Goal: Task Accomplishment & Management: Manage account settings

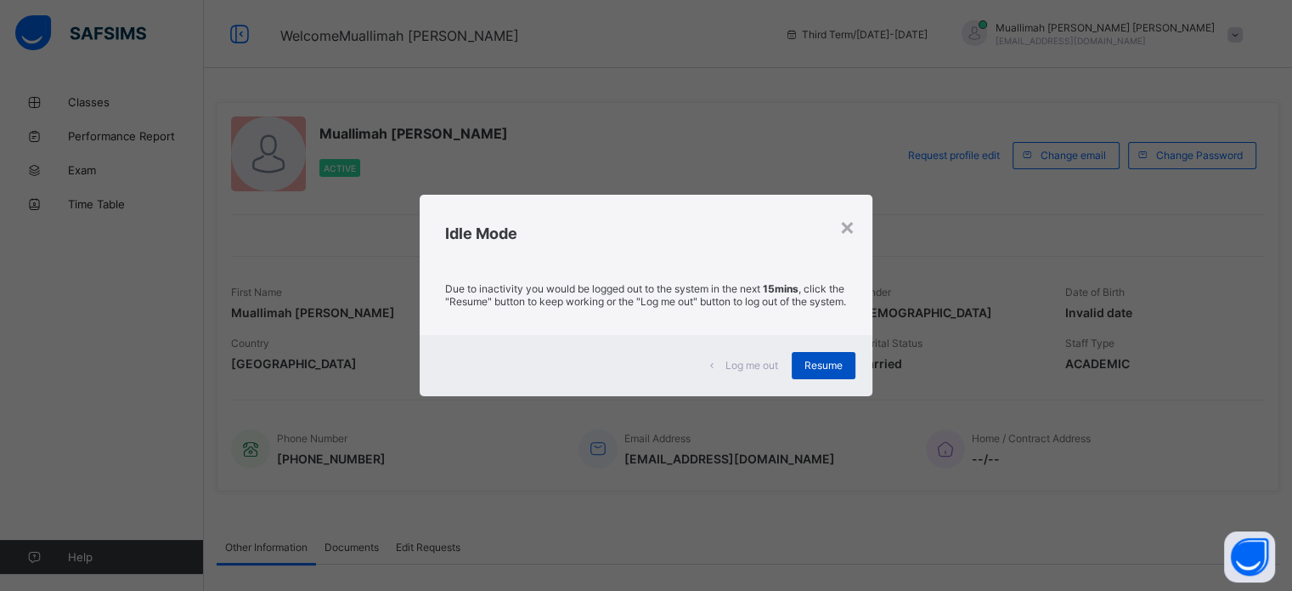
click at [819, 371] on span "Resume" at bounding box center [824, 365] width 38 height 13
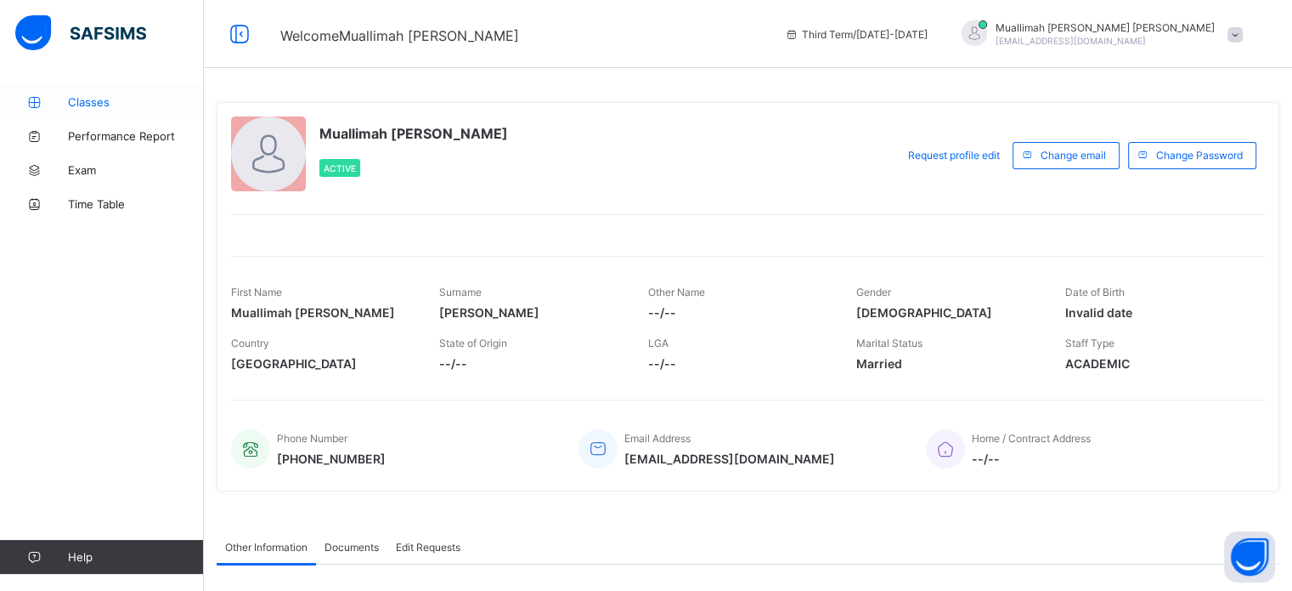
click at [78, 94] on link "Classes" at bounding box center [102, 102] width 204 height 34
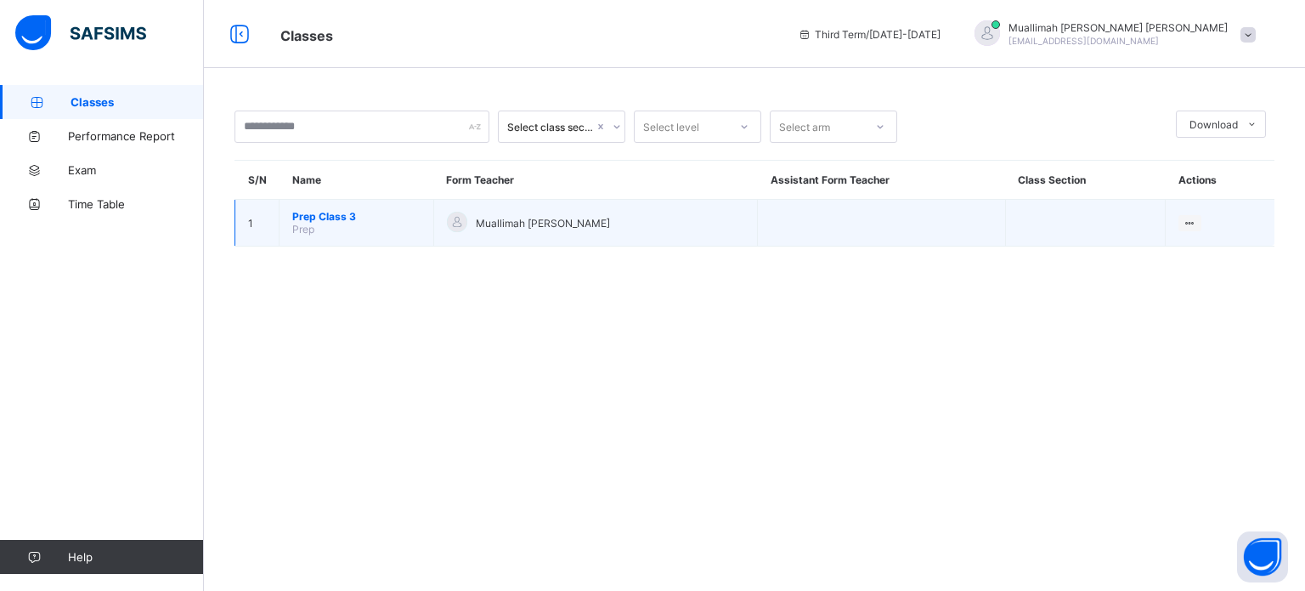
click at [326, 213] on span "Prep Class 3" at bounding box center [356, 216] width 128 height 13
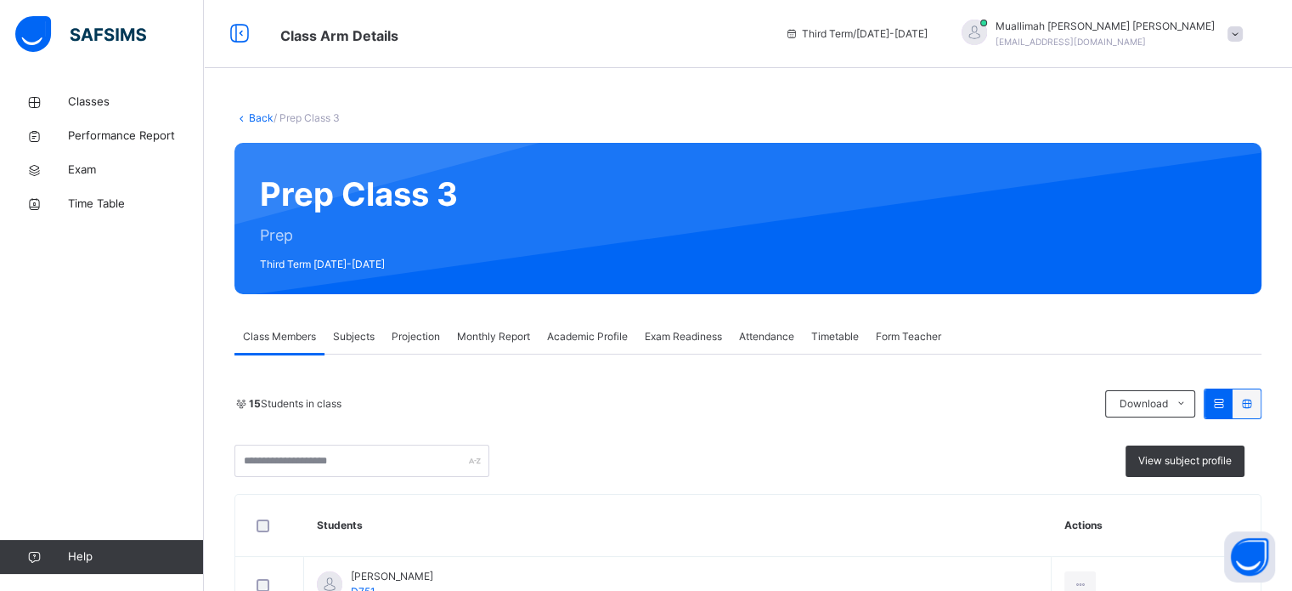
click at [412, 336] on span "Projection" at bounding box center [416, 336] width 48 height 15
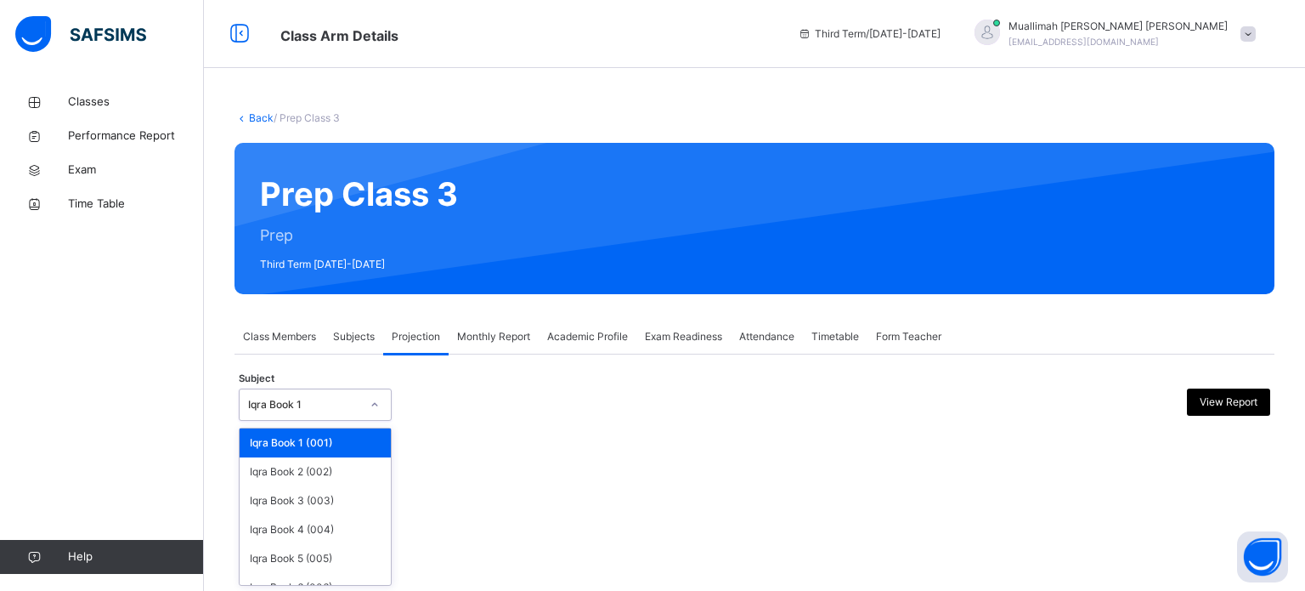
click at [372, 407] on icon at bounding box center [375, 404] width 10 height 17
click at [342, 475] on div "Iqra Book 2 (002)" at bounding box center [315, 471] width 151 height 29
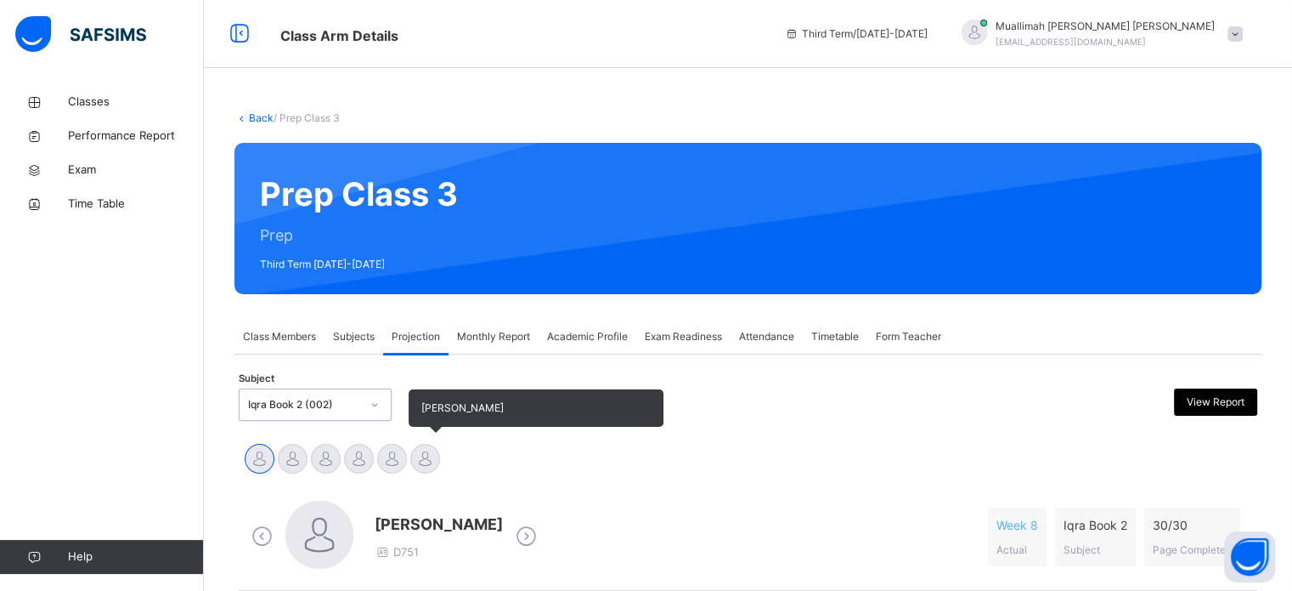
click at [422, 465] on div at bounding box center [425, 459] width 30 height 30
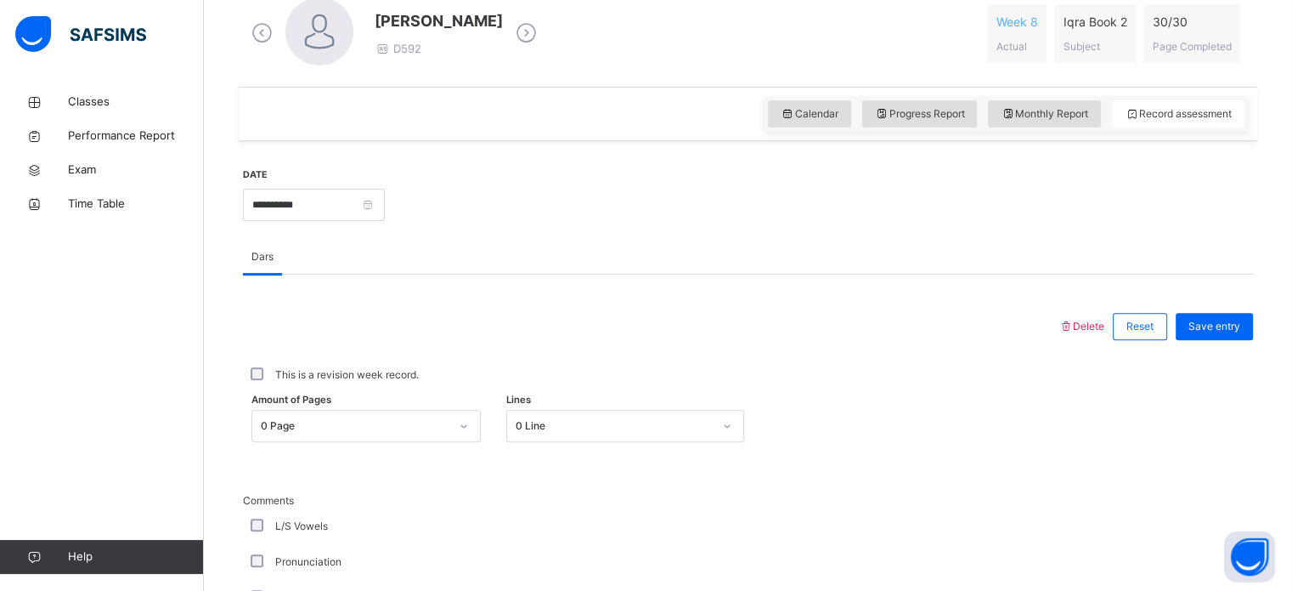
scroll to position [506, 0]
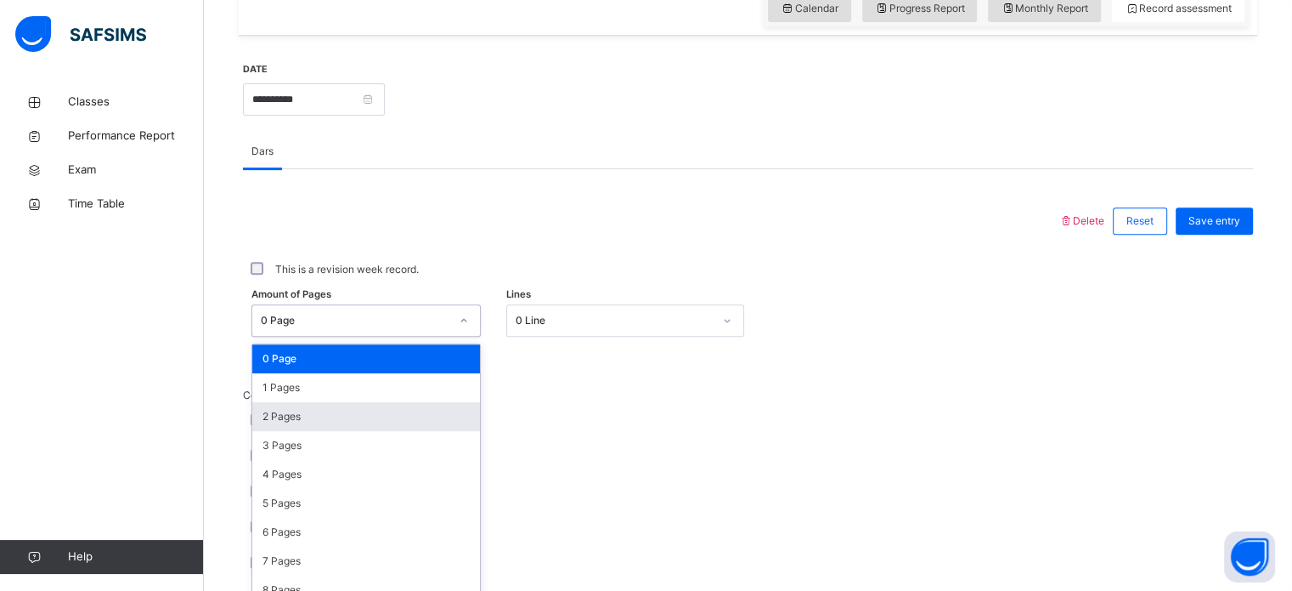
click at [469, 336] on div "option 2 Pages focused, 3 of 31. 31 results available. Use Up and Down to choos…" at bounding box center [366, 320] width 229 height 32
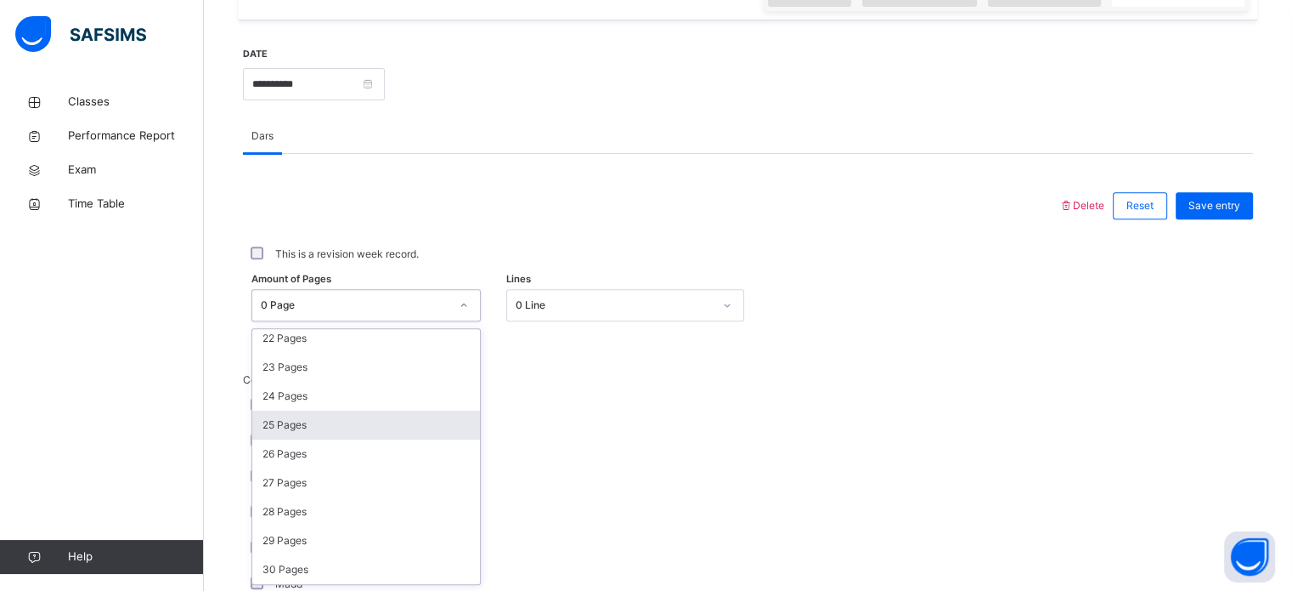
scroll to position [641, 0]
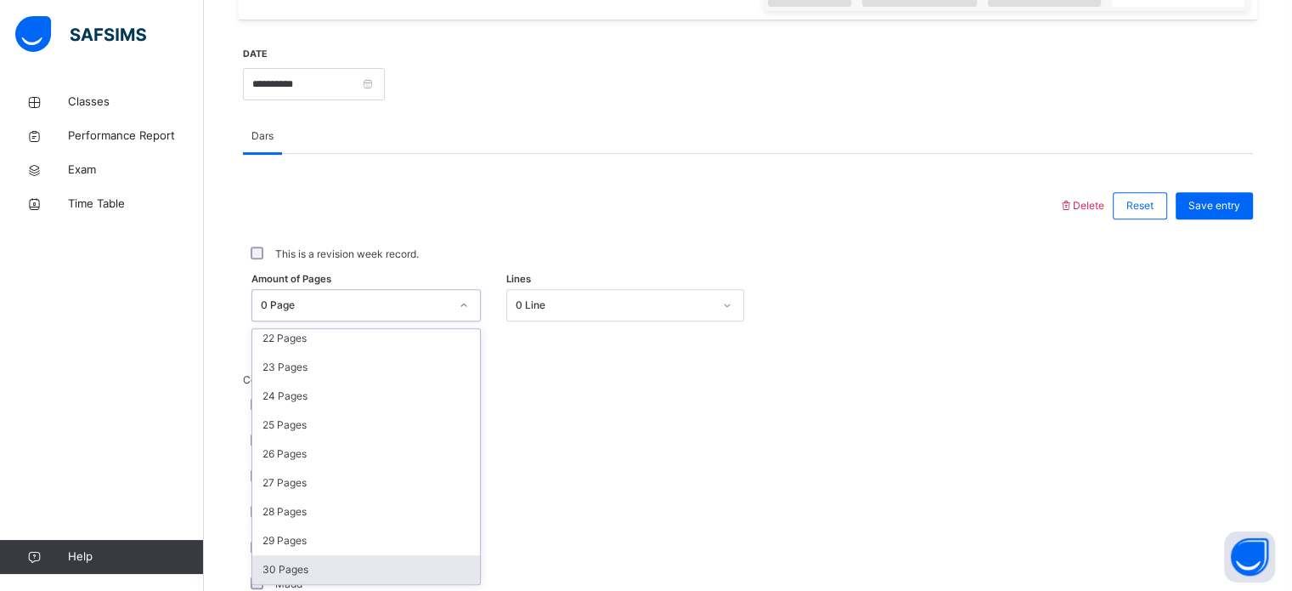
click at [345, 568] on div "30 Pages" at bounding box center [366, 569] width 228 height 29
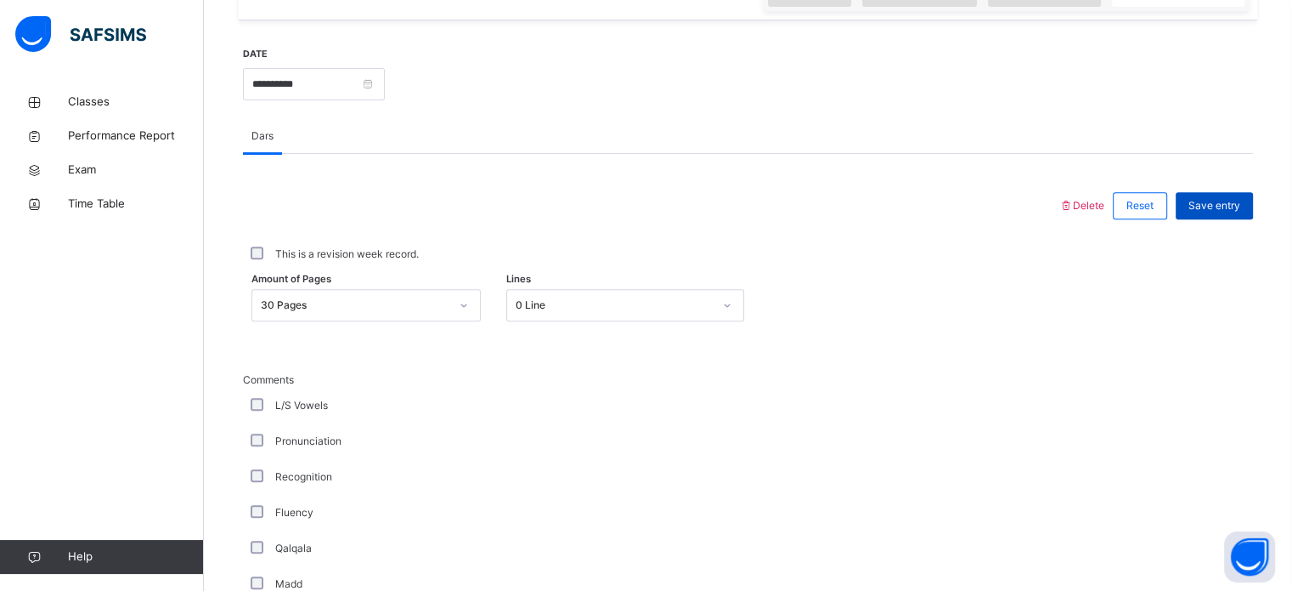
click at [1226, 210] on span "Save entry" at bounding box center [1215, 205] width 52 height 15
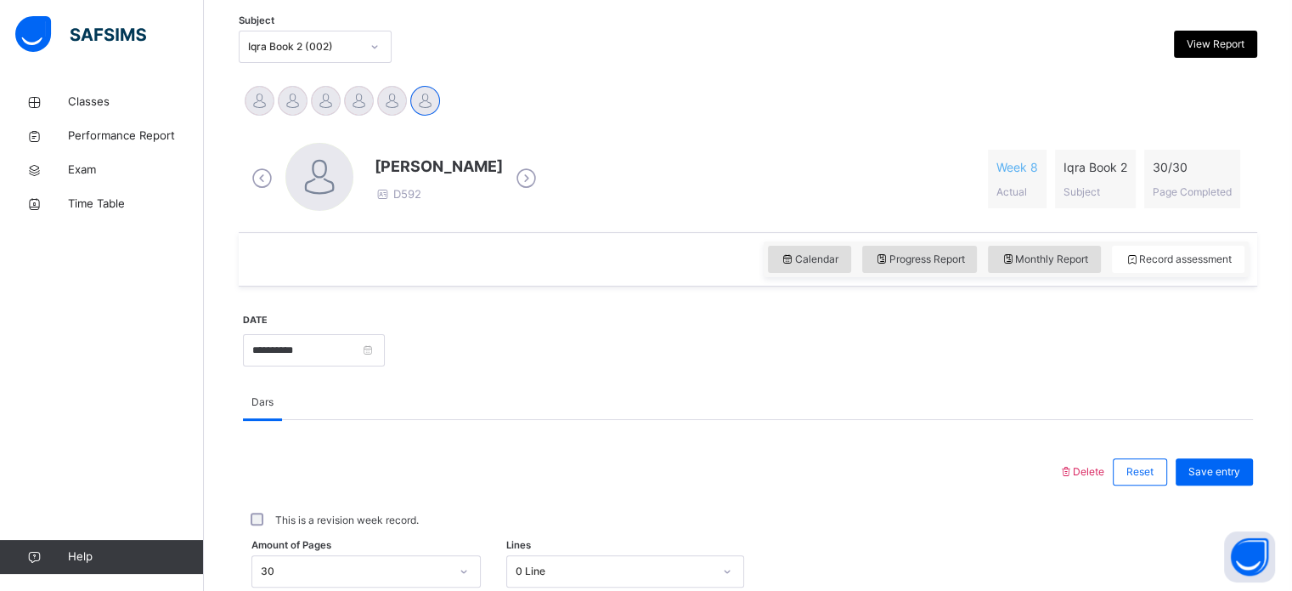
scroll to position [356, 0]
click at [383, 53] on div at bounding box center [374, 48] width 29 height 27
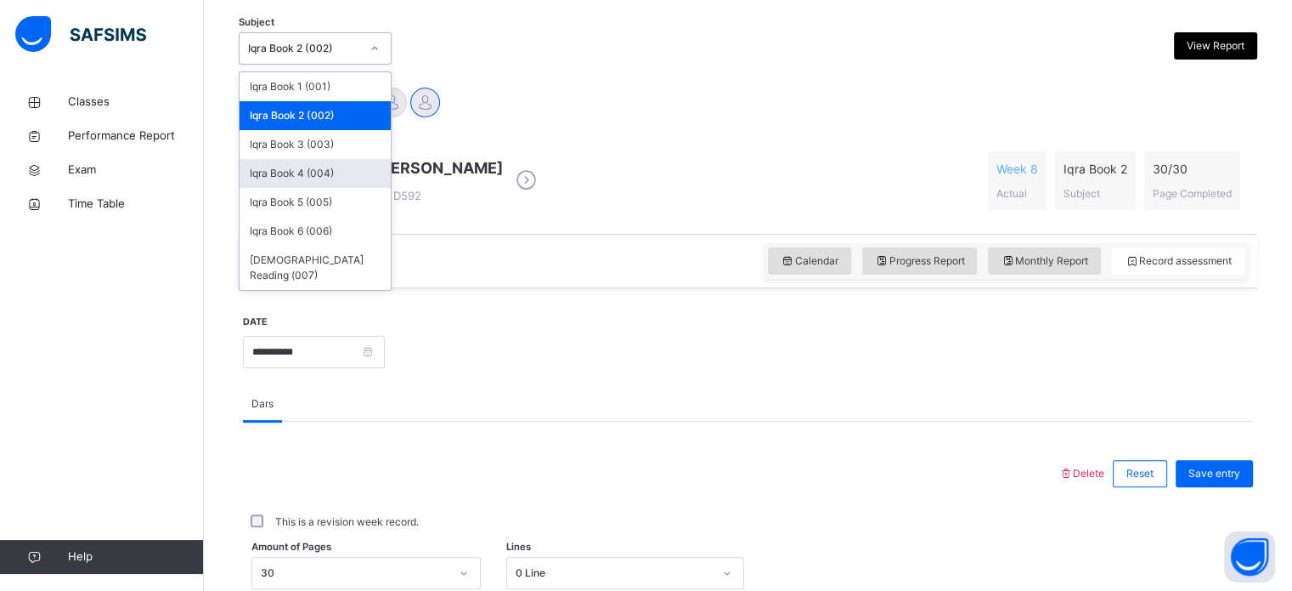
click at [336, 173] on div "Iqra Book 4 (004)" at bounding box center [315, 173] width 151 height 29
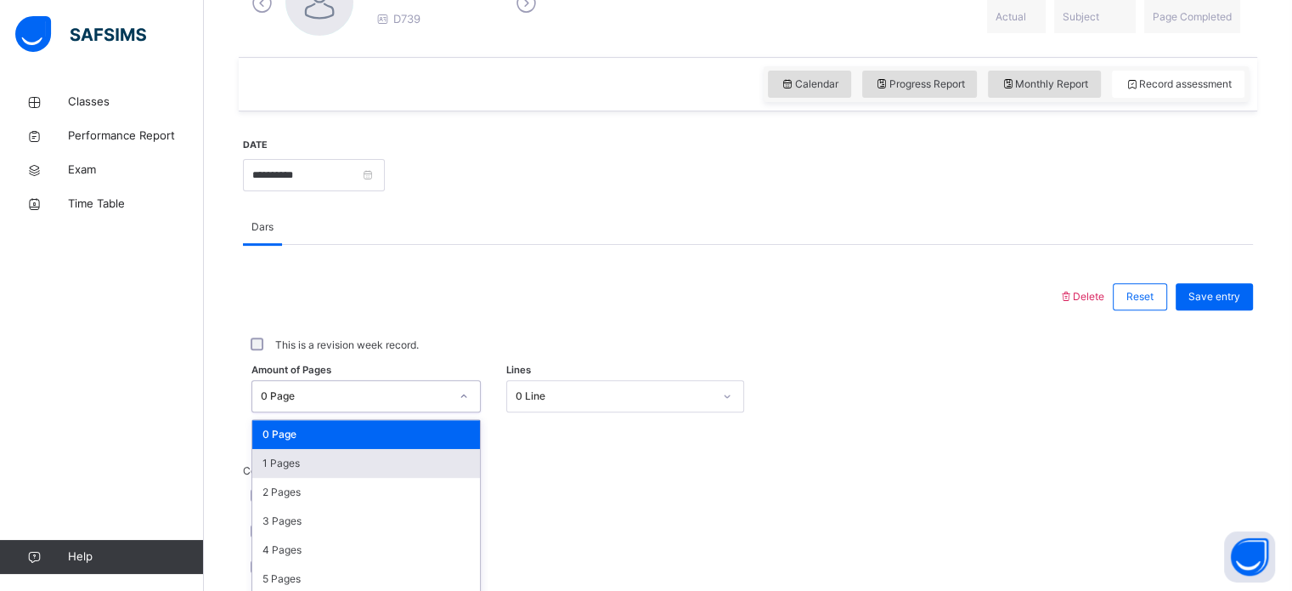
scroll to position [624, 0]
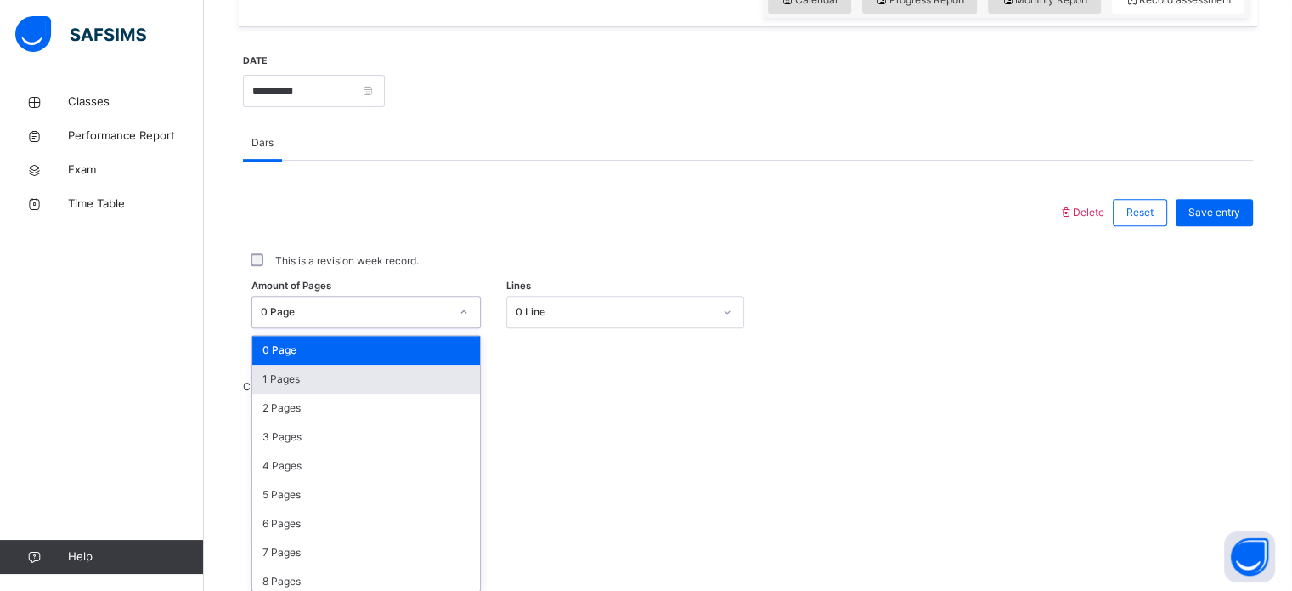
click at [469, 328] on div "option 1 Pages focused, 2 of 31. 31 results available. Use Up and Down to choos…" at bounding box center [366, 312] width 229 height 32
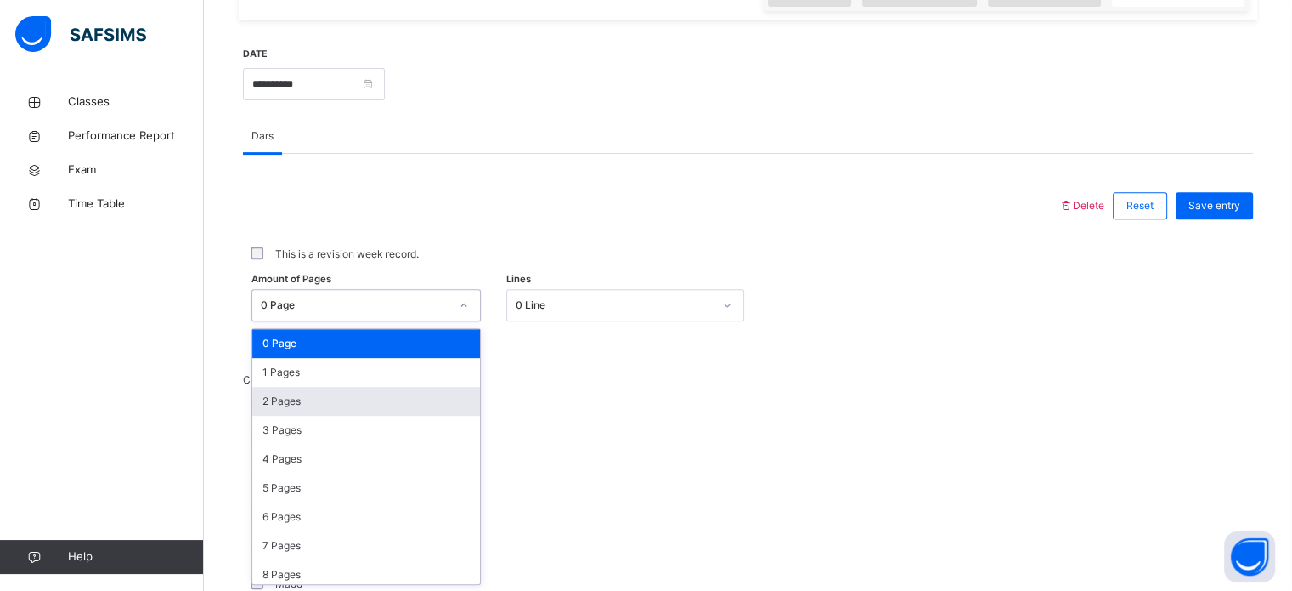
click at [469, 401] on div "2 Pages" at bounding box center [366, 401] width 228 height 29
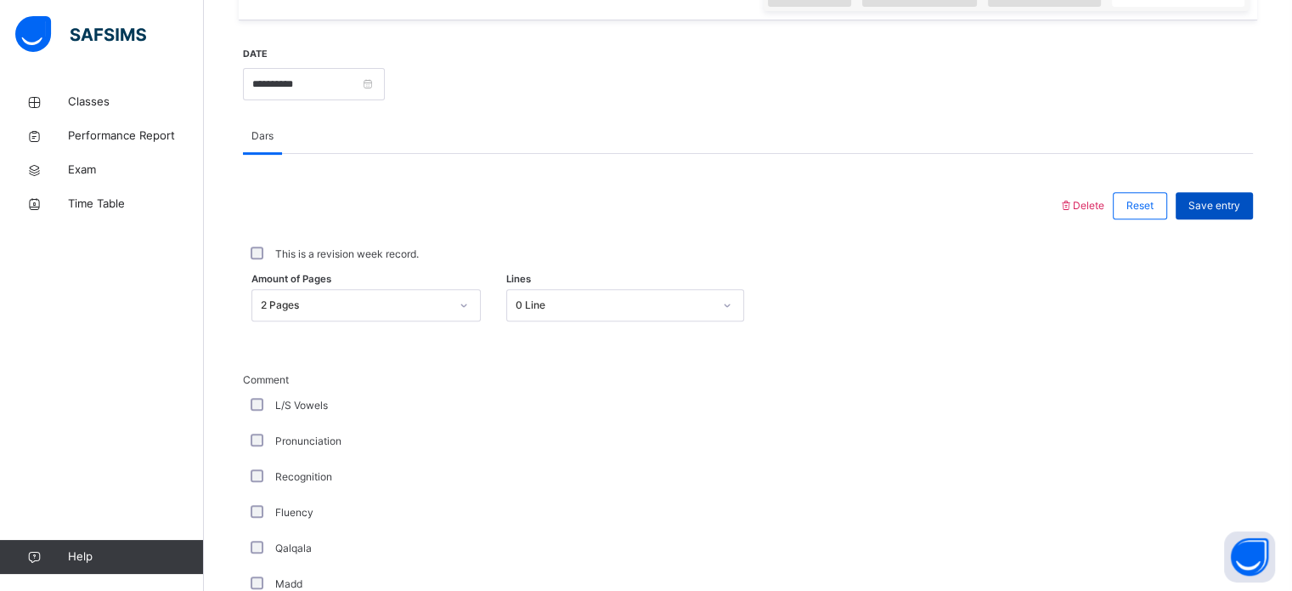
click at [1232, 199] on span "Save entry" at bounding box center [1215, 205] width 52 height 15
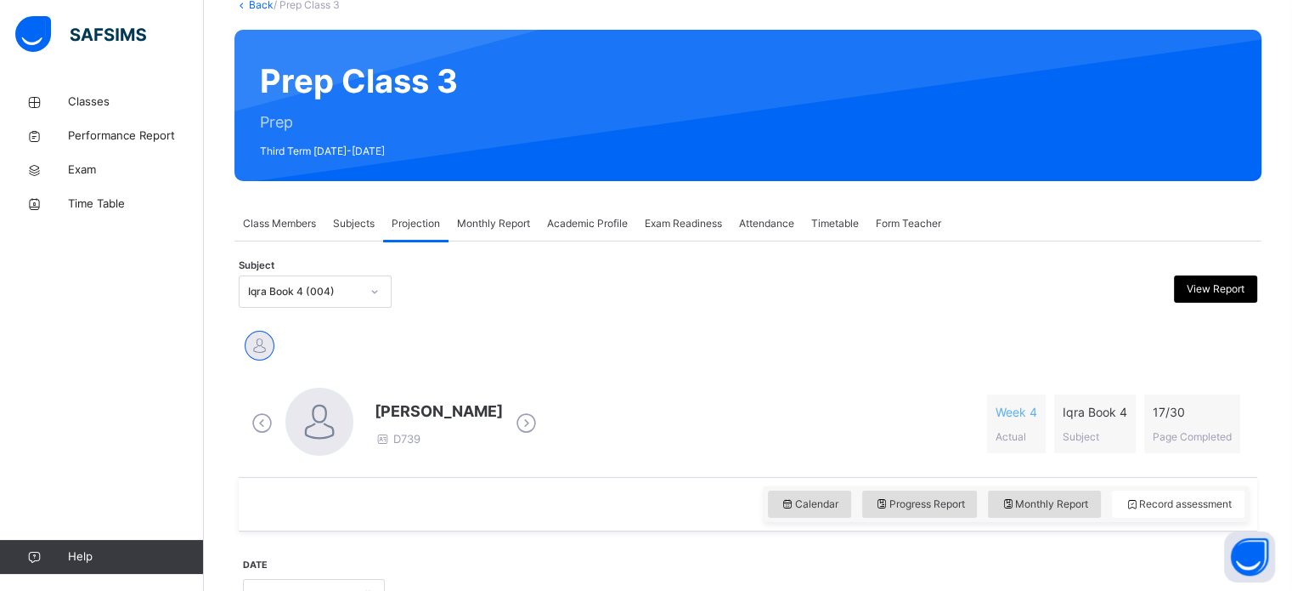
scroll to position [110, 0]
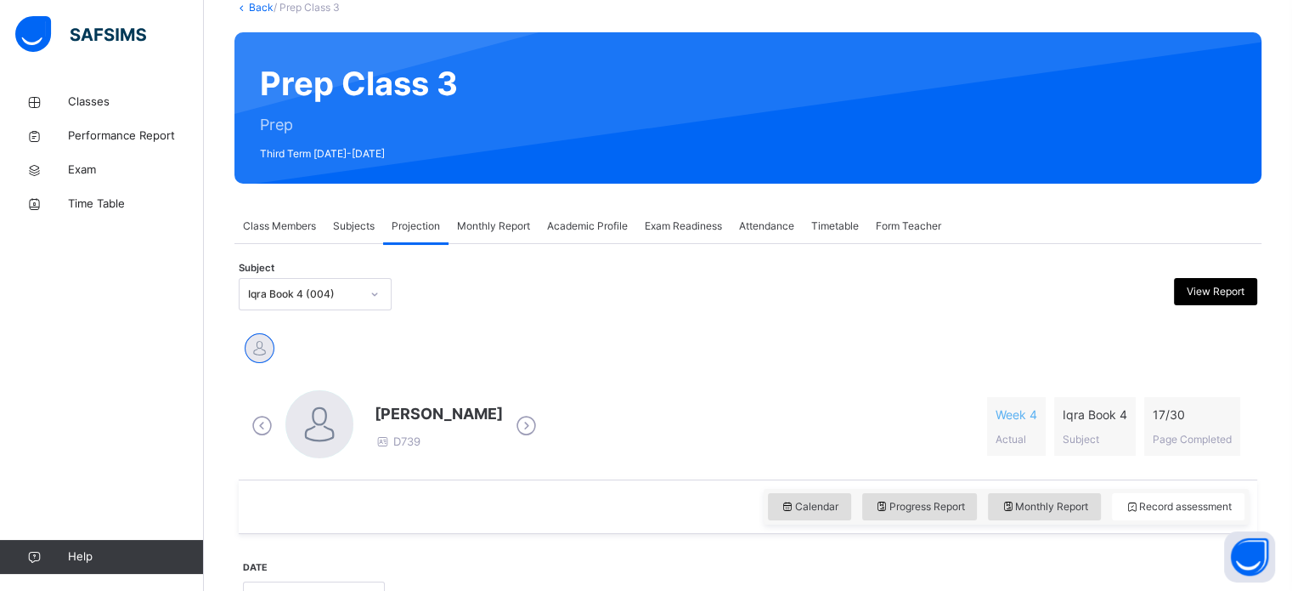
click at [370, 298] on icon at bounding box center [375, 294] width 10 height 17
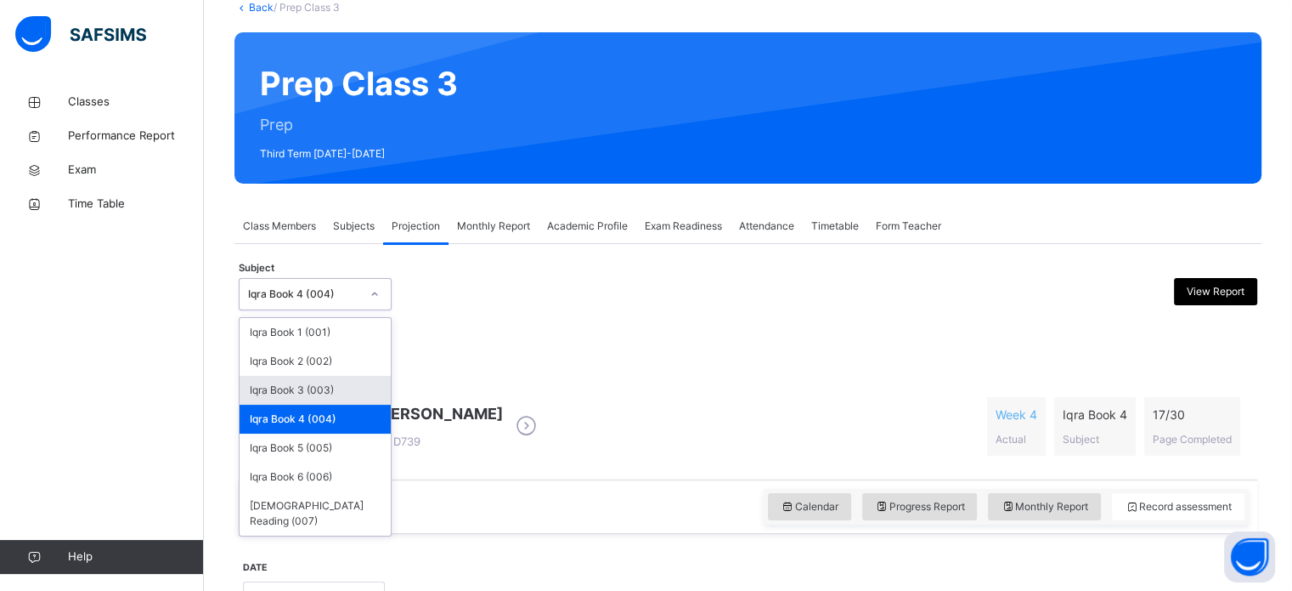
click at [341, 376] on div "Iqra Book 3 (003)" at bounding box center [315, 390] width 151 height 29
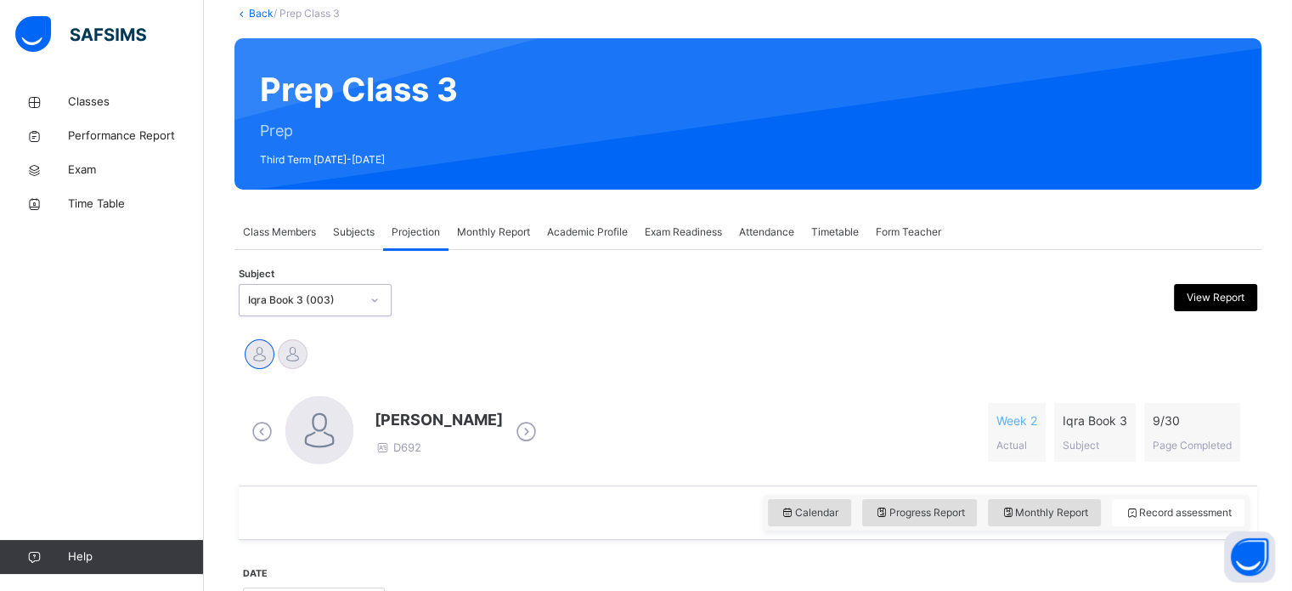
scroll to position [105, 0]
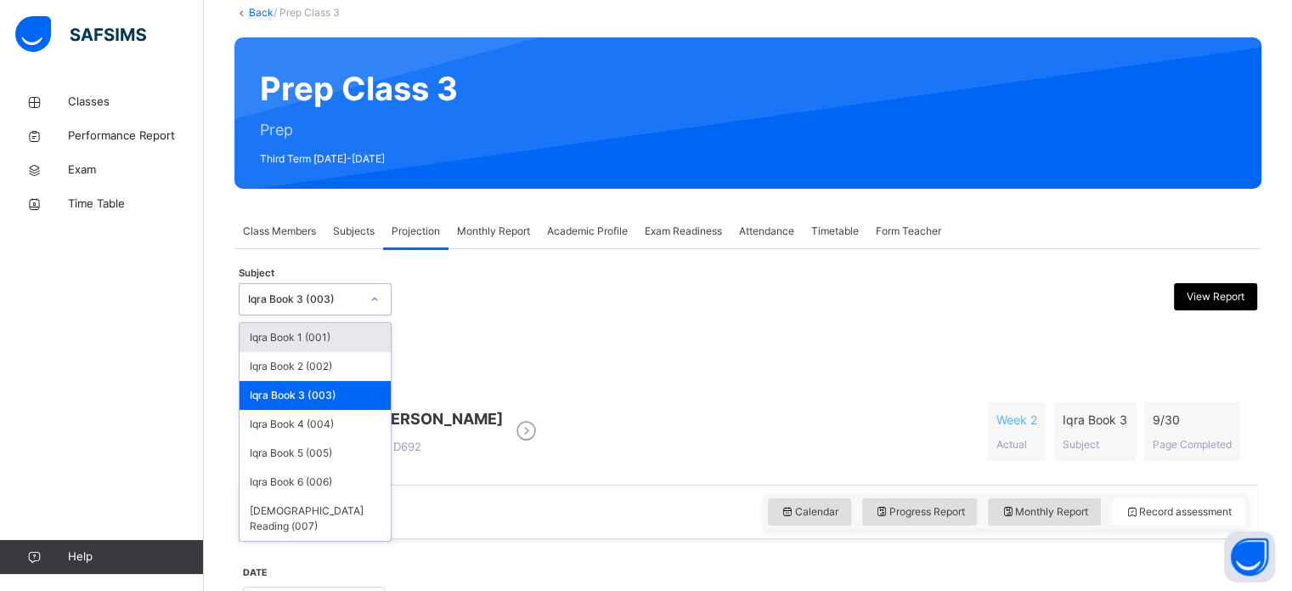
click at [371, 313] on div at bounding box center [375, 299] width 32 height 31
click at [361, 370] on div "Iqra Book 2 (002)" at bounding box center [315, 366] width 151 height 29
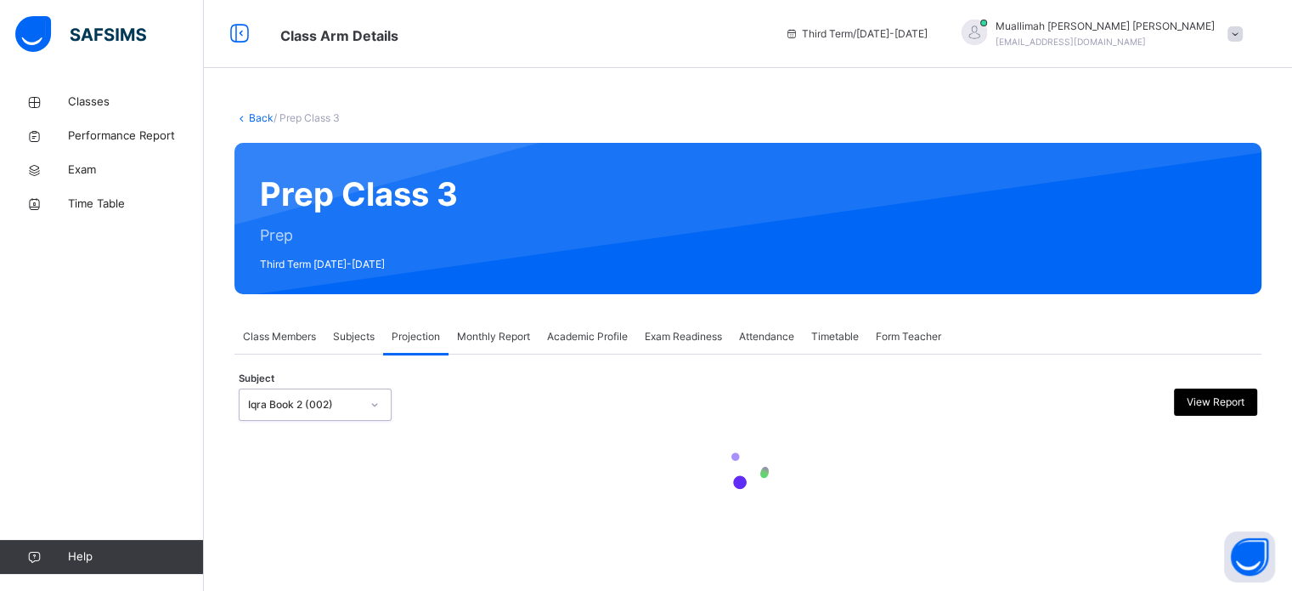
scroll to position [0, 0]
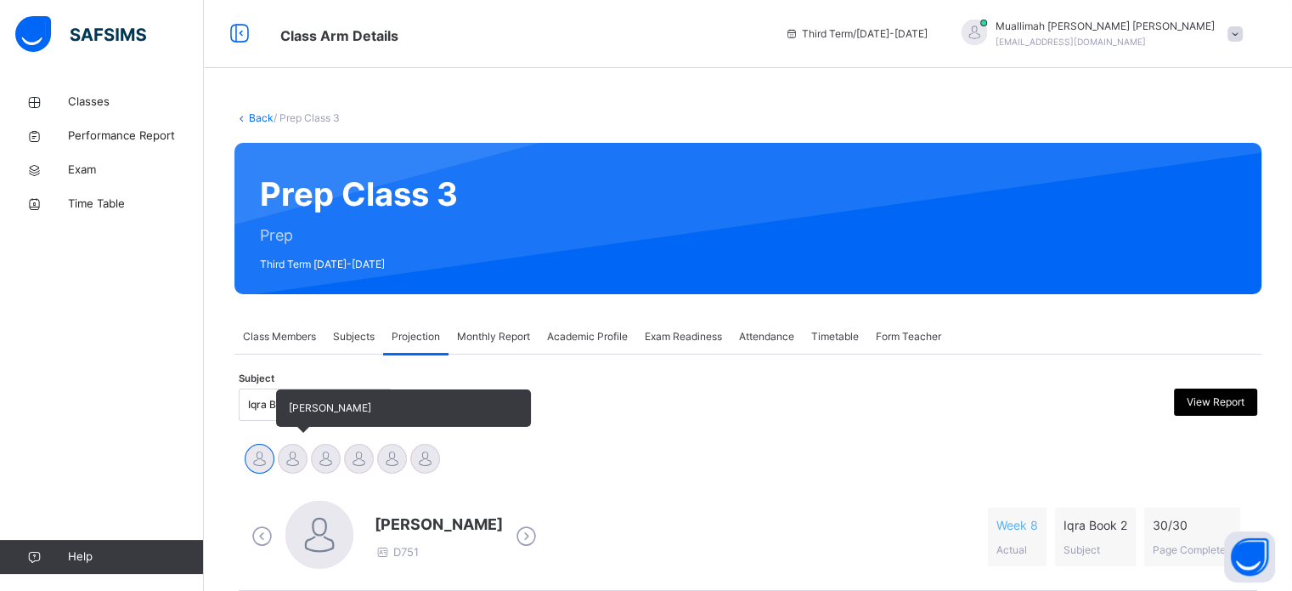
click at [297, 461] on div at bounding box center [293, 459] width 30 height 30
click at [332, 465] on div at bounding box center [326, 459] width 30 height 30
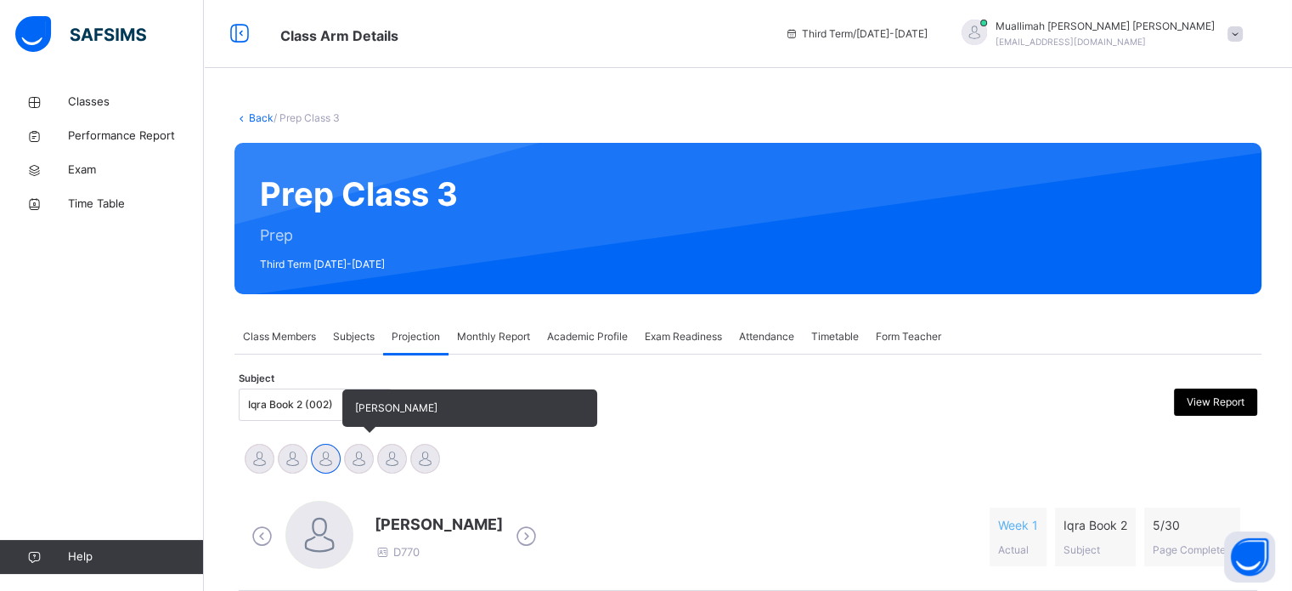
click at [362, 471] on div at bounding box center [359, 459] width 30 height 30
click at [394, 468] on div at bounding box center [392, 459] width 30 height 30
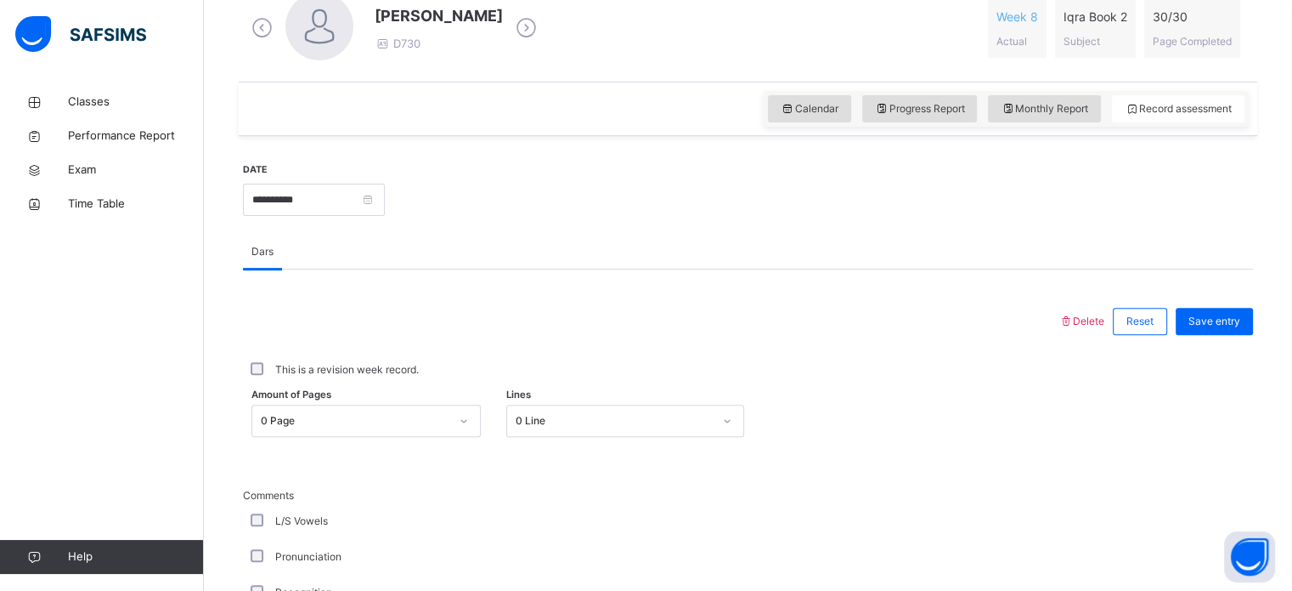
scroll to position [512, 0]
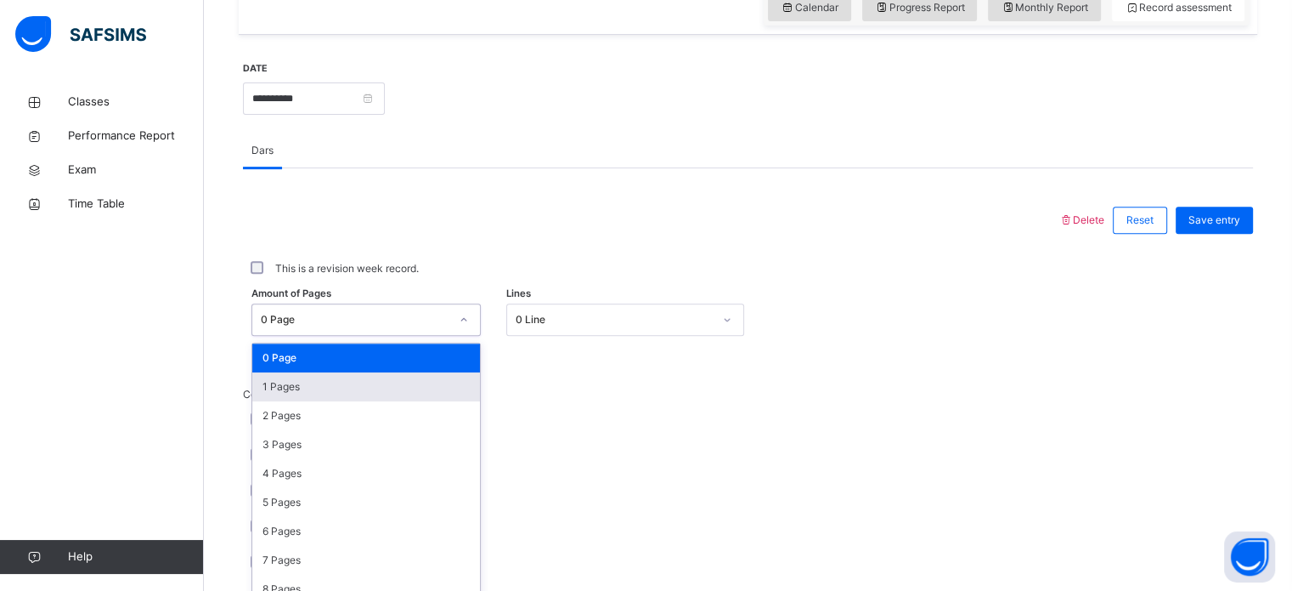
click at [466, 336] on div "option 1 Pages focused, 2 of 31. 31 results available. Use Up and Down to choos…" at bounding box center [366, 319] width 229 height 32
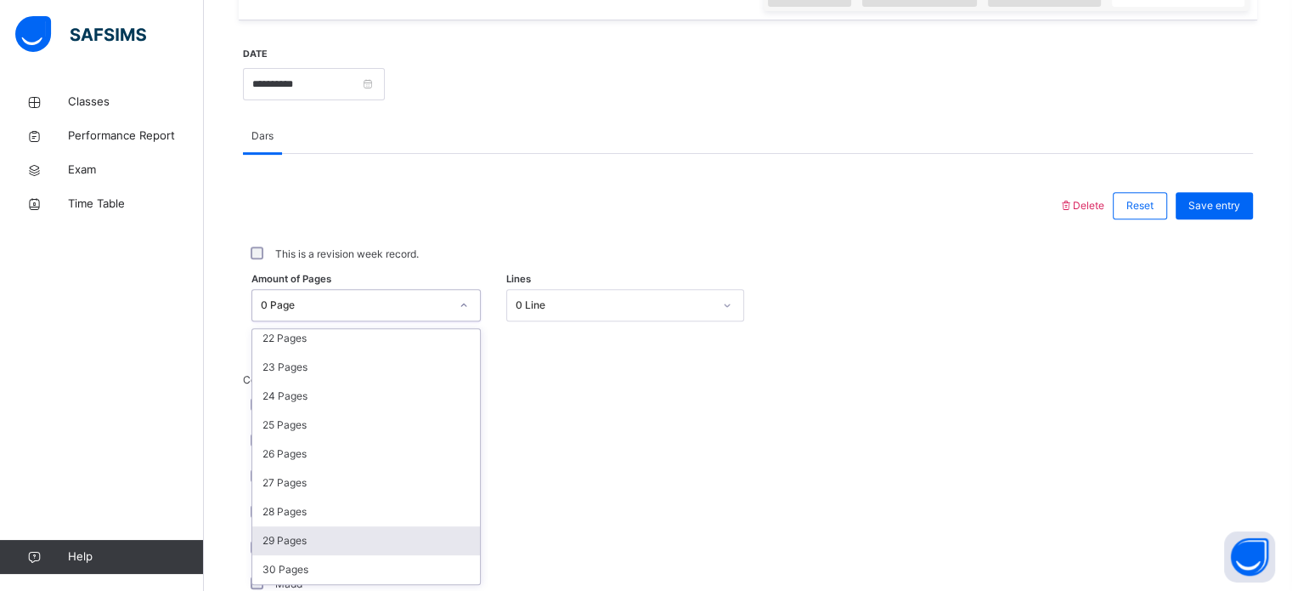
scroll to position [641, 0]
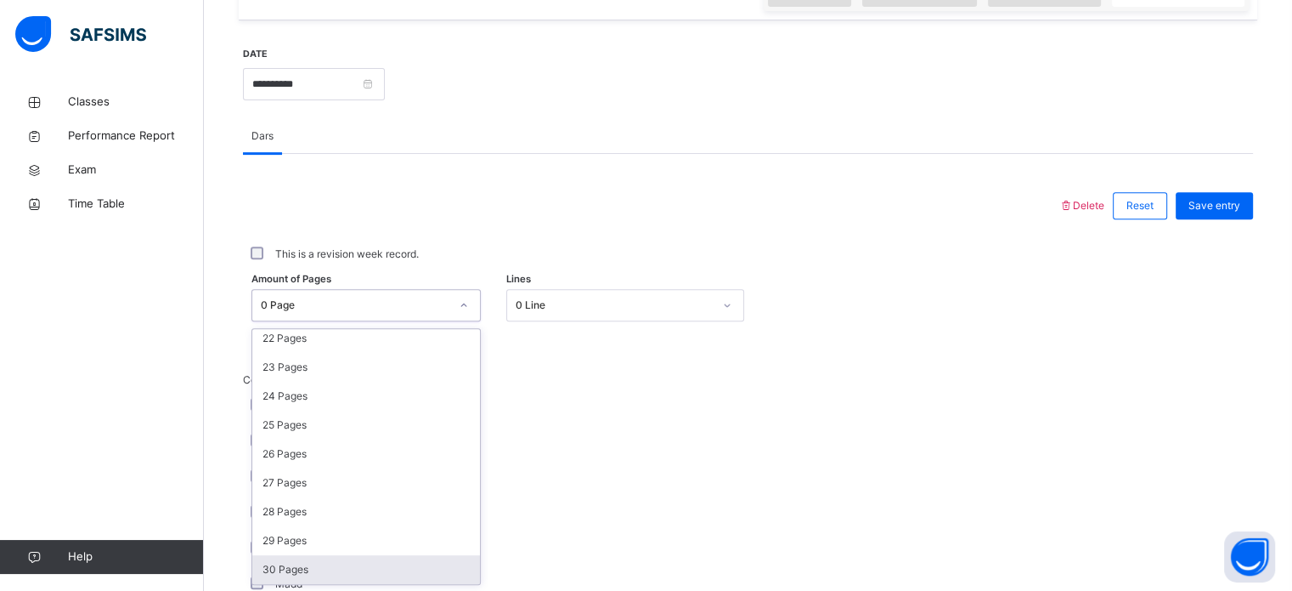
click at [370, 575] on div "30 Pages" at bounding box center [366, 569] width 228 height 29
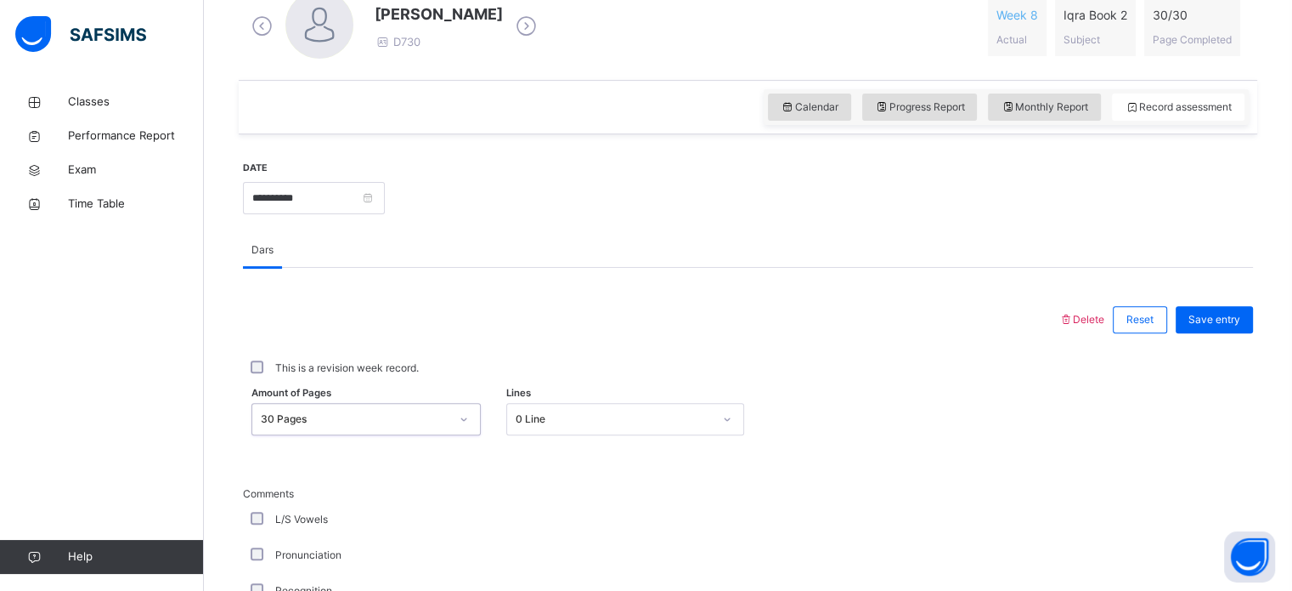
scroll to position [511, 0]
click at [1227, 314] on span "Save entry" at bounding box center [1215, 318] width 52 height 15
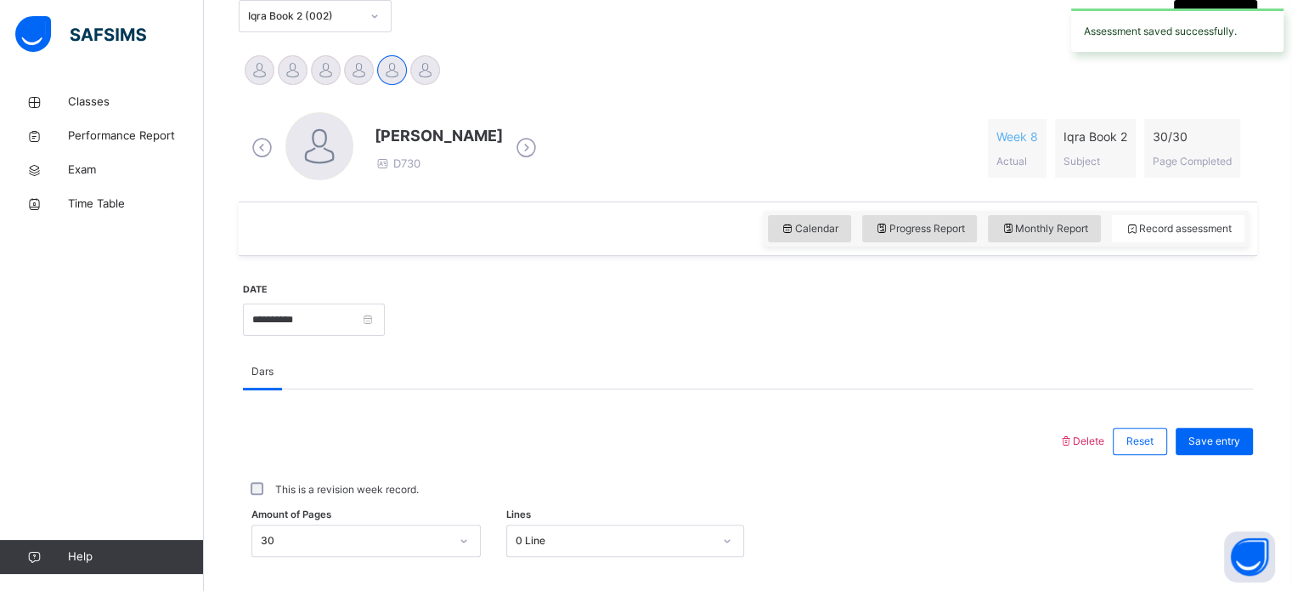
scroll to position [294, 0]
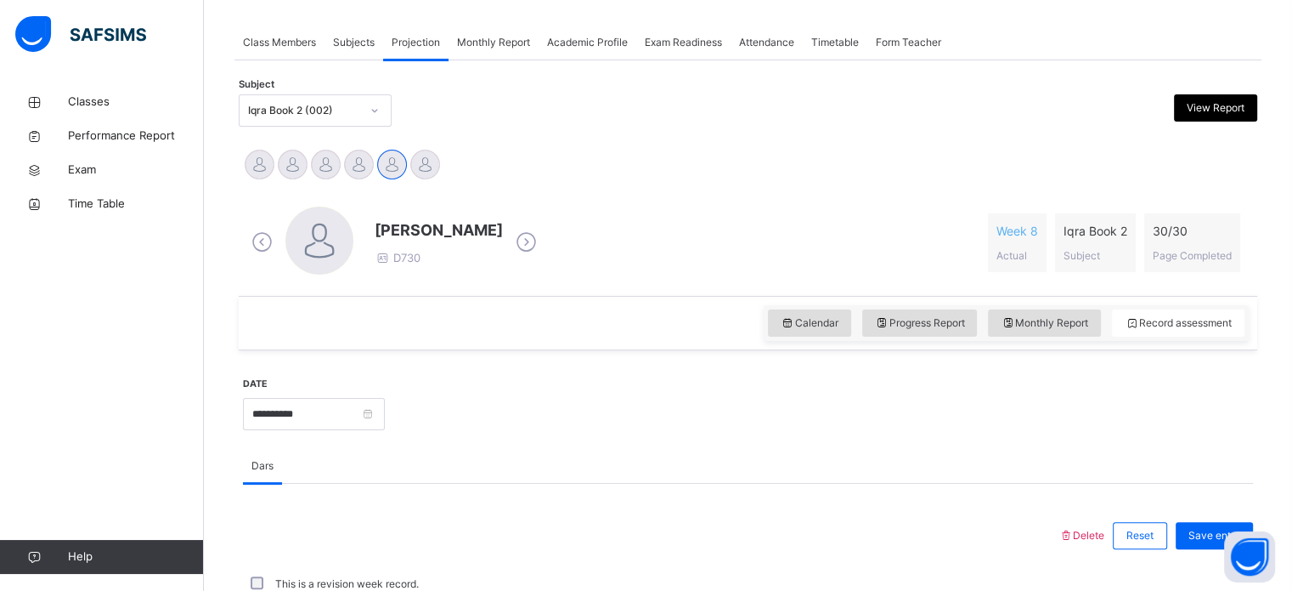
click at [704, 41] on span "Exam Readiness" at bounding box center [683, 42] width 77 height 15
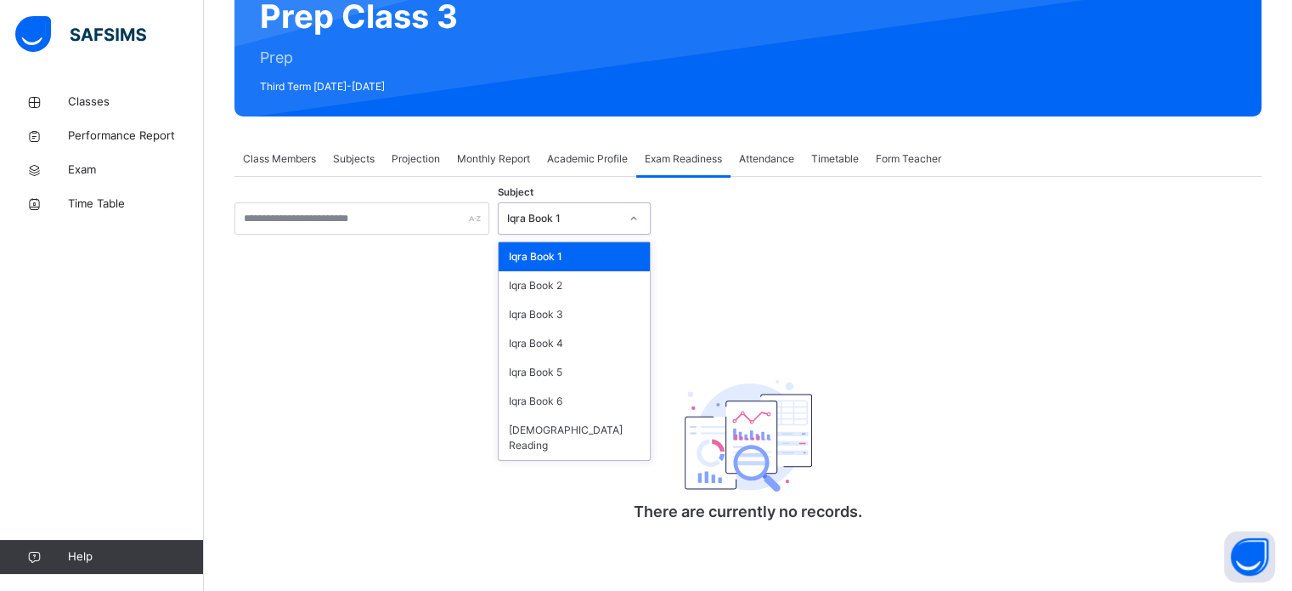
click at [639, 220] on icon at bounding box center [634, 218] width 10 height 17
click at [616, 296] on div "Iqra Book 2" at bounding box center [574, 285] width 151 height 29
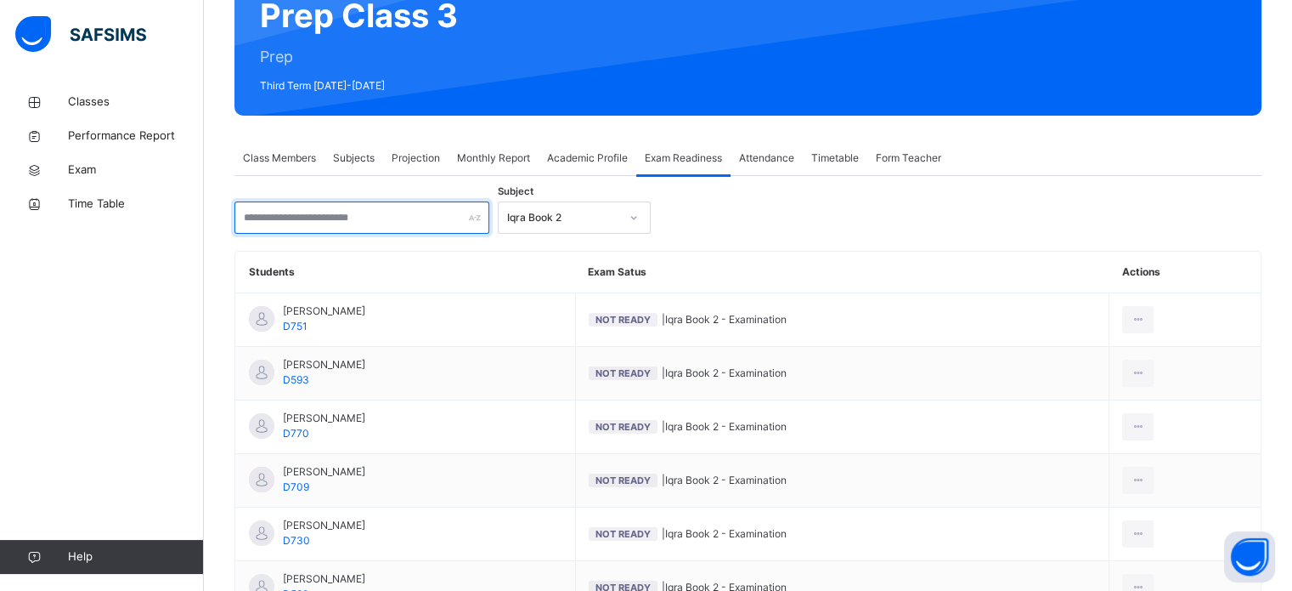
click at [477, 225] on input "text" at bounding box center [362, 217] width 255 height 32
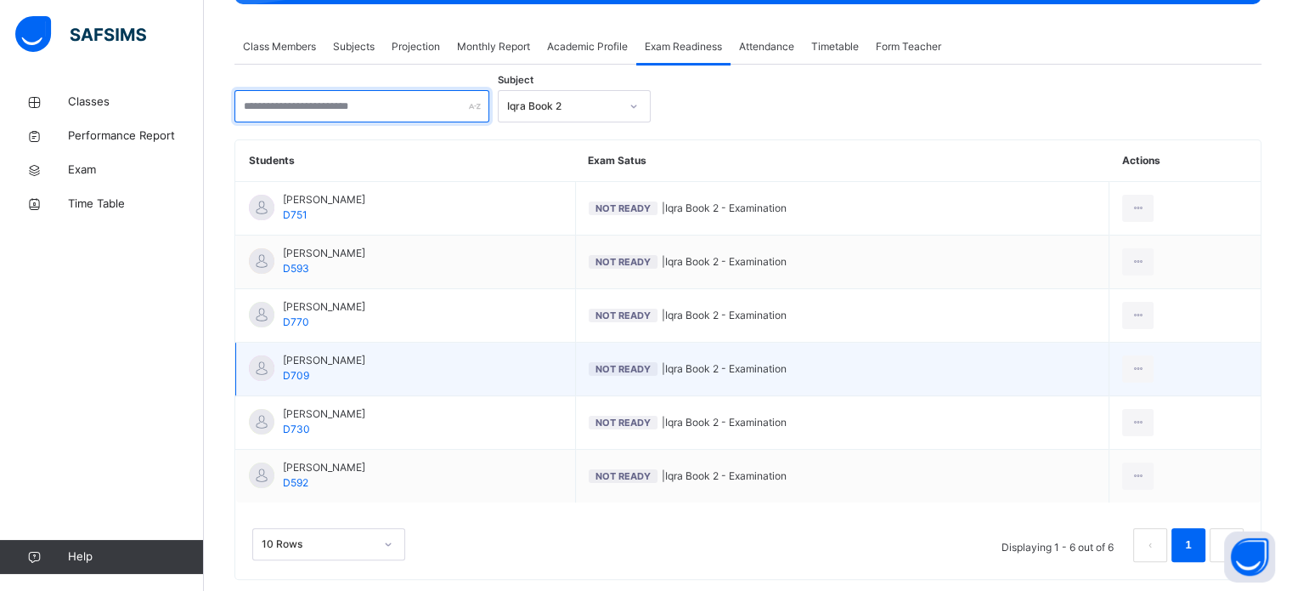
scroll to position [291, 0]
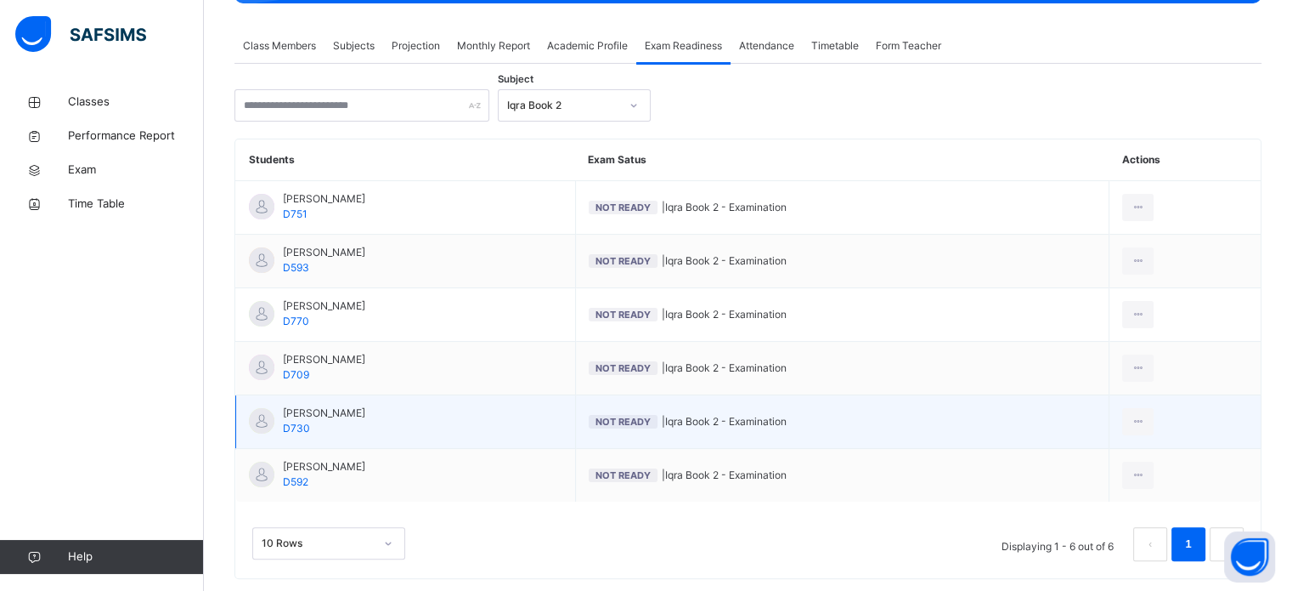
click at [387, 416] on td "[PERSON_NAME] D730" at bounding box center [406, 422] width 340 height 54
click at [267, 413] on div at bounding box center [261, 420] width 25 height 25
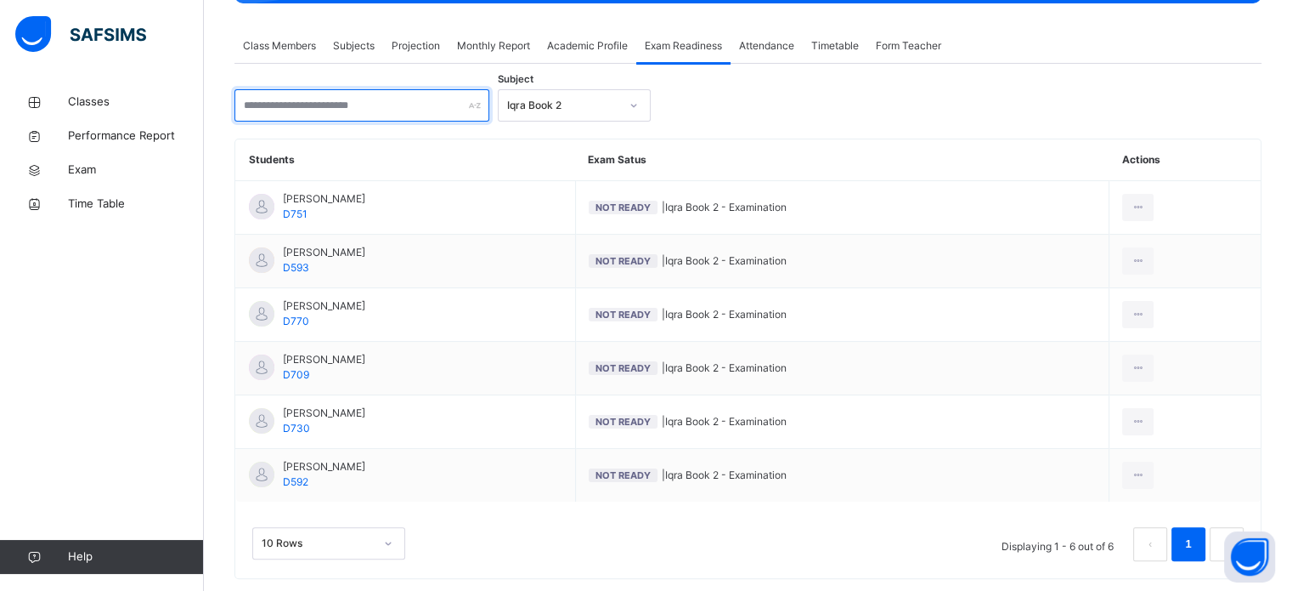
click at [433, 107] on input "text" at bounding box center [362, 105] width 255 height 32
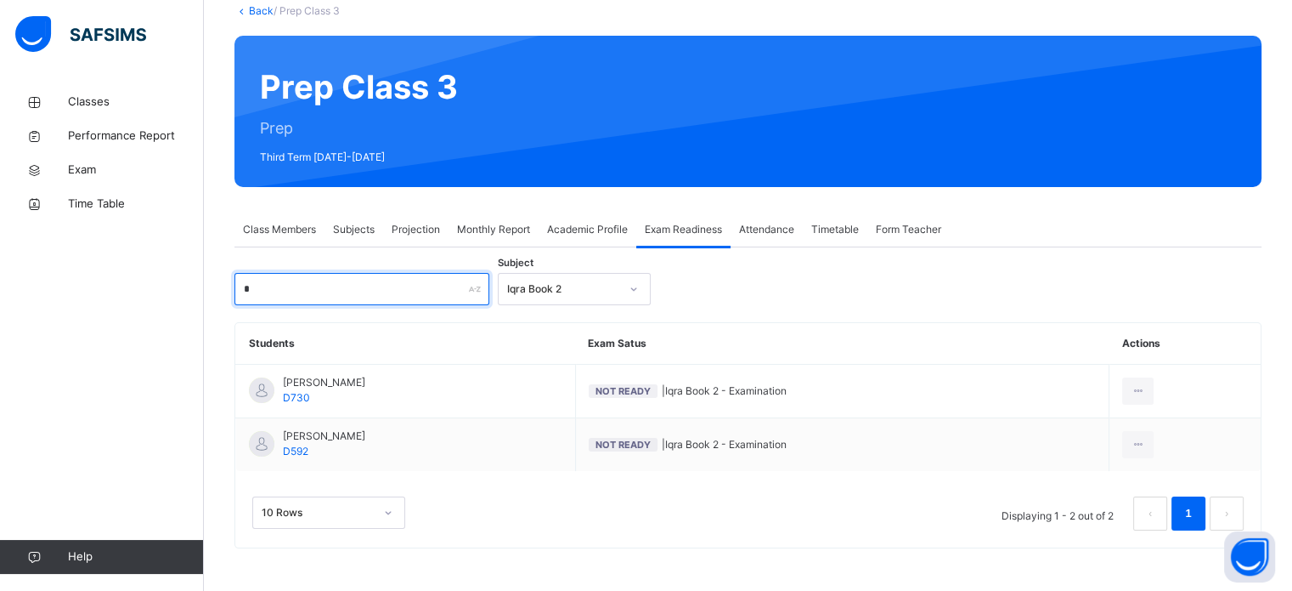
scroll to position [106, 0]
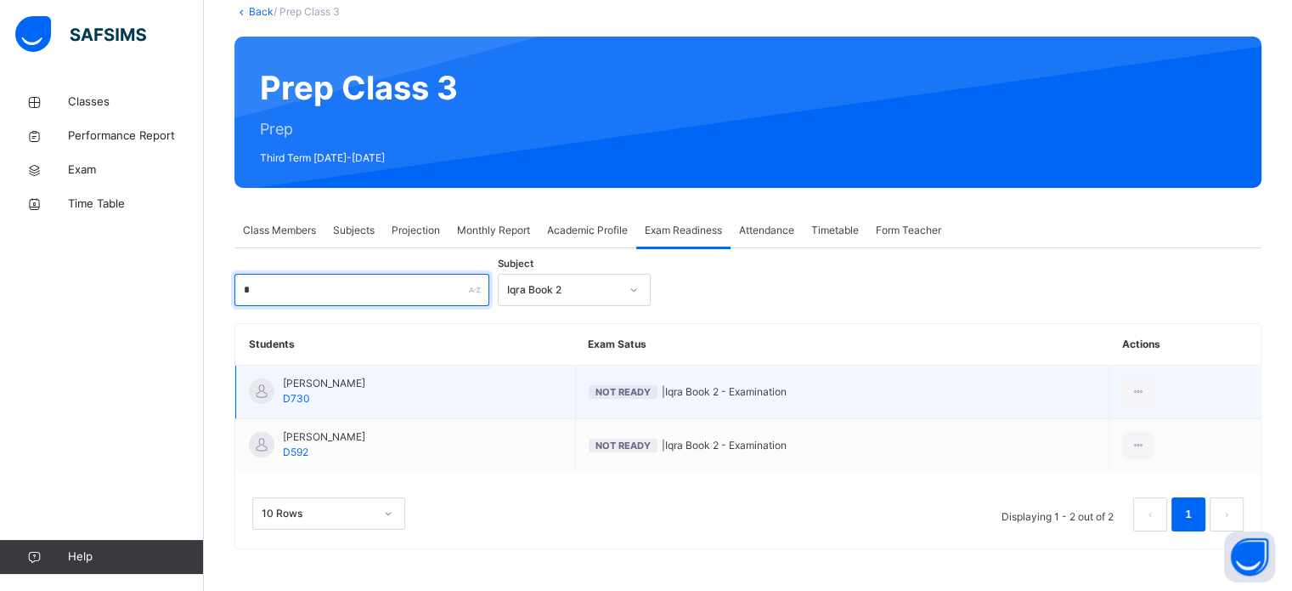
type input "*"
click at [313, 394] on div "[PERSON_NAME] D730" at bounding box center [324, 391] width 82 height 31
click at [630, 393] on span "Not Ready" at bounding box center [623, 392] width 55 height 12
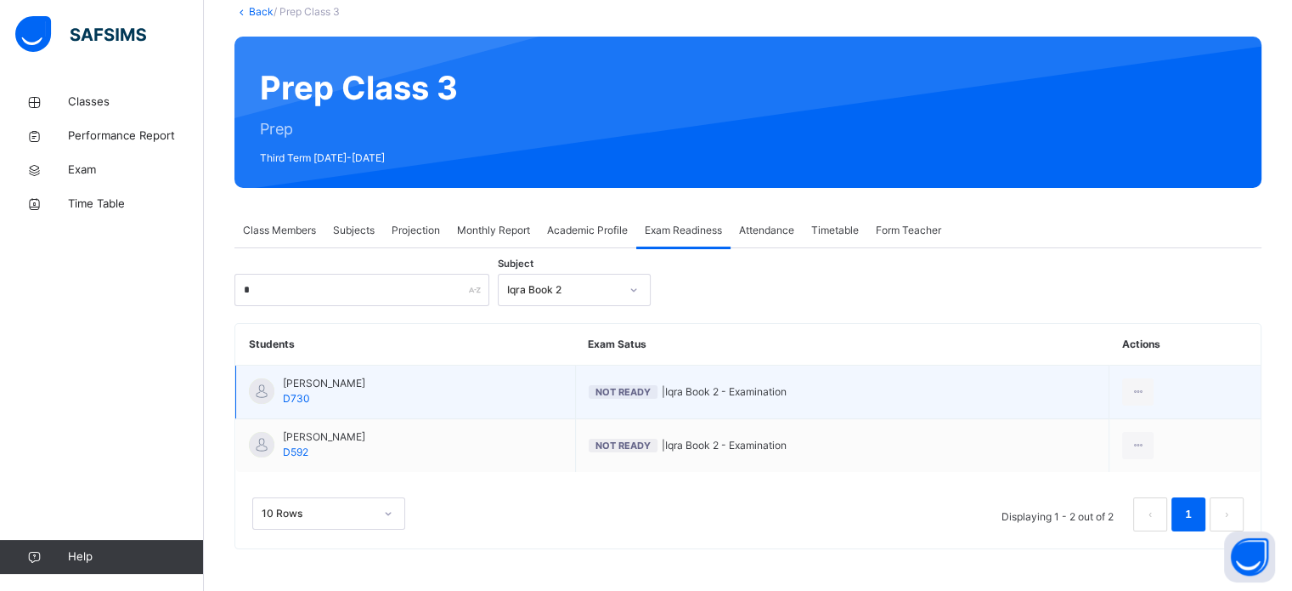
click at [705, 388] on span "Not Ready | Iqra Book 2 - Examination" at bounding box center [842, 391] width 507 height 15
click at [635, 387] on span "Not Ready" at bounding box center [623, 392] width 55 height 12
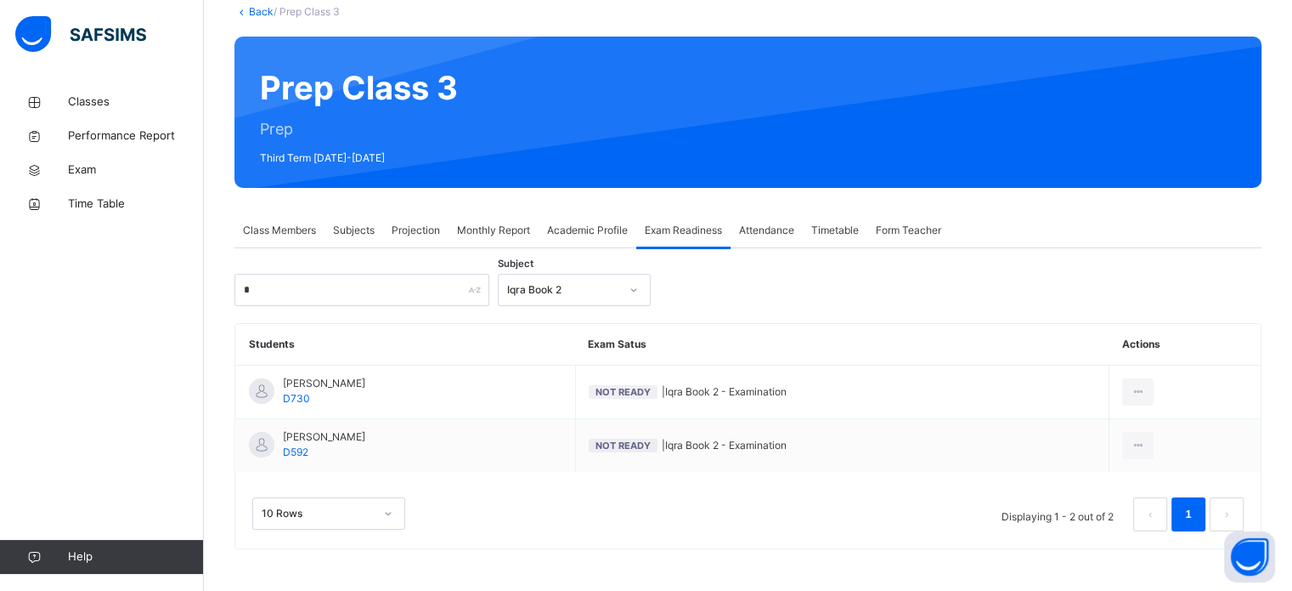
scroll to position [139, 0]
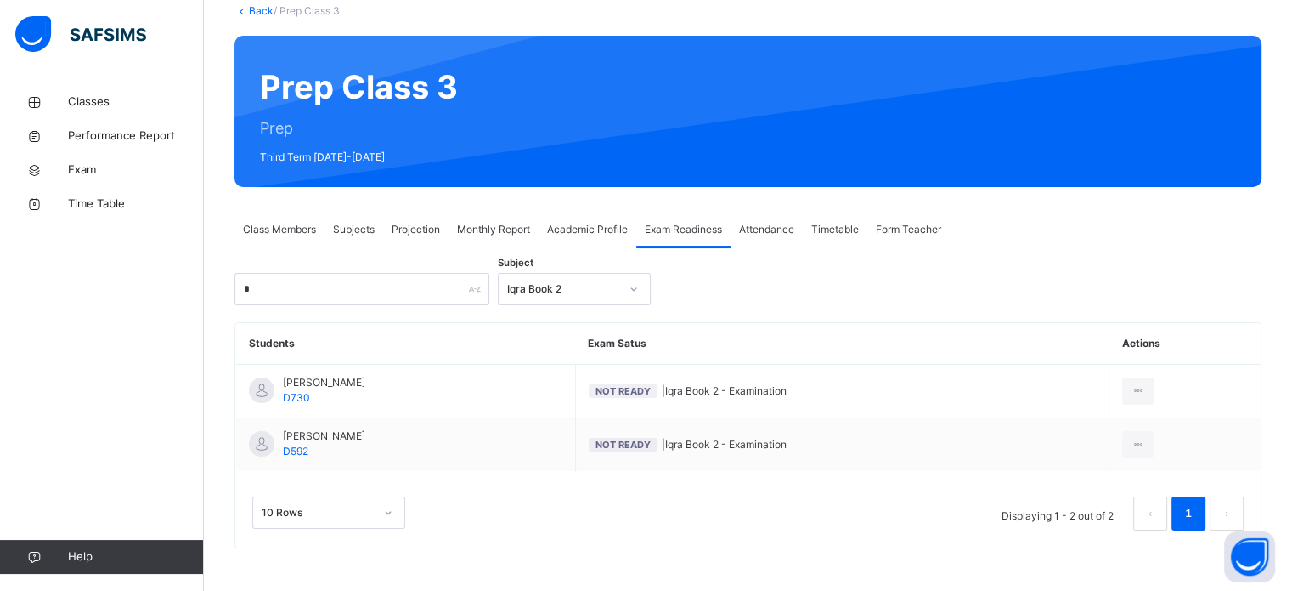
click at [390, 518] on div "10 Rows" at bounding box center [328, 512] width 153 height 32
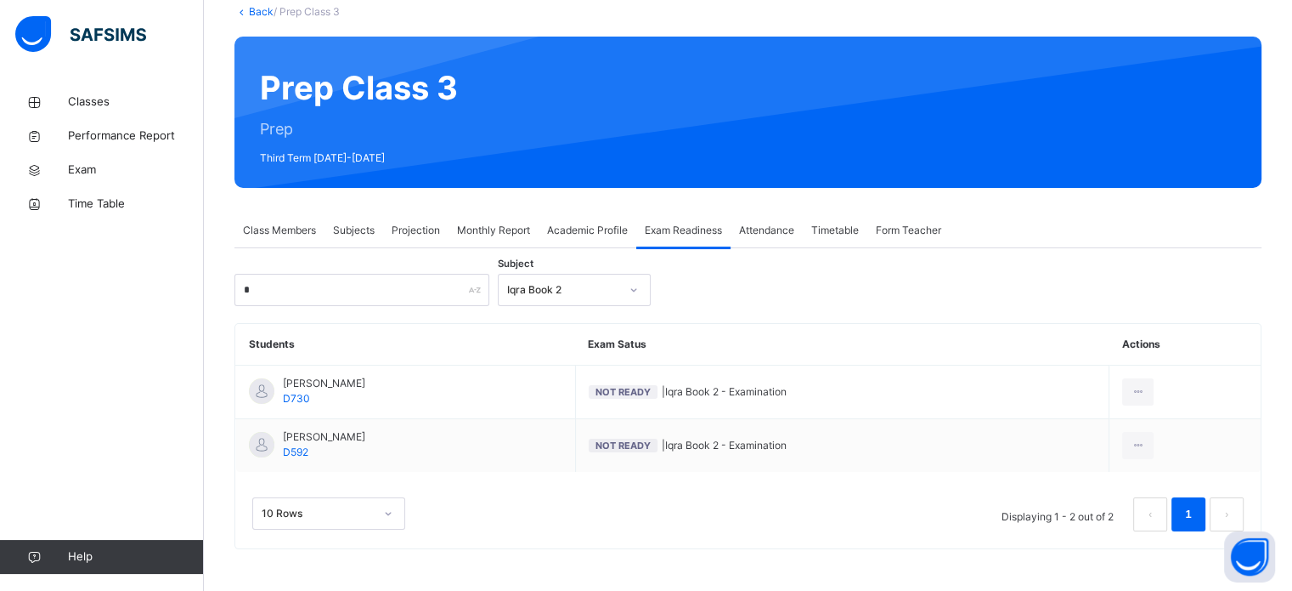
click at [551, 506] on div "10 Rows Displaying 1 - 2 out of 2 1" at bounding box center [748, 510] width 1026 height 76
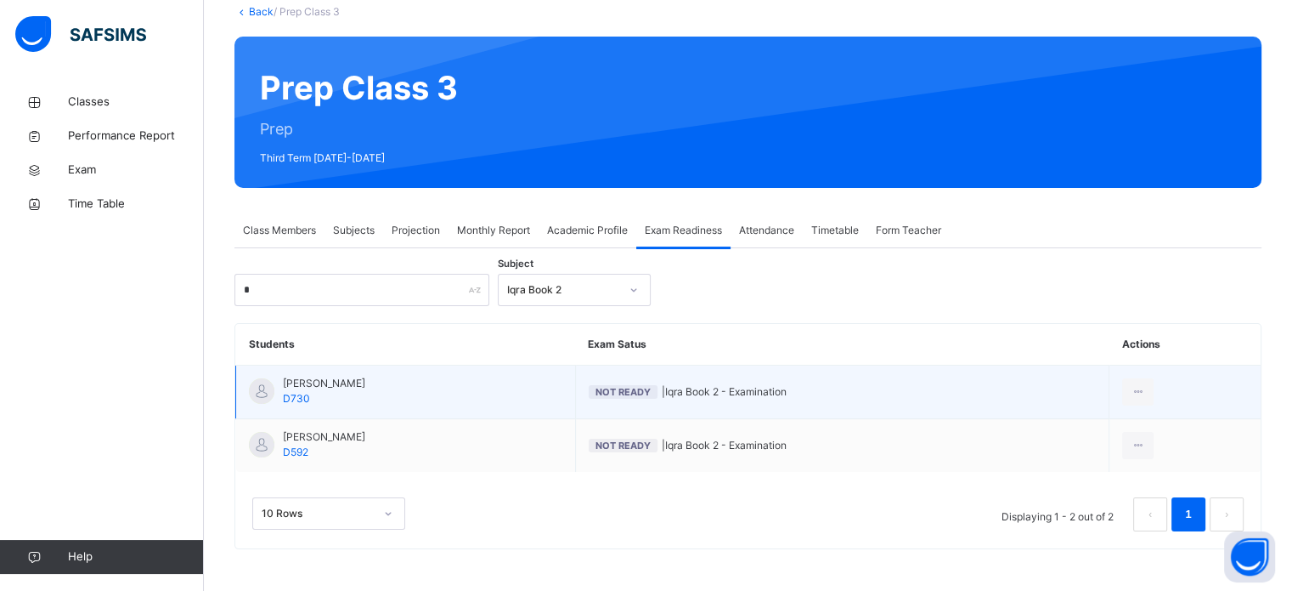
click at [716, 398] on span "Not Ready | Iqra Book 2 - Examination" at bounding box center [842, 391] width 507 height 15
click at [261, 397] on div at bounding box center [261, 390] width 25 height 25
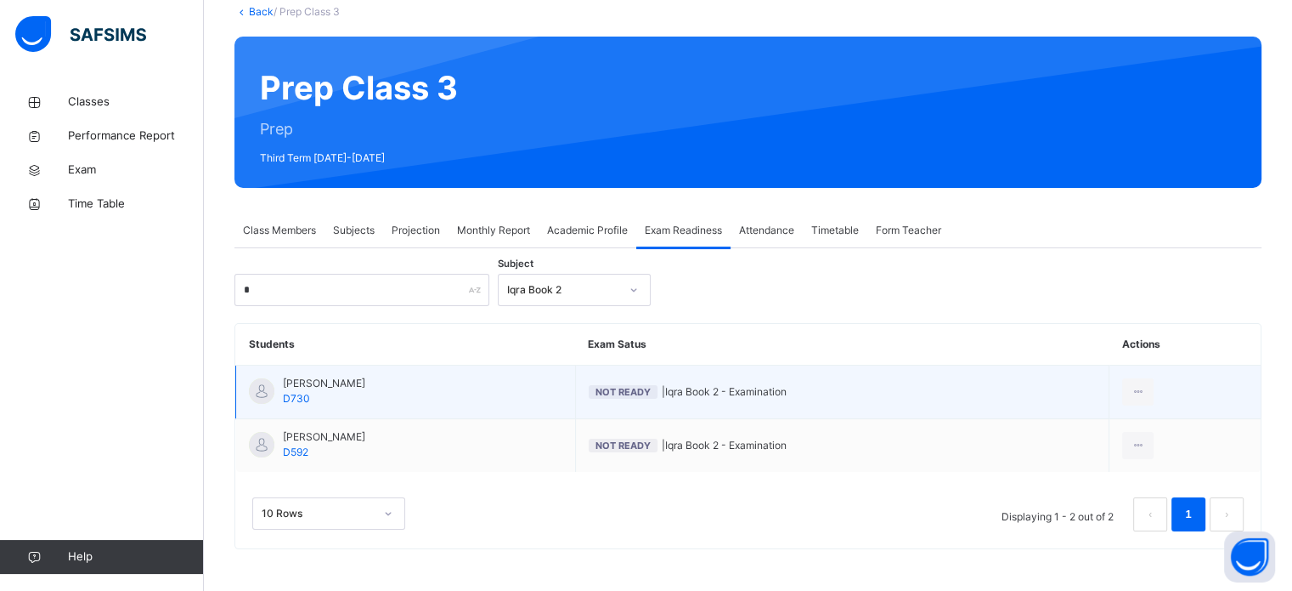
click at [261, 397] on div at bounding box center [261, 390] width 25 height 25
click at [241, 371] on td "[PERSON_NAME] D730" at bounding box center [406, 392] width 340 height 54
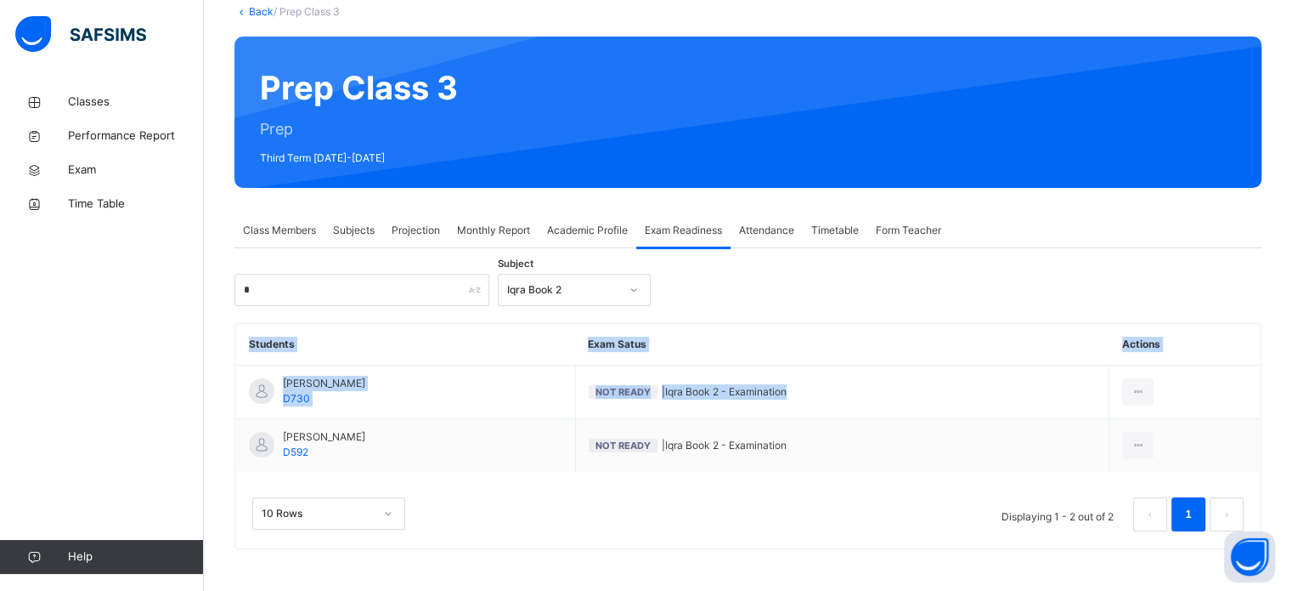
drag, startPoint x: 296, startPoint y: 425, endPoint x: 335, endPoint y: 335, distance: 98.2
click at [334, 325] on table "Students Exam Satus Actions [PERSON_NAME] D730 Not Ready | Iqra Book 2 - Examin…" at bounding box center [748, 398] width 1026 height 148
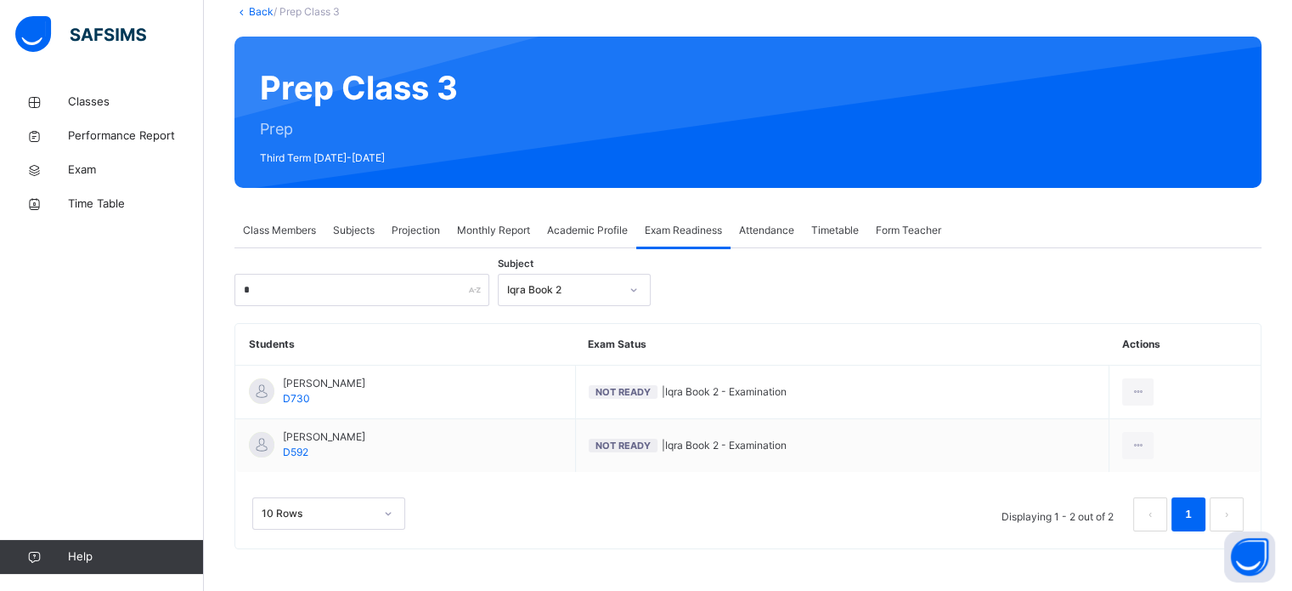
click at [454, 478] on div "10 Rows Displaying 1 - 2 out of 2 1" at bounding box center [748, 510] width 1026 height 76
click at [353, 234] on span "Subjects" at bounding box center [354, 230] width 42 height 15
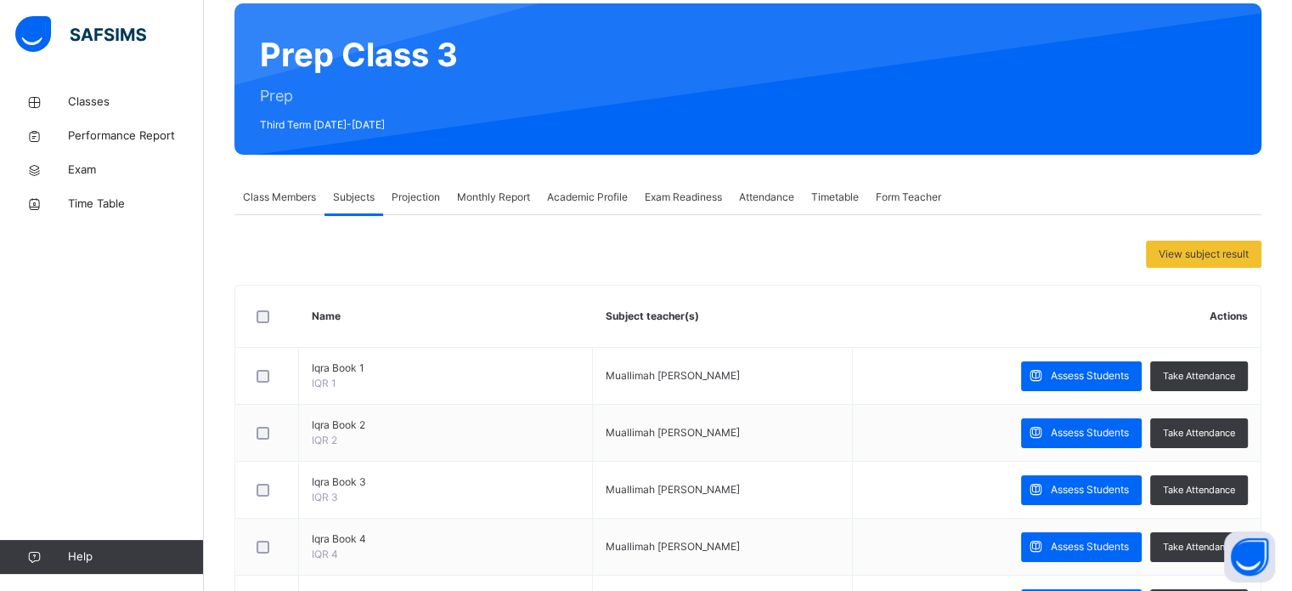
click at [416, 200] on span "Projection" at bounding box center [416, 196] width 48 height 15
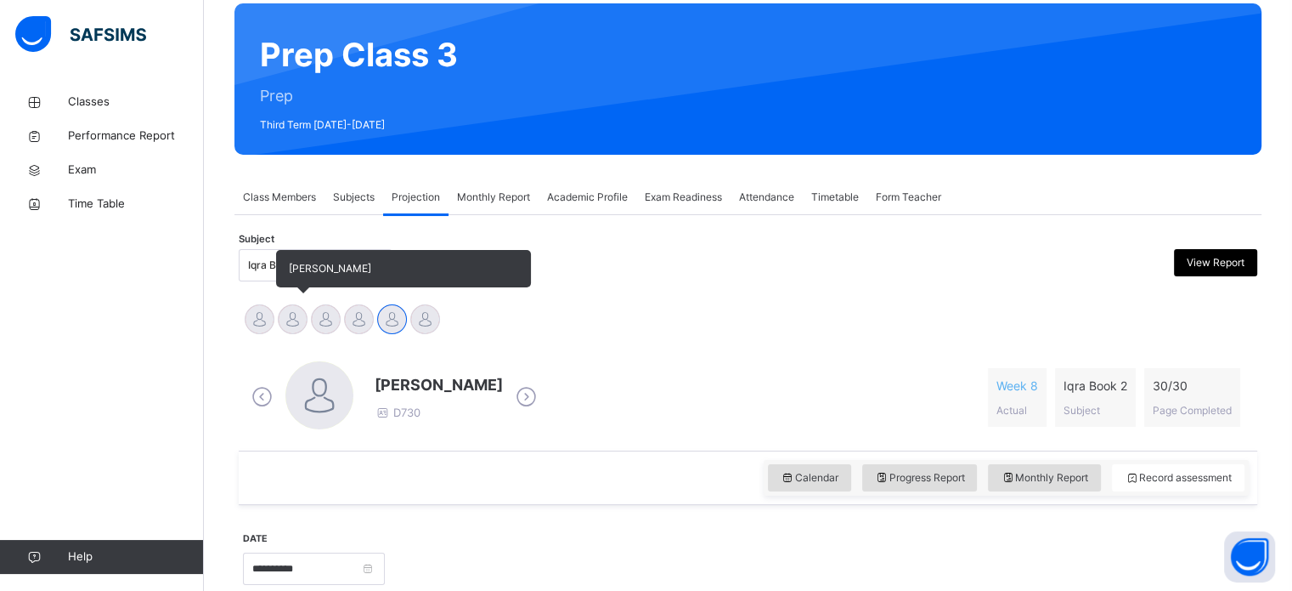
click at [297, 319] on div at bounding box center [293, 319] width 30 height 30
click at [258, 319] on div at bounding box center [260, 319] width 30 height 30
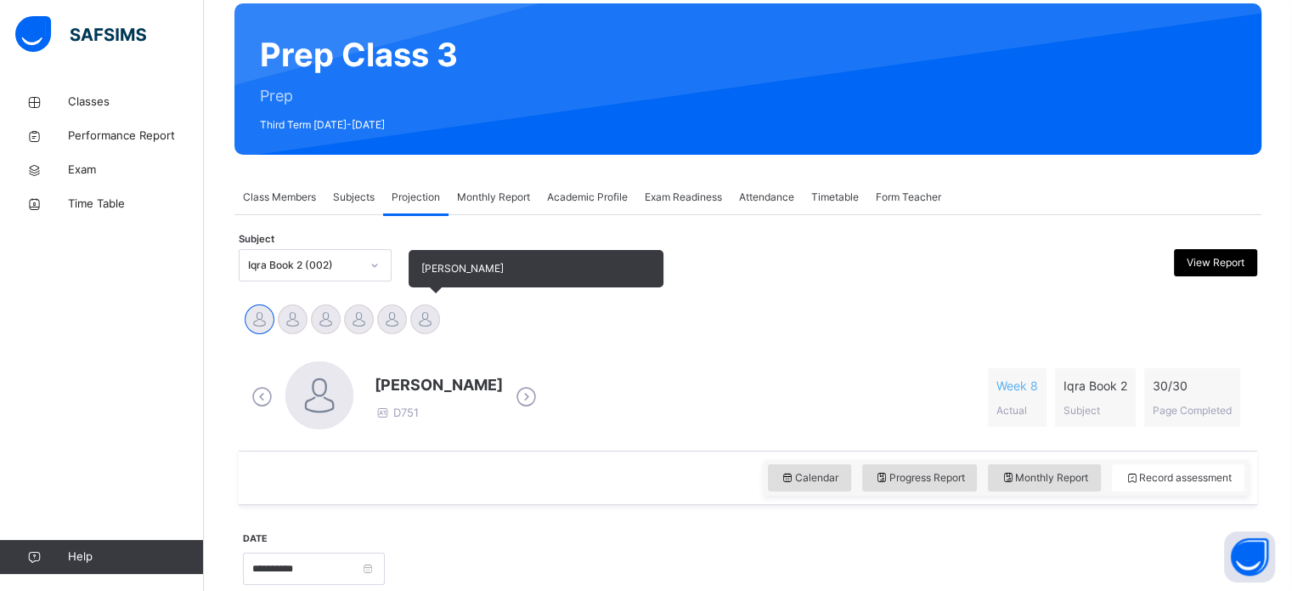
click at [433, 311] on div at bounding box center [425, 319] width 30 height 30
click at [376, 324] on div "[PERSON_NAME]" at bounding box center [392, 321] width 33 height 37
click at [391, 317] on div at bounding box center [392, 319] width 30 height 30
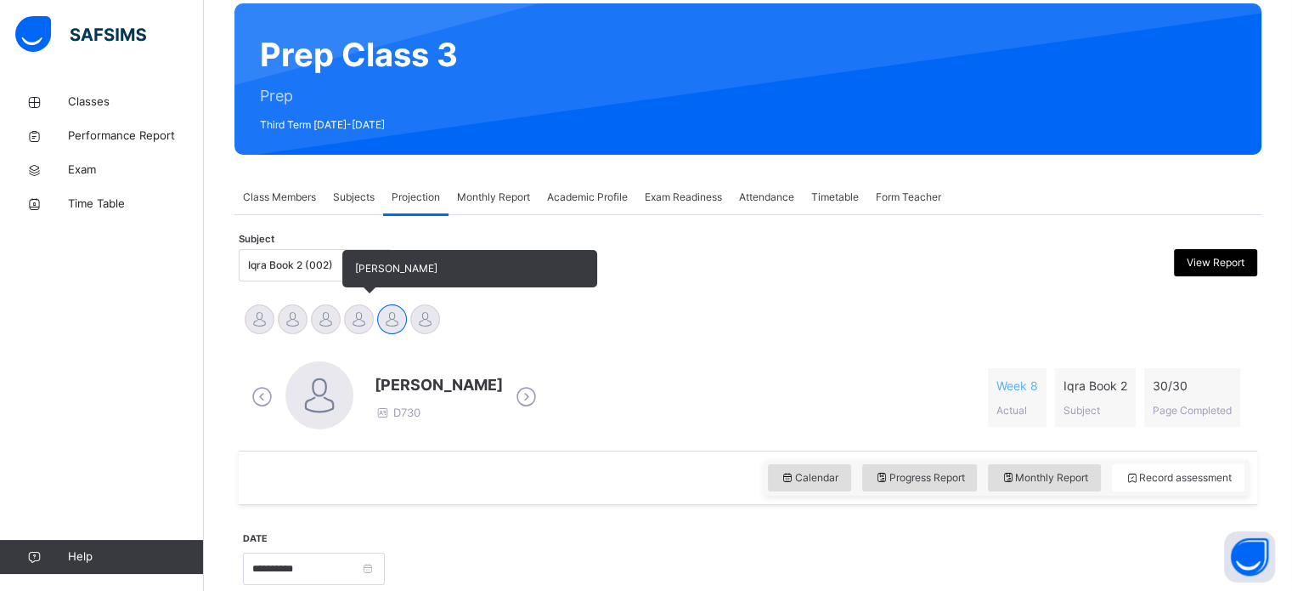
click at [359, 319] on div at bounding box center [359, 319] width 30 height 30
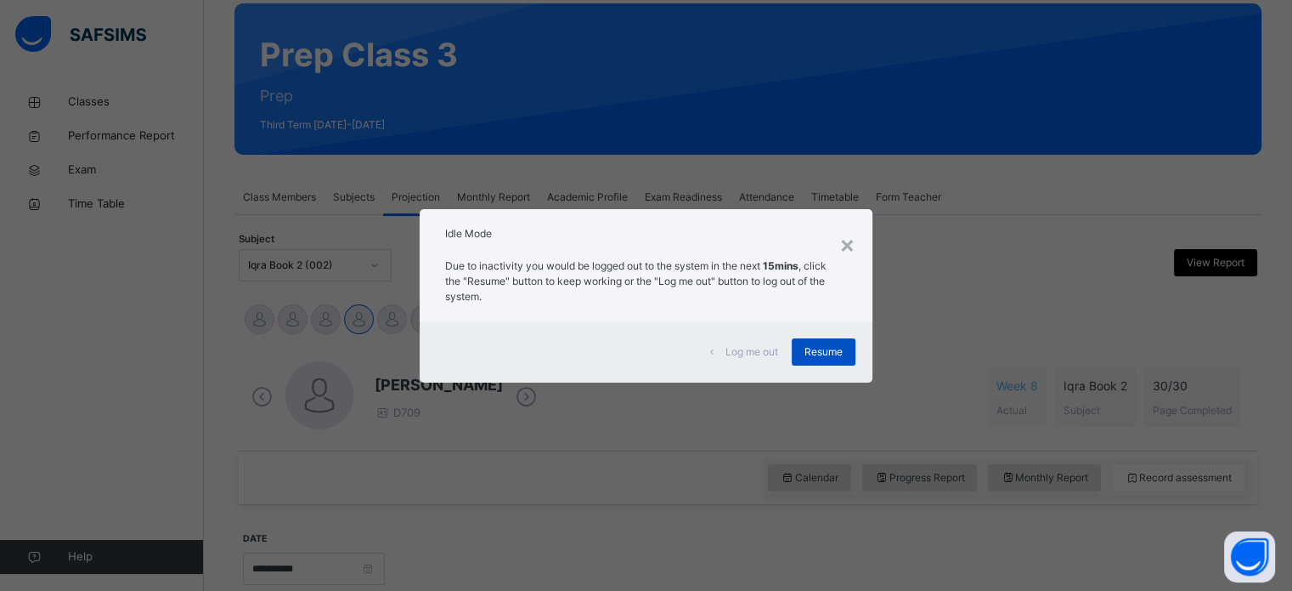
click at [826, 351] on span "Resume" at bounding box center [824, 351] width 38 height 15
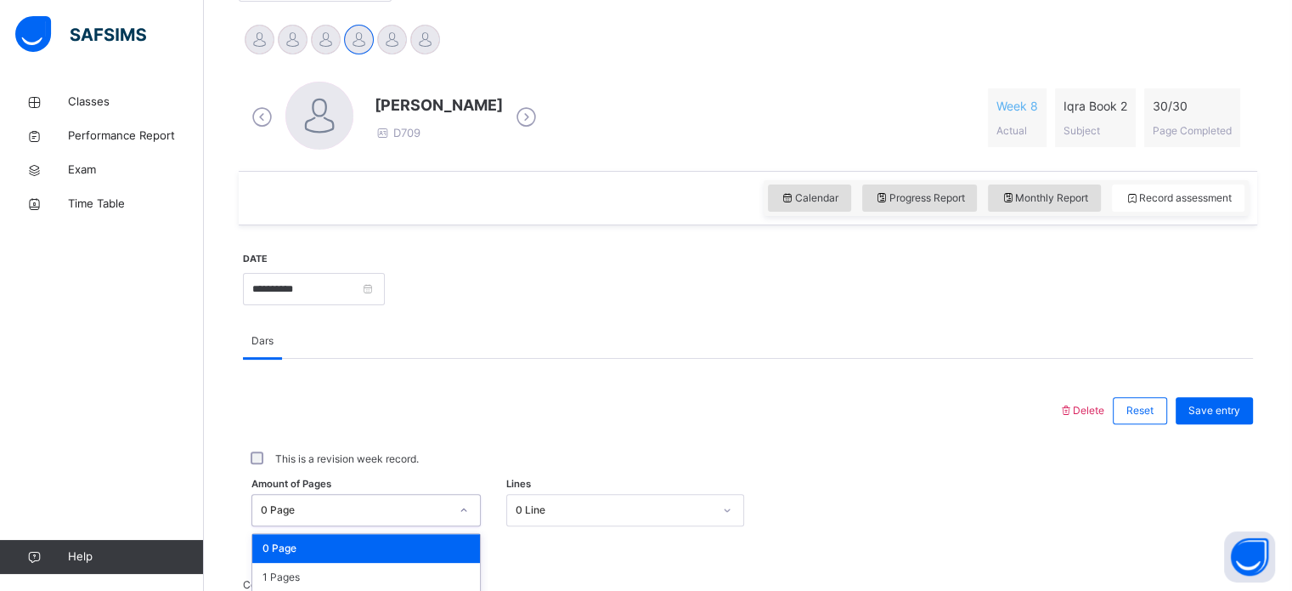
scroll to position [624, 0]
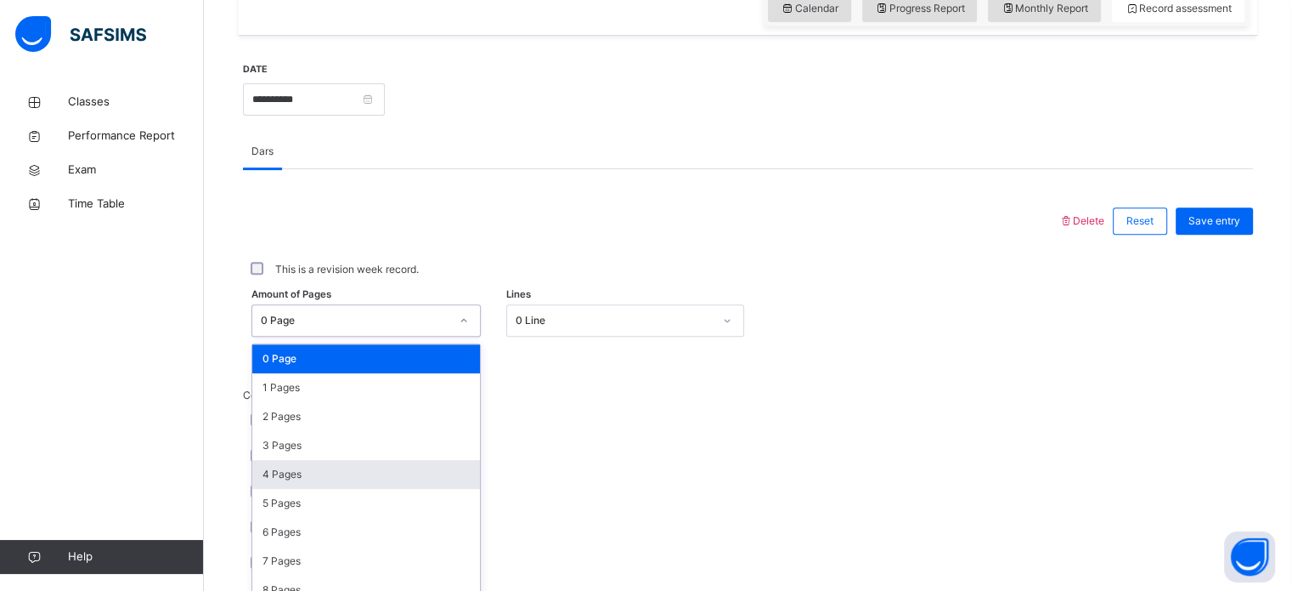
click at [463, 336] on div "option 4 Pages focused, 5 of 31. 31 results available. Use Up and Down to choos…" at bounding box center [366, 320] width 229 height 32
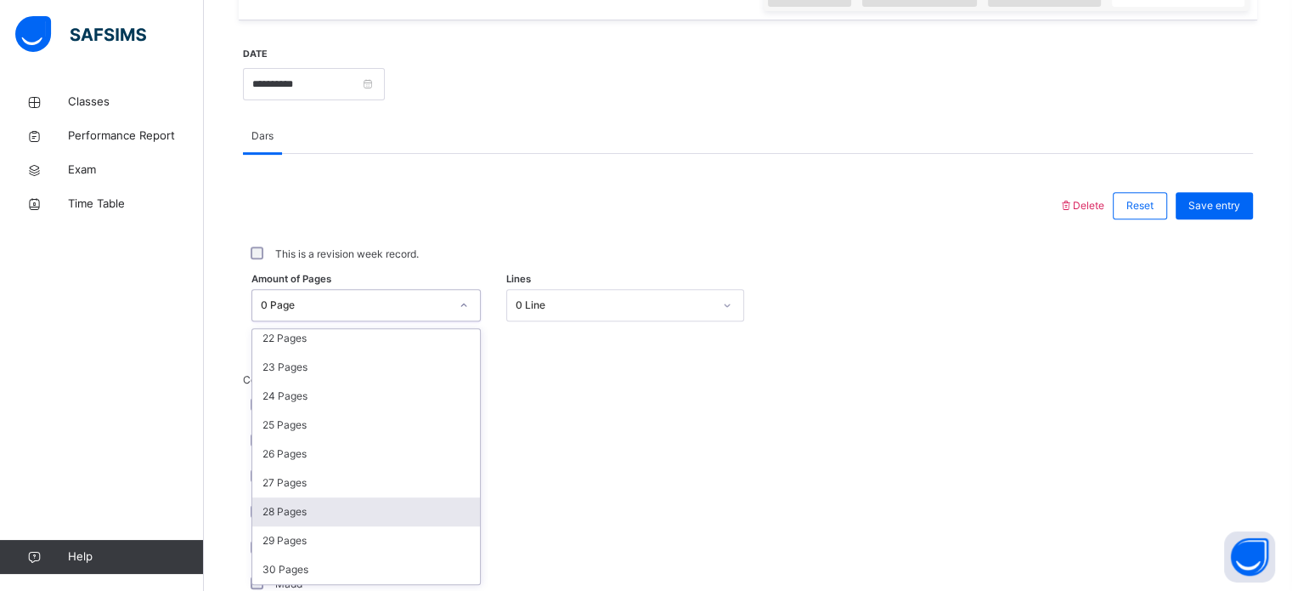
scroll to position [641, 0]
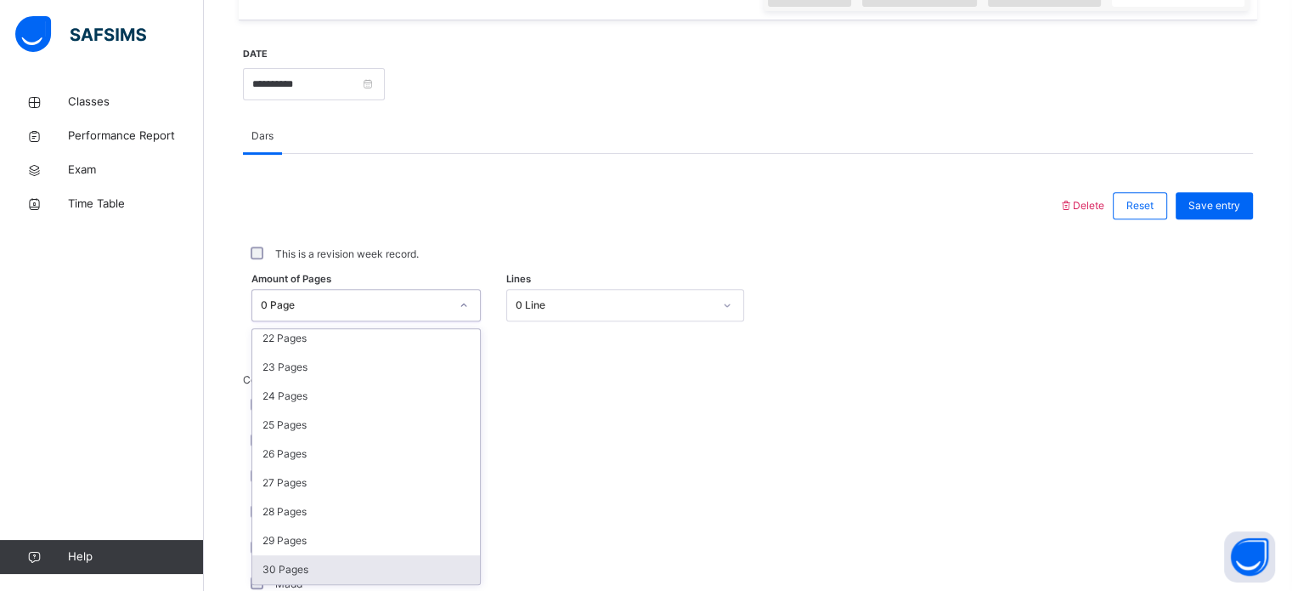
click at [293, 577] on div "30 Pages" at bounding box center [366, 569] width 228 height 29
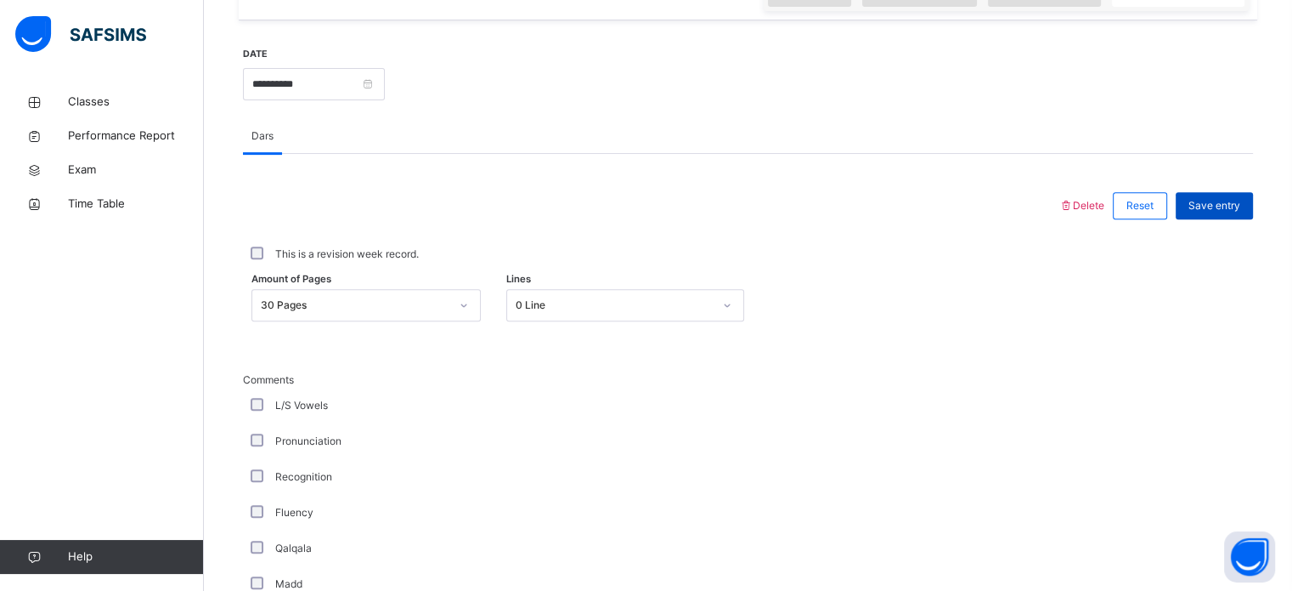
click at [1217, 201] on span "Save entry" at bounding box center [1215, 205] width 52 height 15
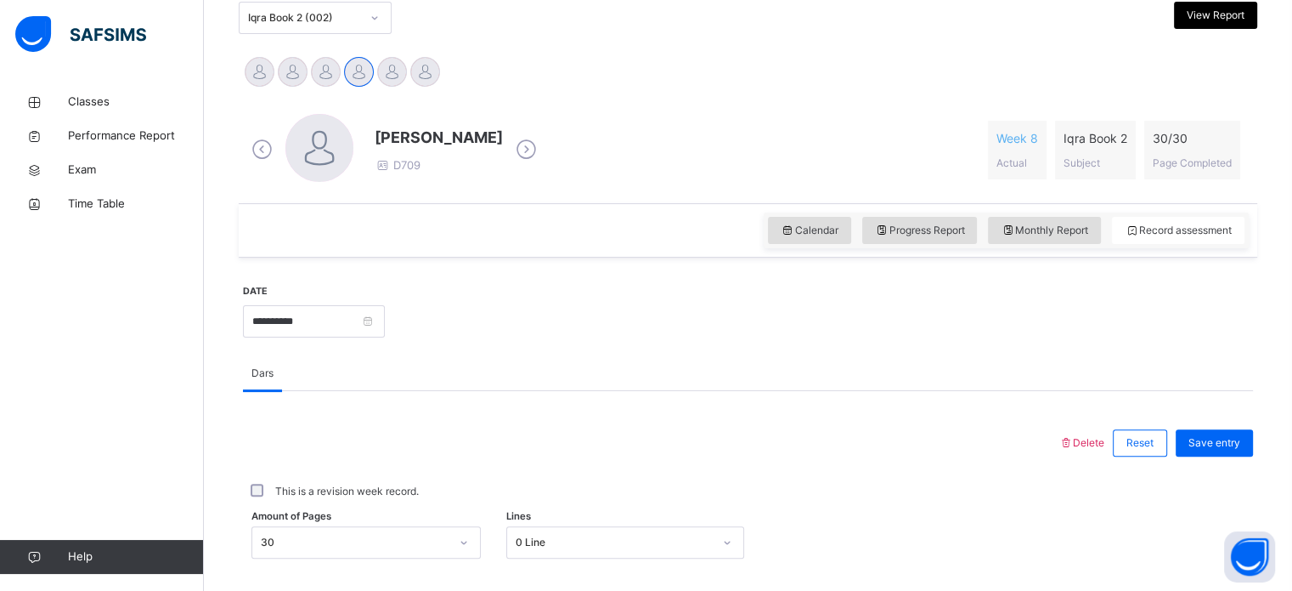
scroll to position [336, 0]
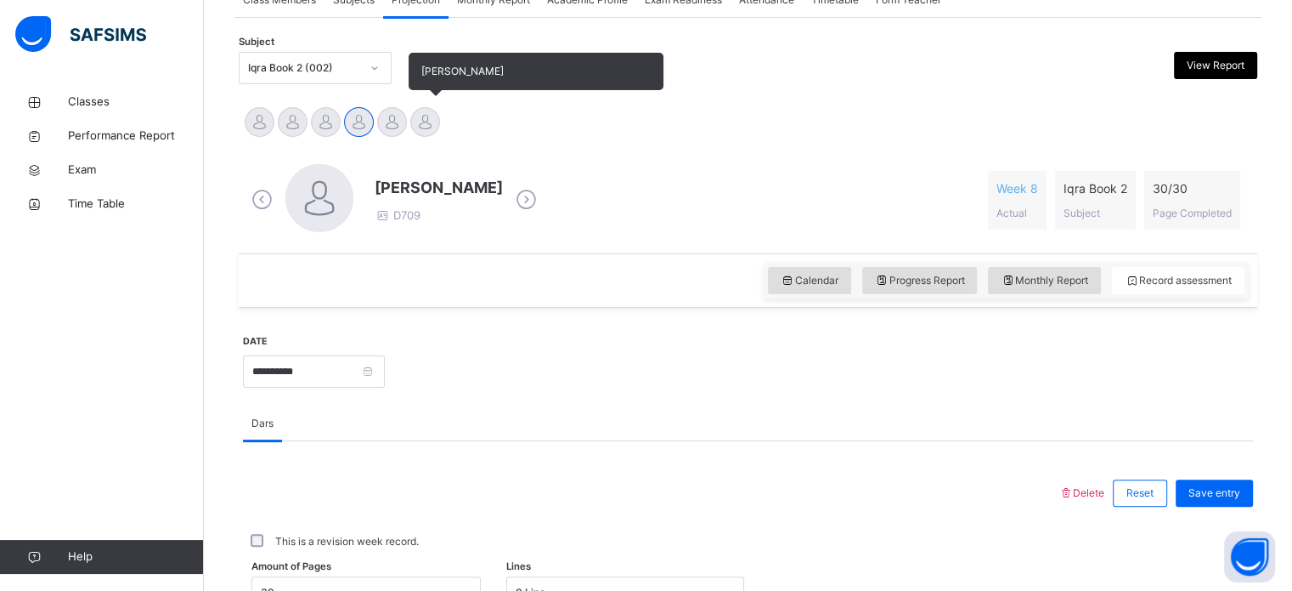
click at [428, 126] on div at bounding box center [425, 122] width 30 height 30
click at [389, 129] on div at bounding box center [392, 122] width 30 height 30
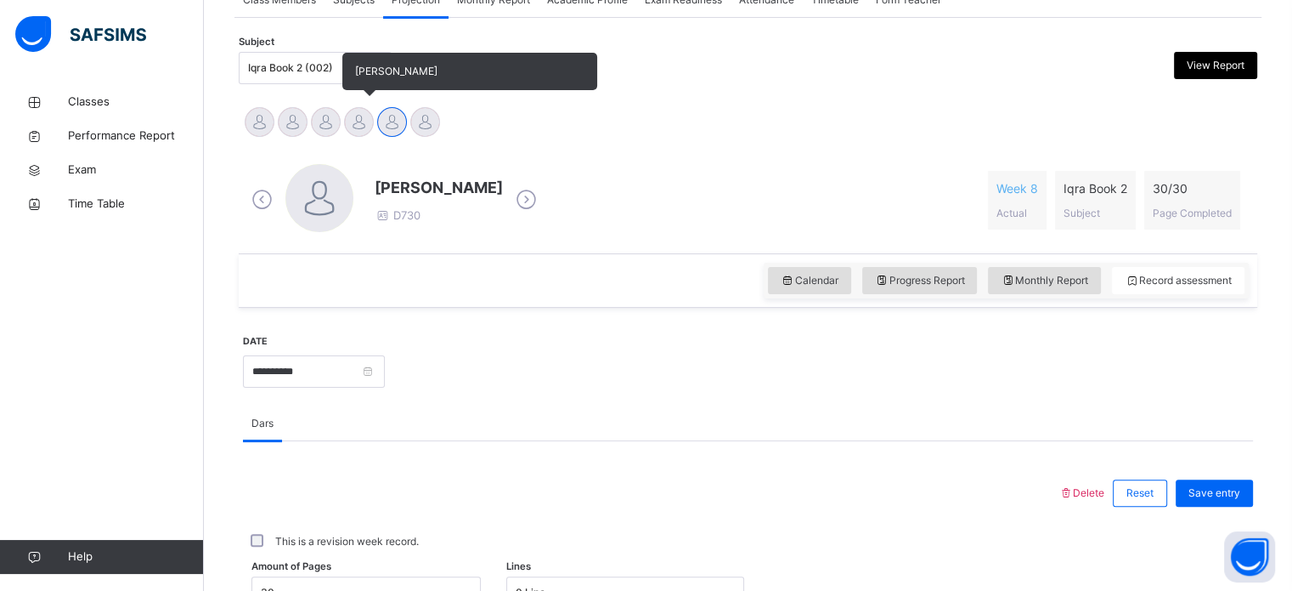
click at [365, 134] on div at bounding box center [359, 122] width 30 height 30
click at [325, 122] on div at bounding box center [326, 122] width 30 height 30
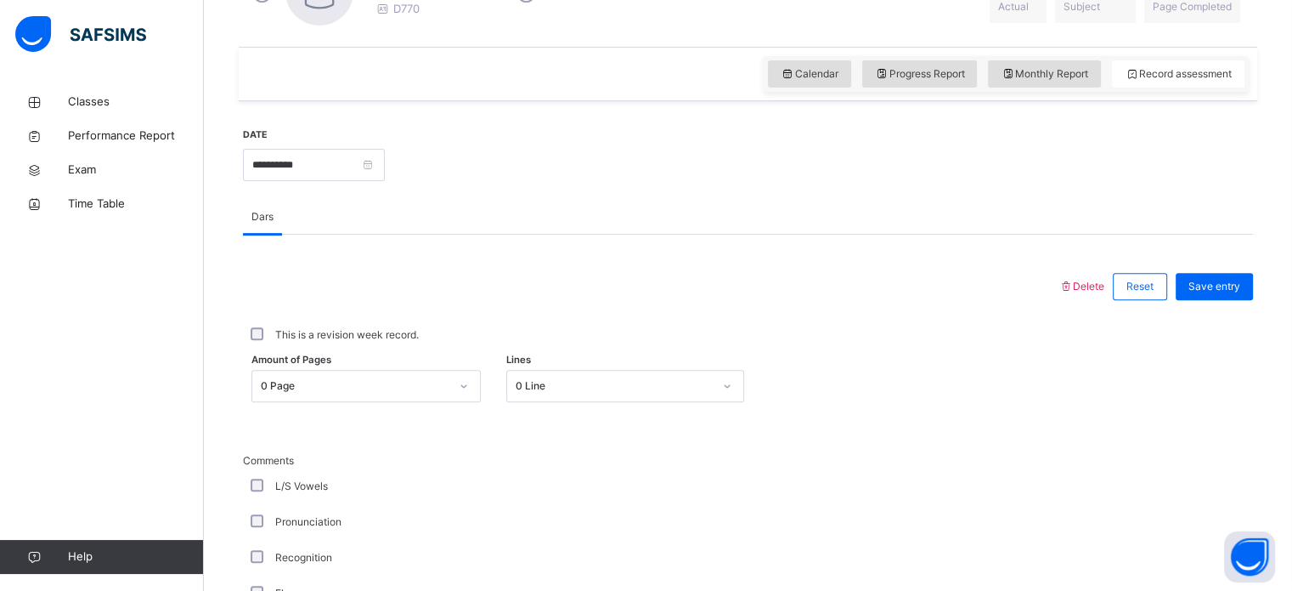
scroll to position [624, 0]
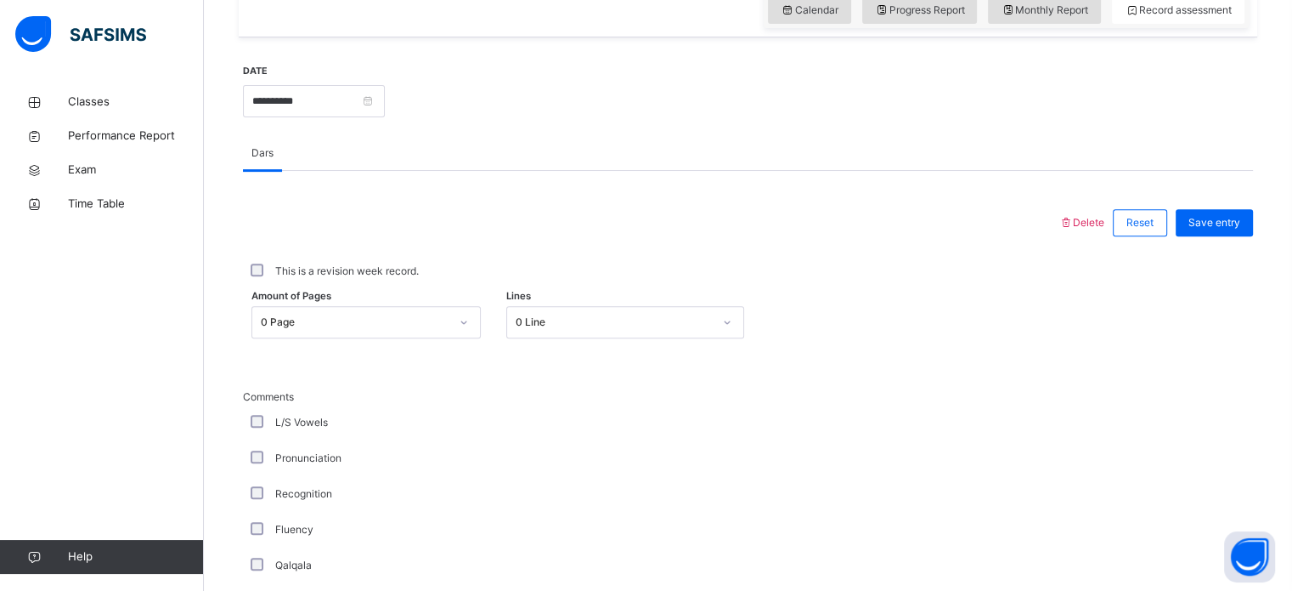
click at [469, 338] on div "0 Page" at bounding box center [366, 322] width 229 height 32
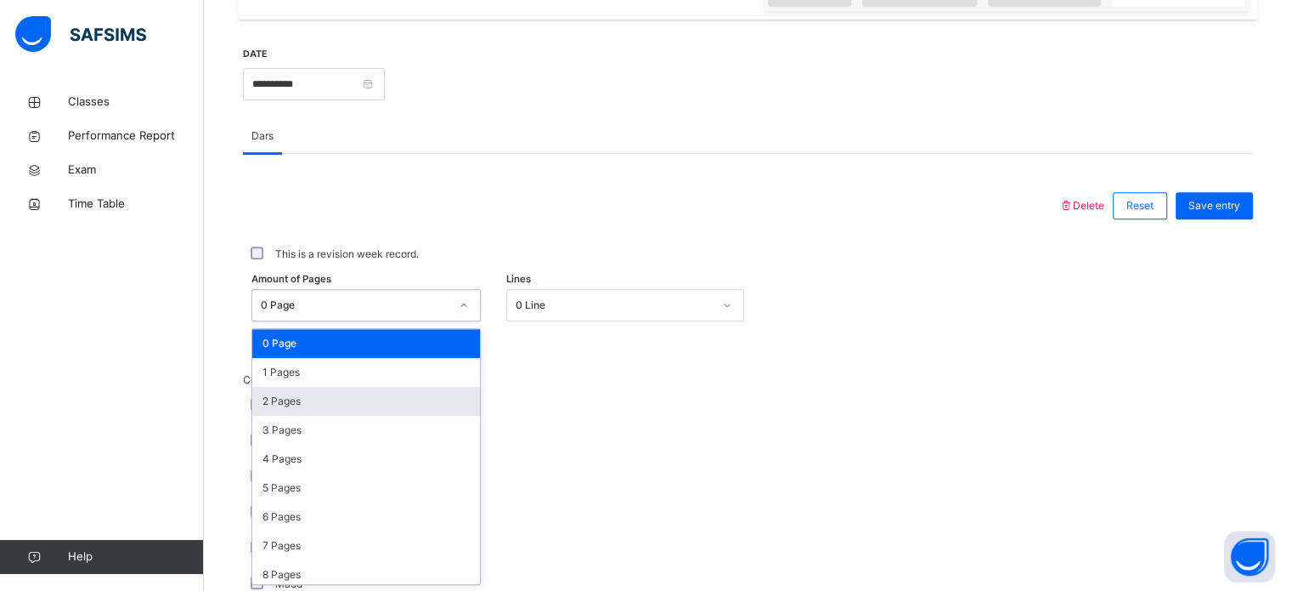
click at [432, 389] on div "2 Pages" at bounding box center [366, 401] width 228 height 29
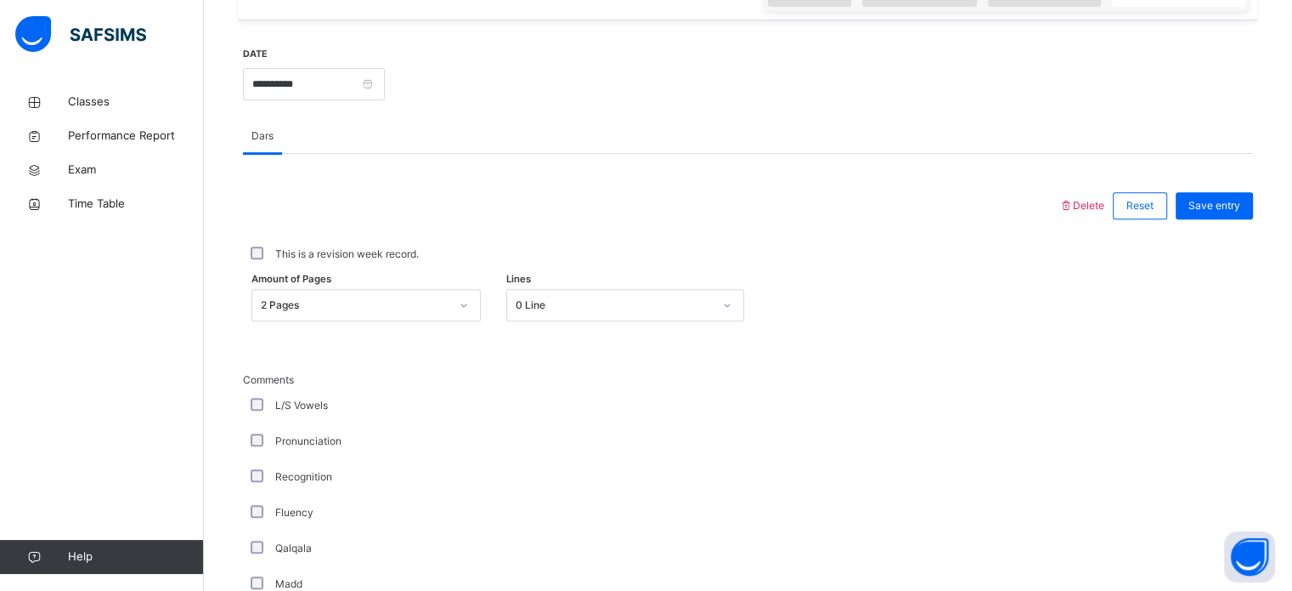
click at [258, 450] on div "Pronunciation" at bounding box center [455, 441] width 425 height 36
click at [1234, 200] on span "Save entry" at bounding box center [1215, 205] width 52 height 15
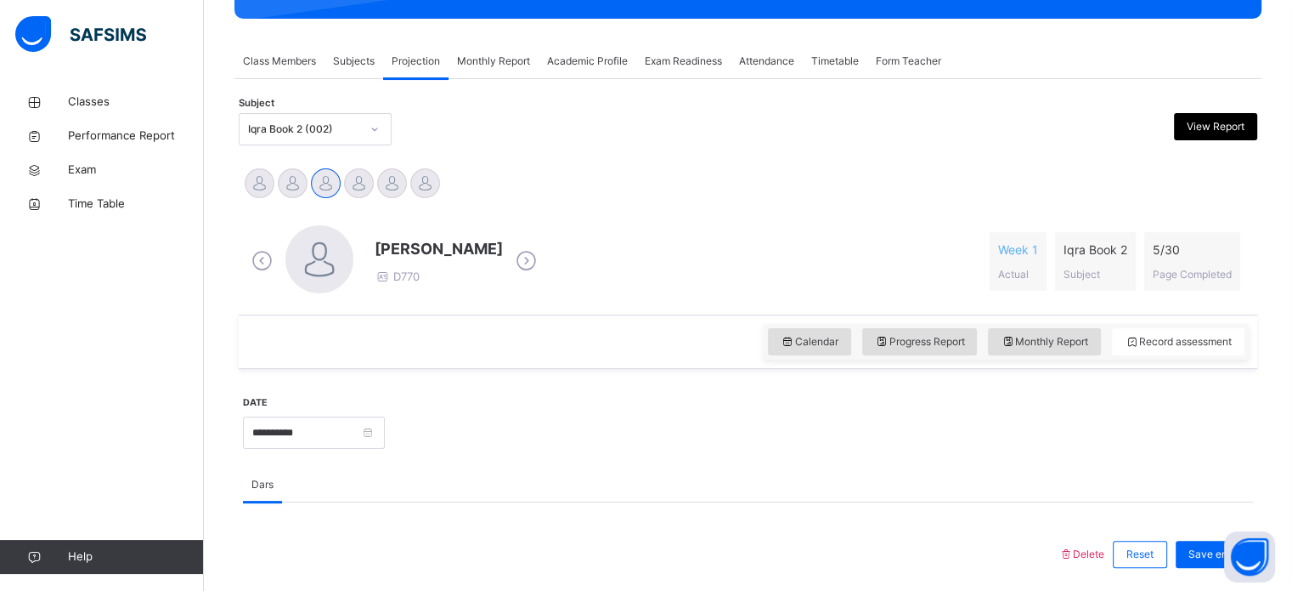
scroll to position [257, 0]
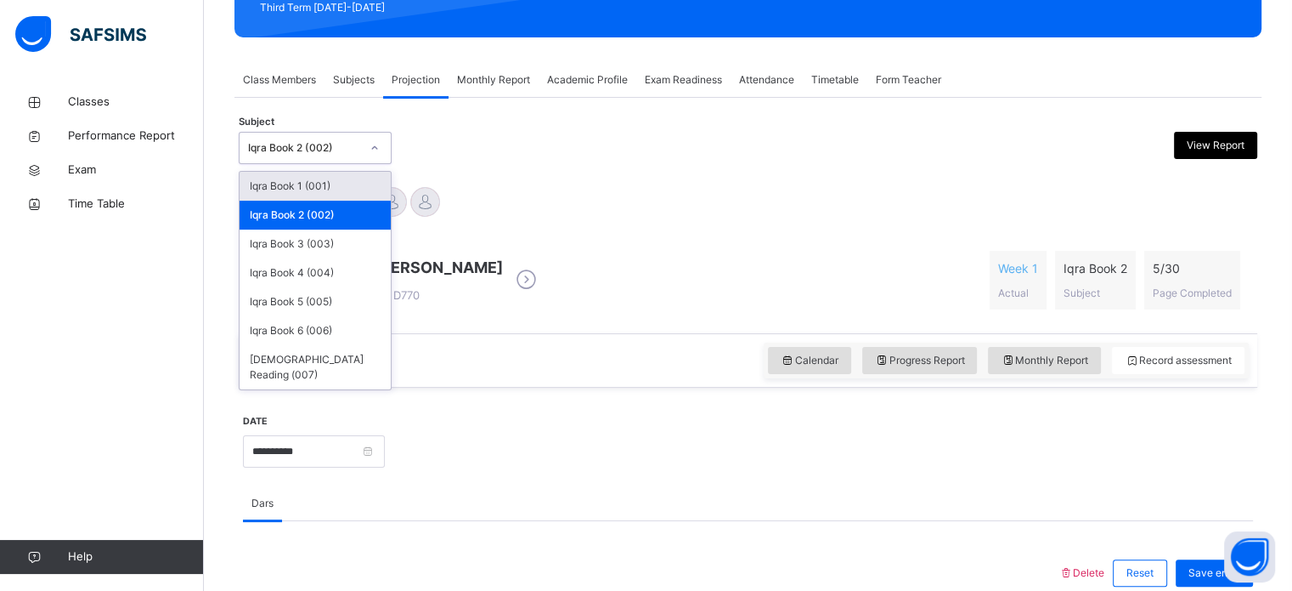
click at [371, 152] on icon at bounding box center [375, 147] width 10 height 17
click at [360, 303] on div "Iqra Book 5 (005)" at bounding box center [315, 301] width 151 height 29
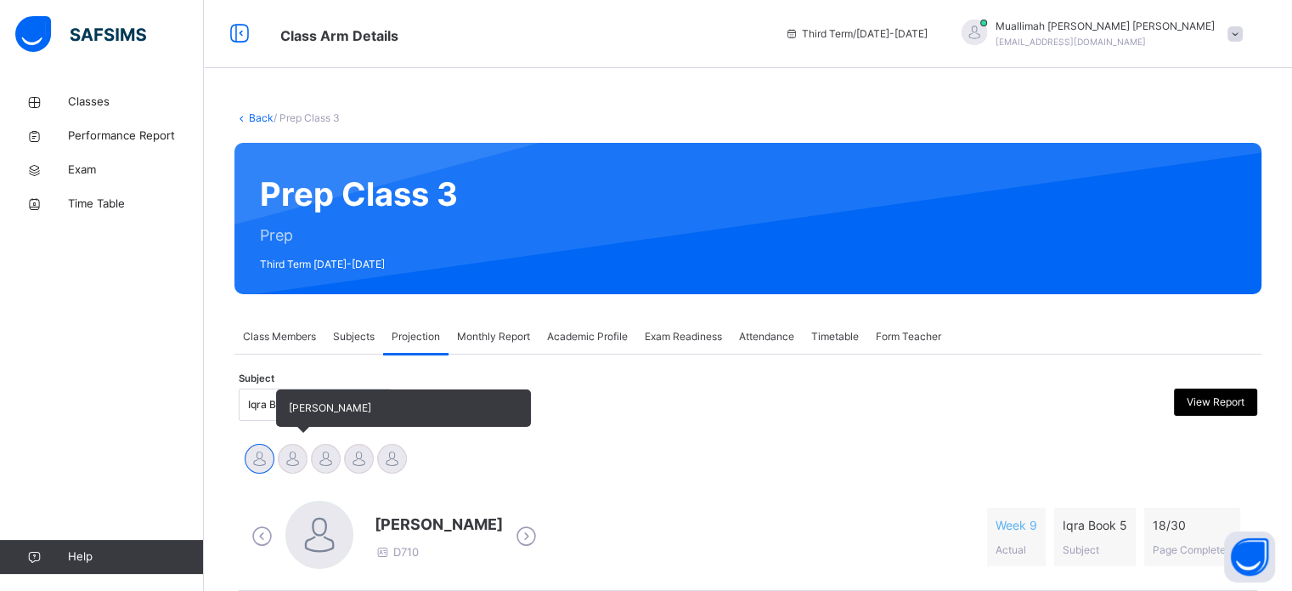
click at [290, 460] on div at bounding box center [293, 459] width 30 height 30
click at [330, 462] on div at bounding box center [326, 459] width 30 height 30
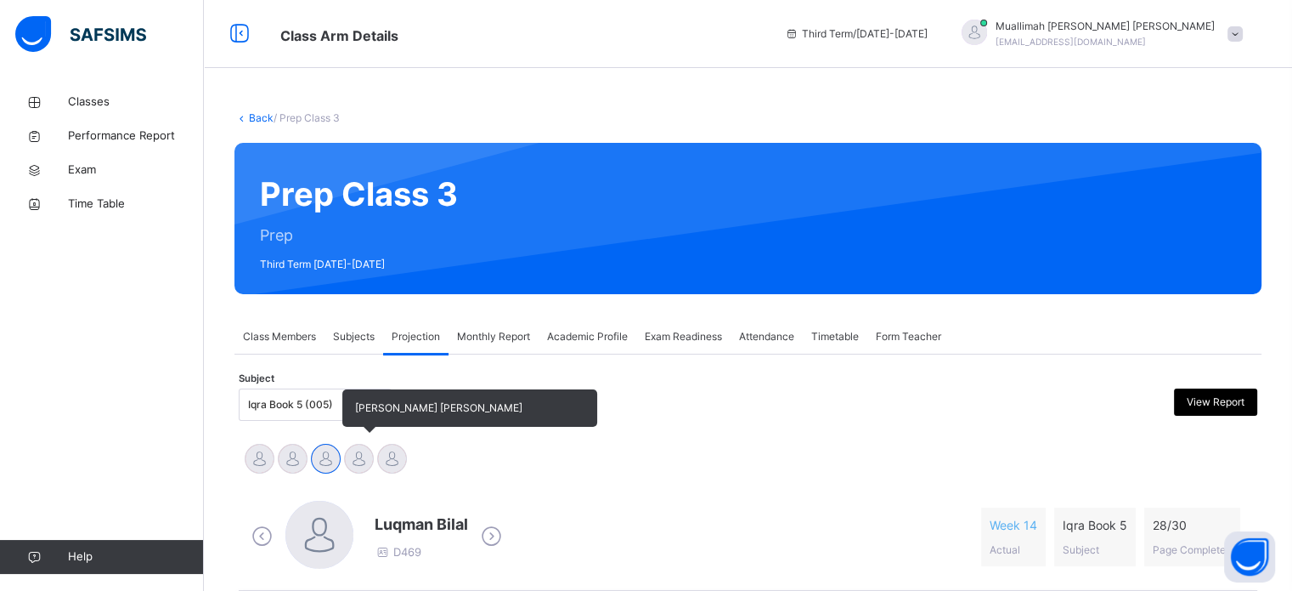
click at [362, 457] on div at bounding box center [359, 459] width 30 height 30
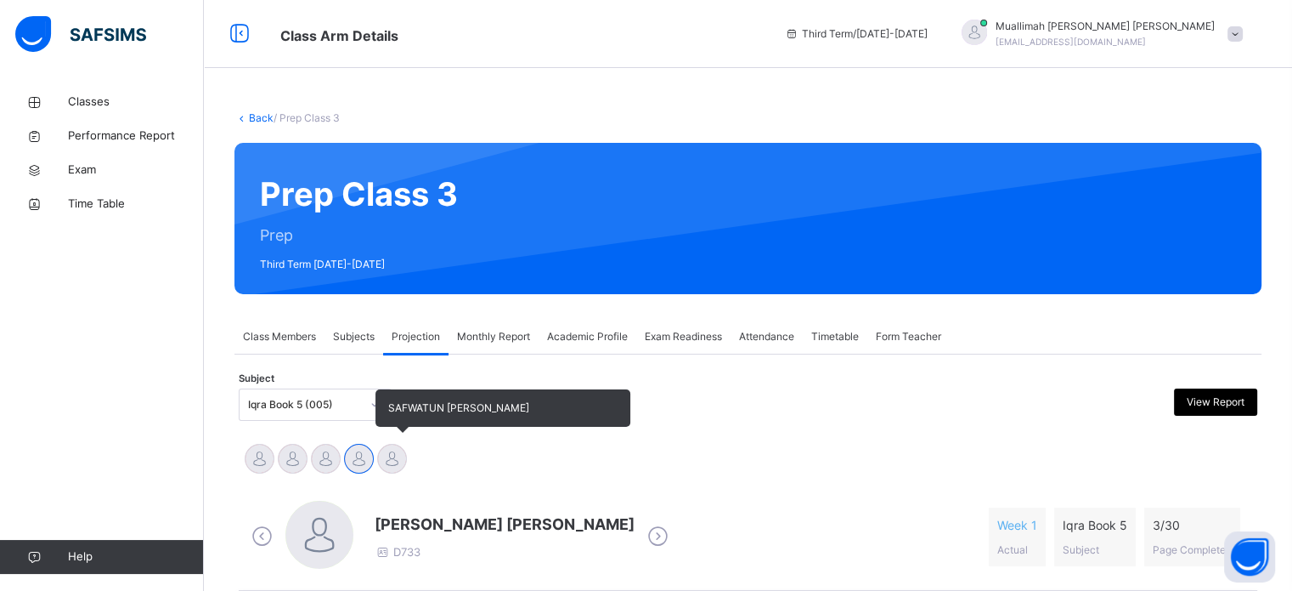
click at [398, 461] on div at bounding box center [392, 459] width 30 height 30
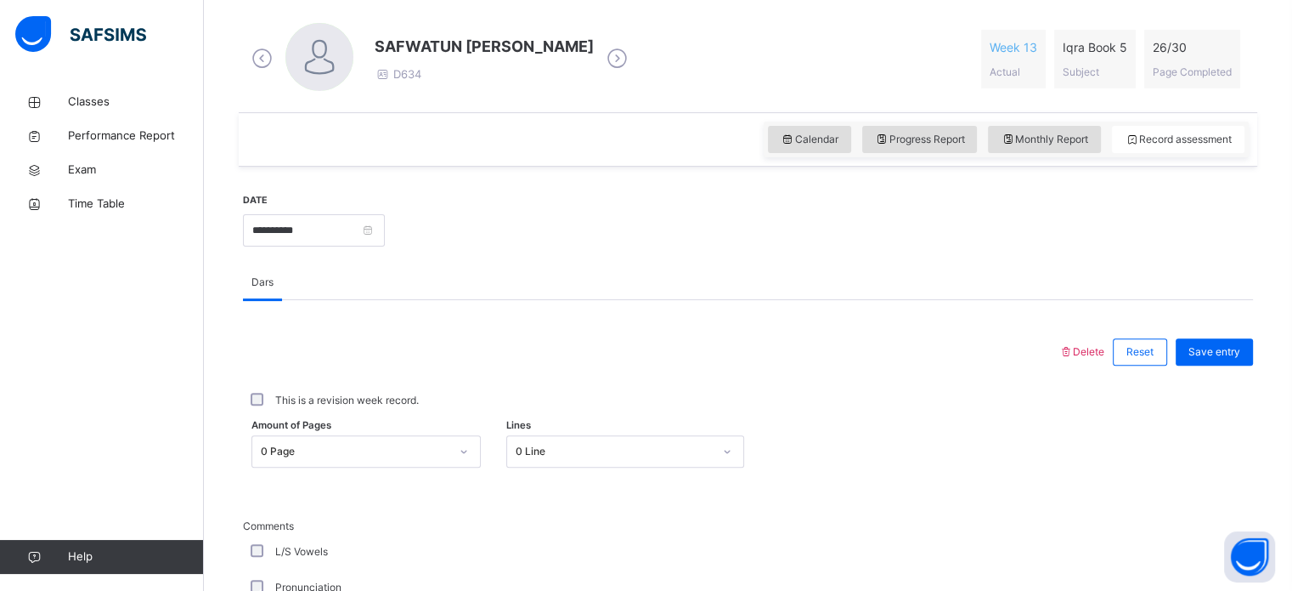
scroll to position [484, 0]
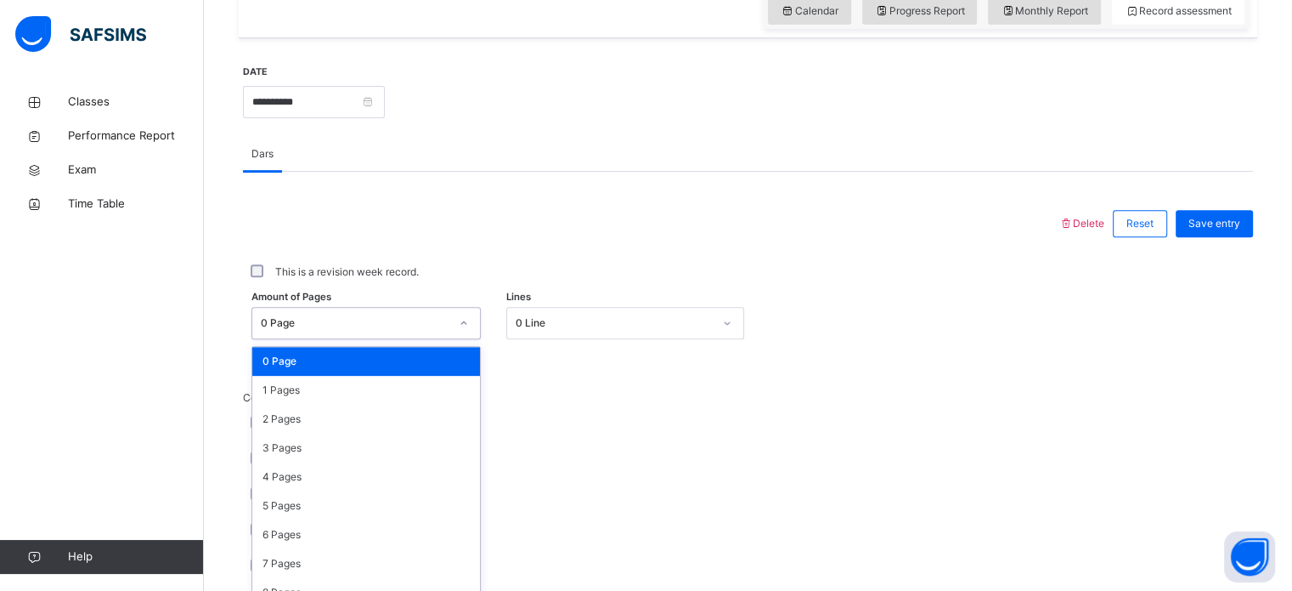
click at [472, 339] on div "option 0 Page focused, 1 of 31. 31 results available. Use Up and Down to choose…" at bounding box center [366, 323] width 229 height 32
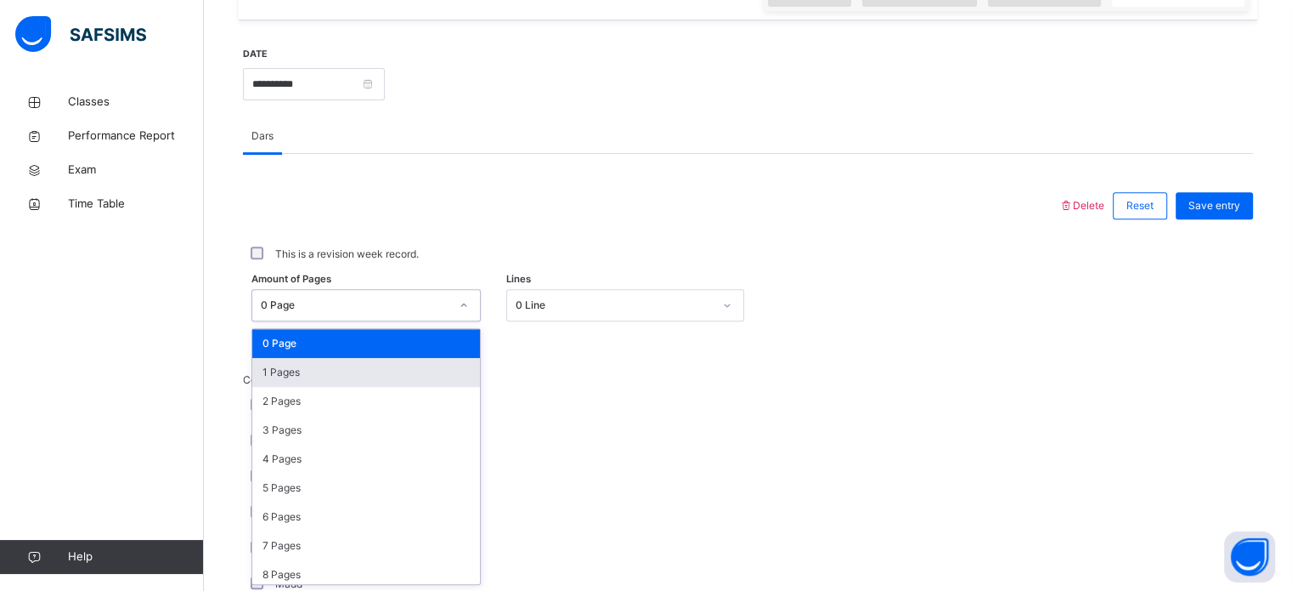
click at [349, 373] on div "1 Pages" at bounding box center [366, 372] width 228 height 29
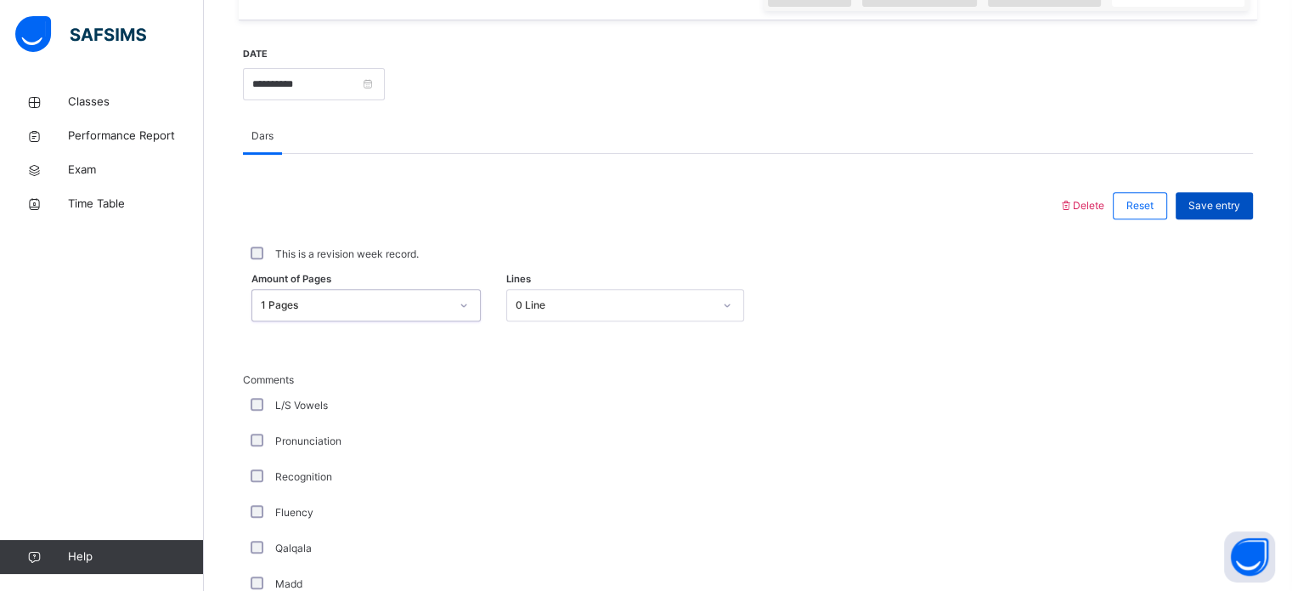
click at [1241, 205] on span "Save entry" at bounding box center [1215, 205] width 52 height 15
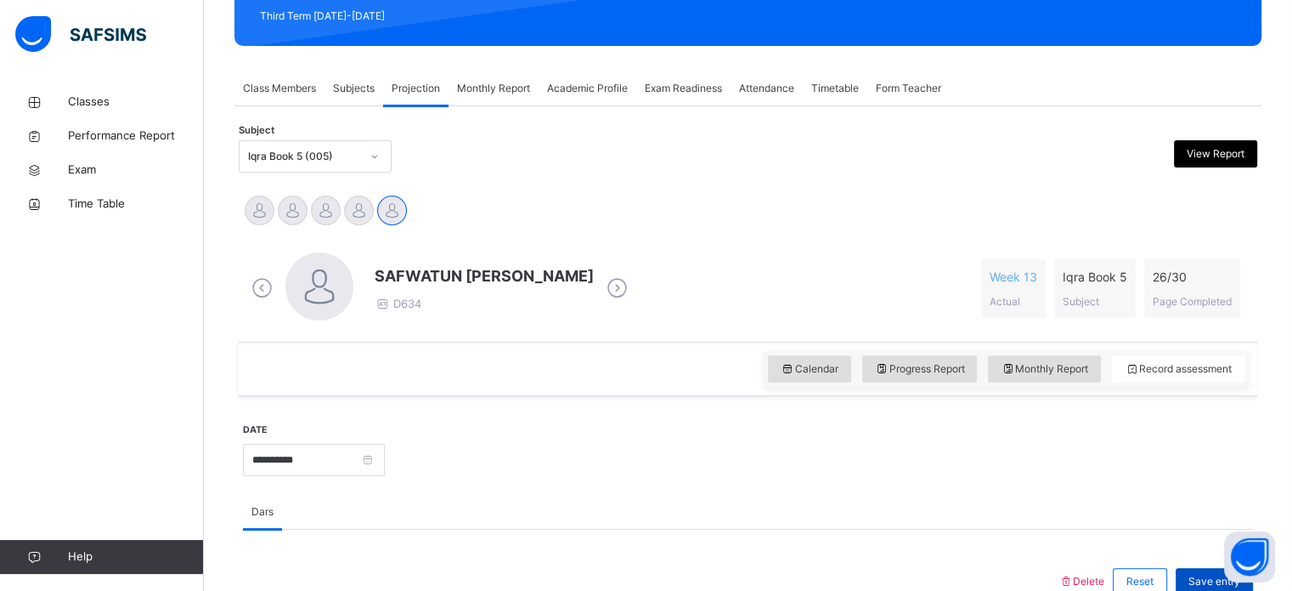
scroll to position [246, 0]
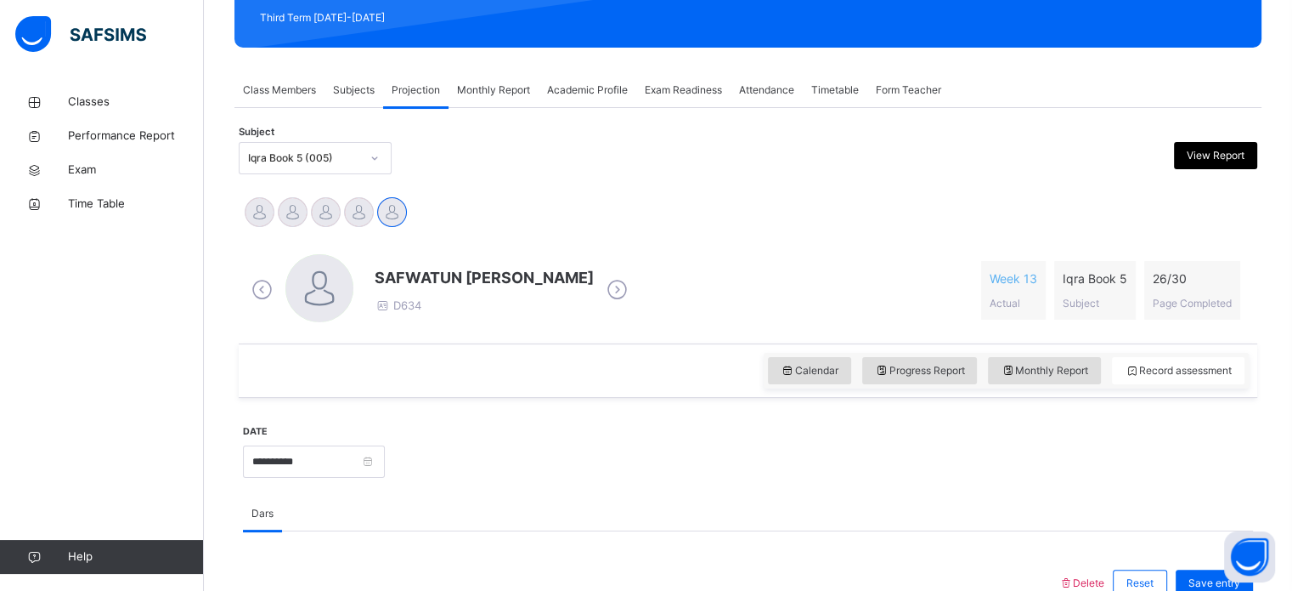
click at [369, 157] on div at bounding box center [374, 157] width 29 height 27
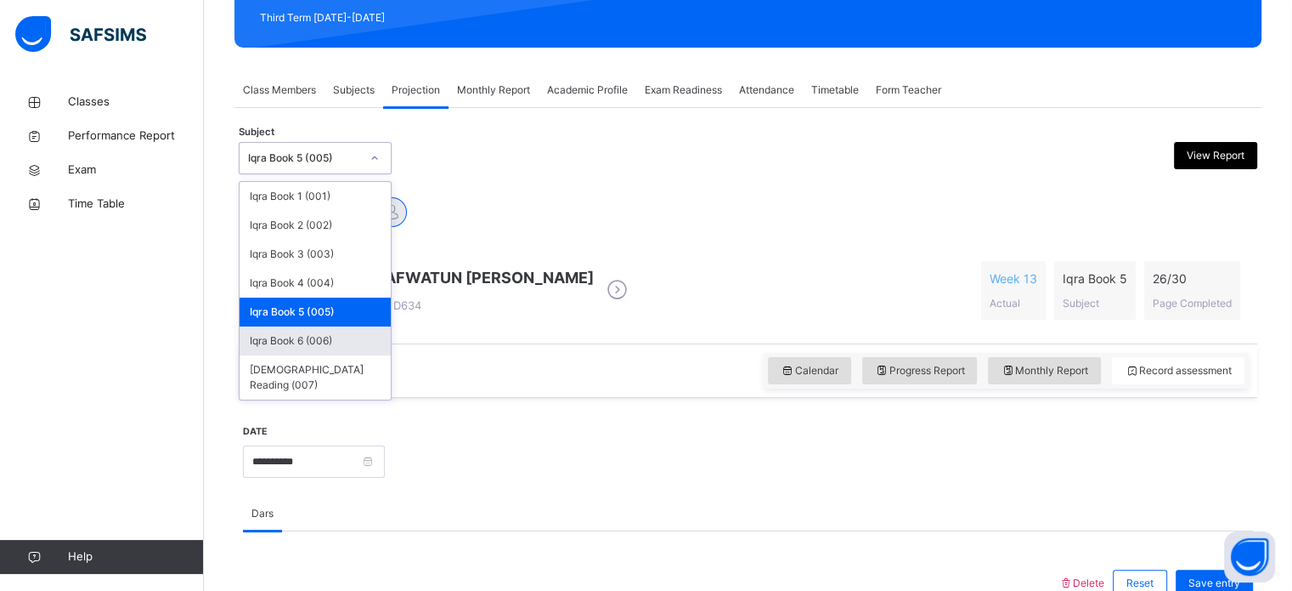
click at [336, 336] on div "Iqra Book 6 (006)" at bounding box center [315, 340] width 151 height 29
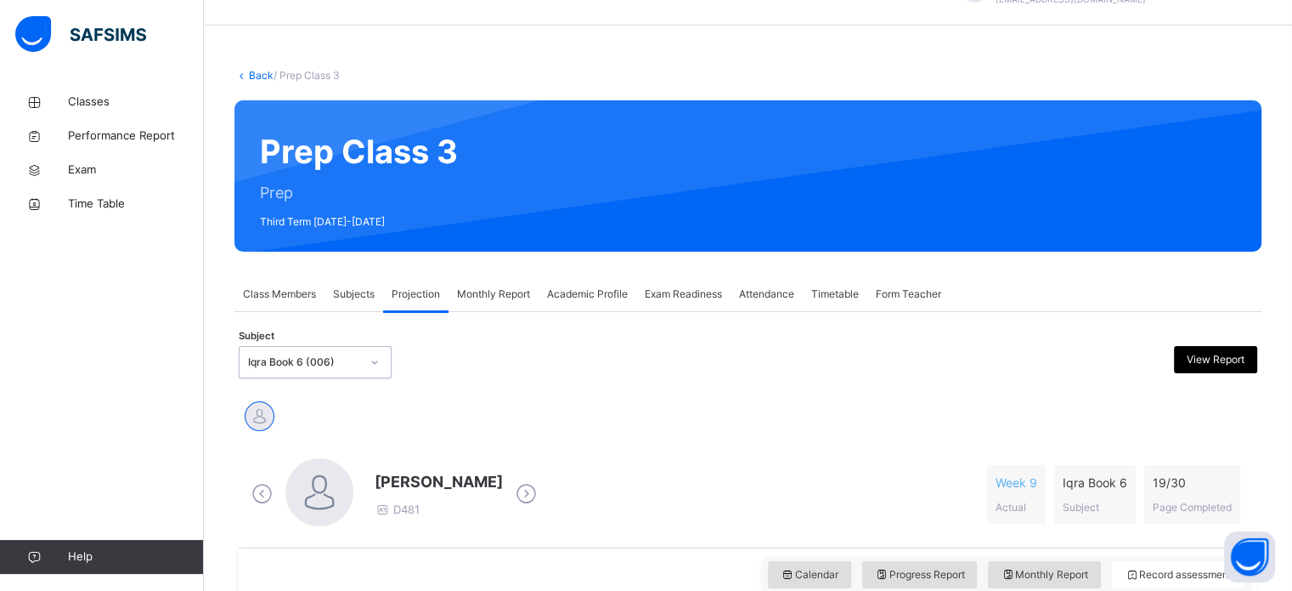
click at [376, 378] on div "option Iqra Book 6 (006), selected. 0 results available. Select is focused ,typ…" at bounding box center [315, 362] width 153 height 32
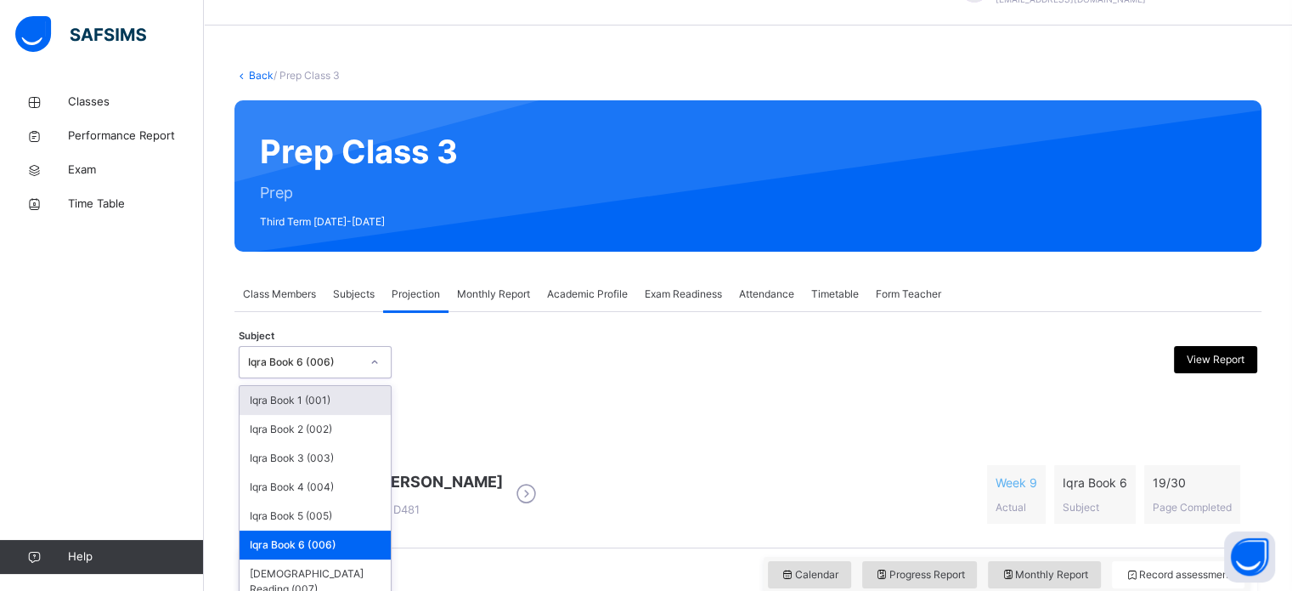
scroll to position [47, 0]
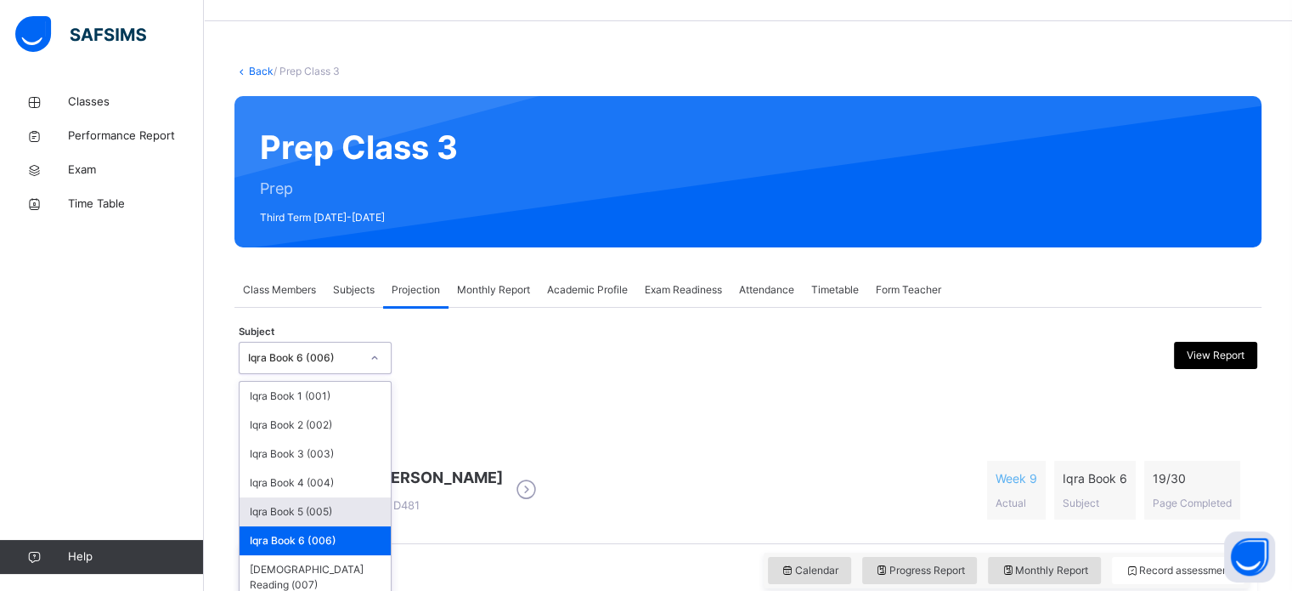
click at [347, 516] on div "Iqra Book 5 (005)" at bounding box center [315, 511] width 151 height 29
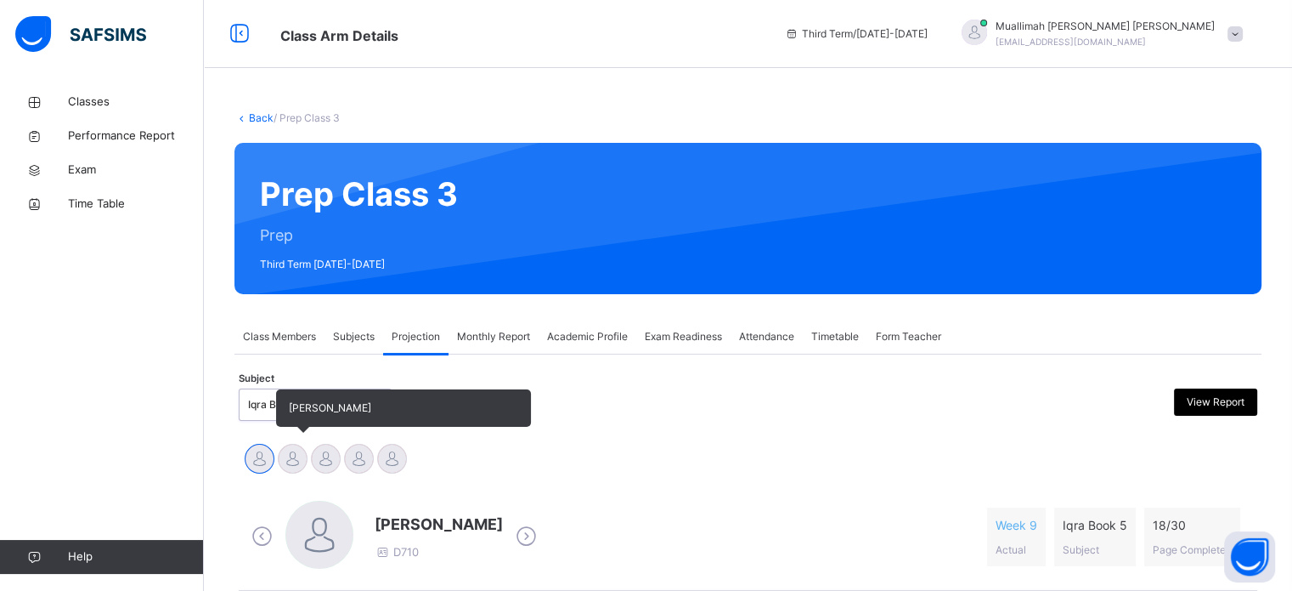
click at [299, 466] on div at bounding box center [293, 459] width 30 height 30
click at [329, 461] on div at bounding box center [326, 459] width 30 height 30
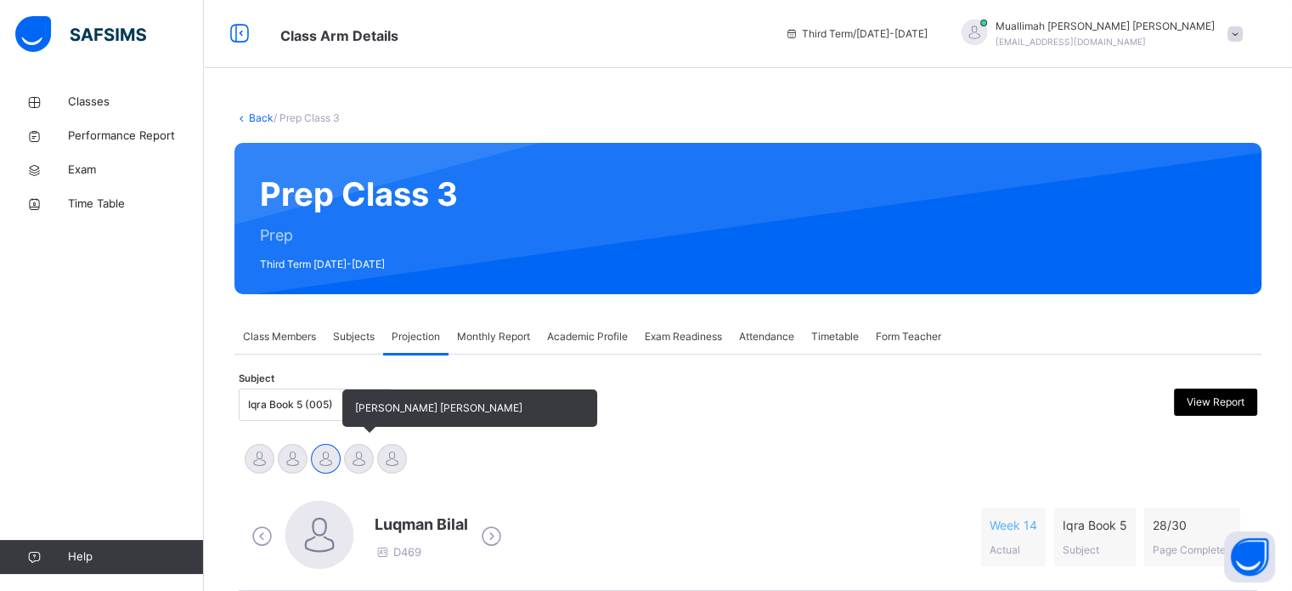
click at [350, 465] on div at bounding box center [359, 459] width 30 height 30
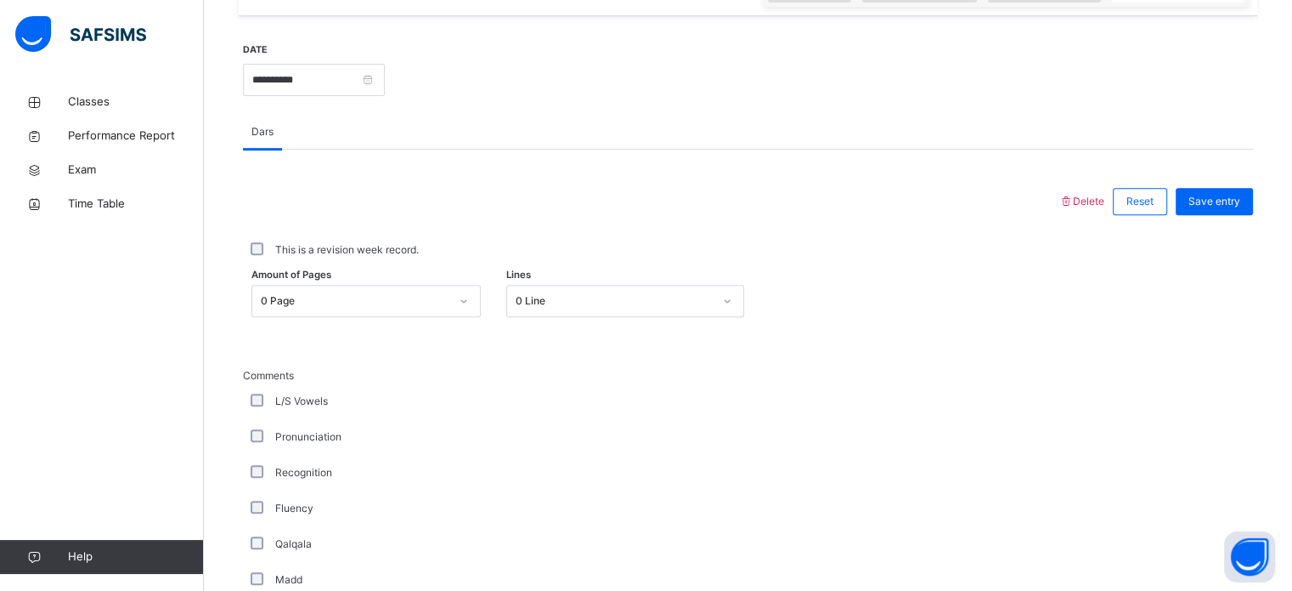
scroll to position [629, 0]
click at [262, 405] on div "L/S Vowels" at bounding box center [455, 400] width 416 height 15
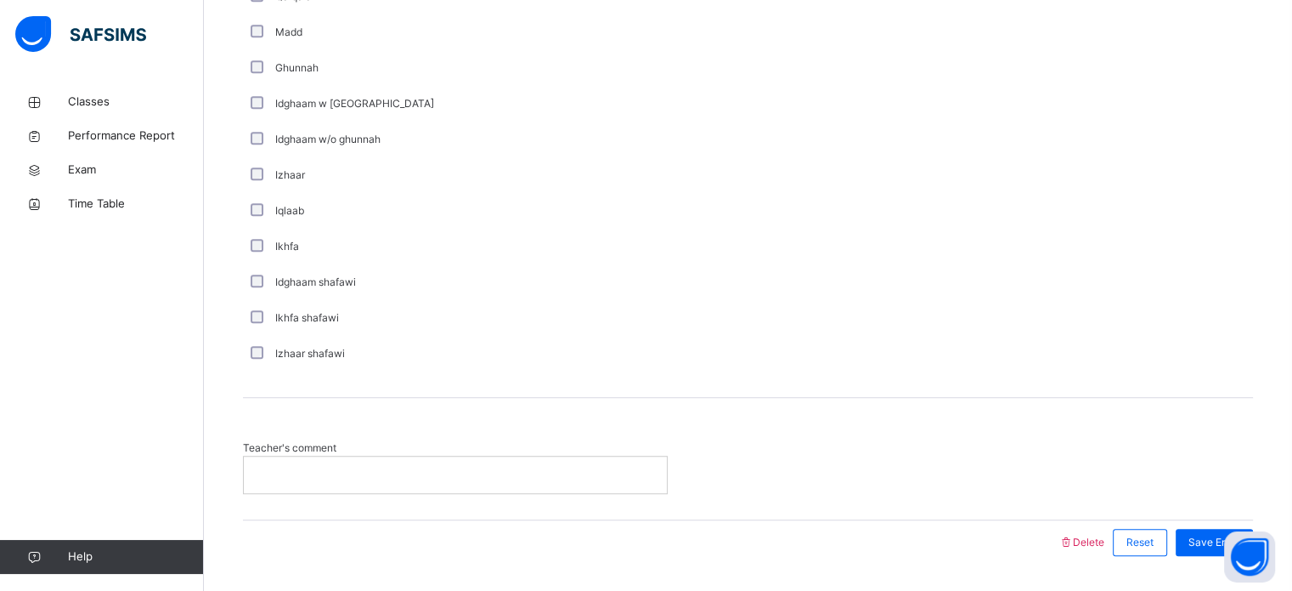
scroll to position [1176, 0]
click at [298, 469] on p at bounding box center [456, 473] width 398 height 15
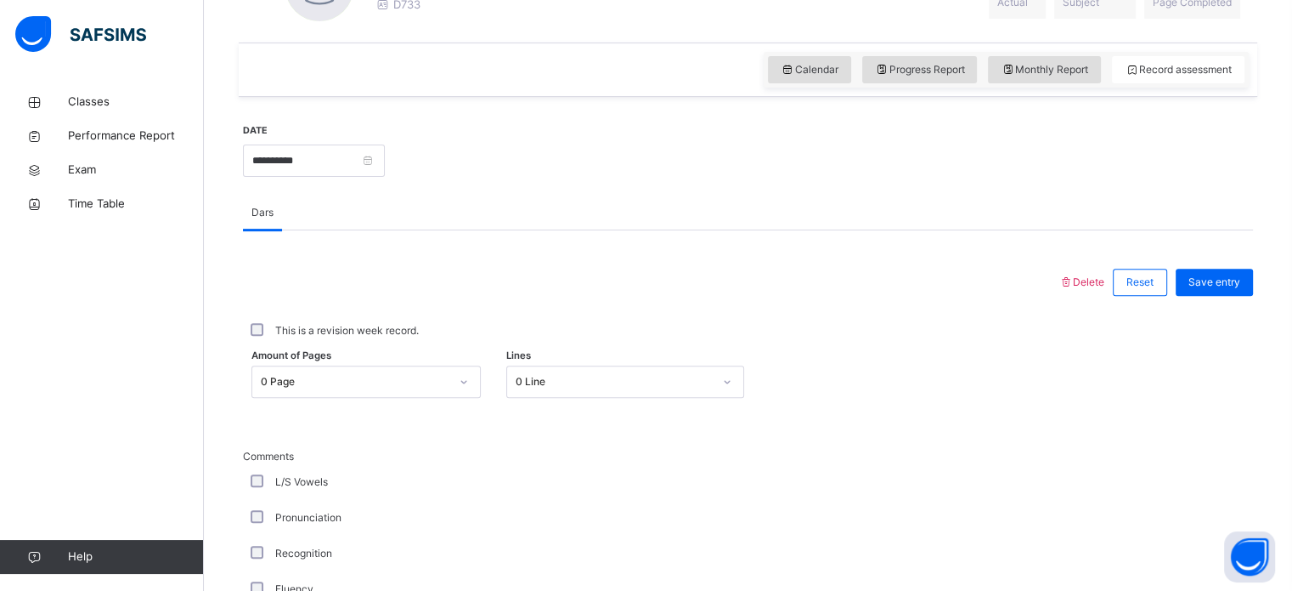
scroll to position [546, 0]
click at [1213, 291] on div "Save entry" at bounding box center [1214, 282] width 77 height 27
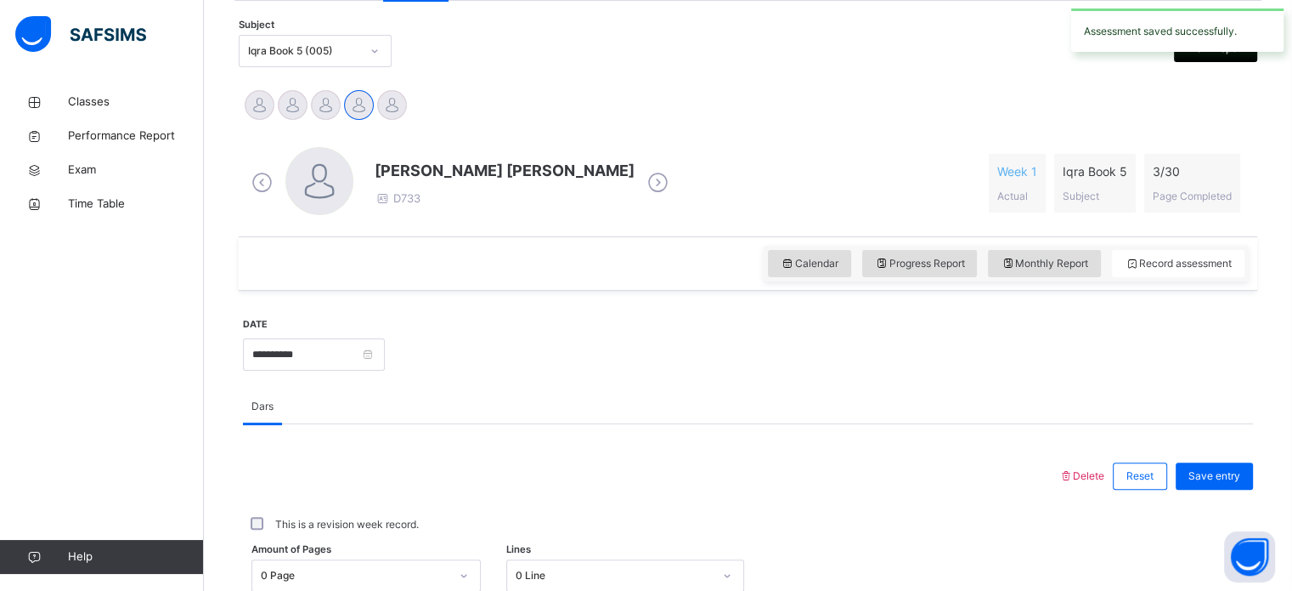
scroll to position [350, 0]
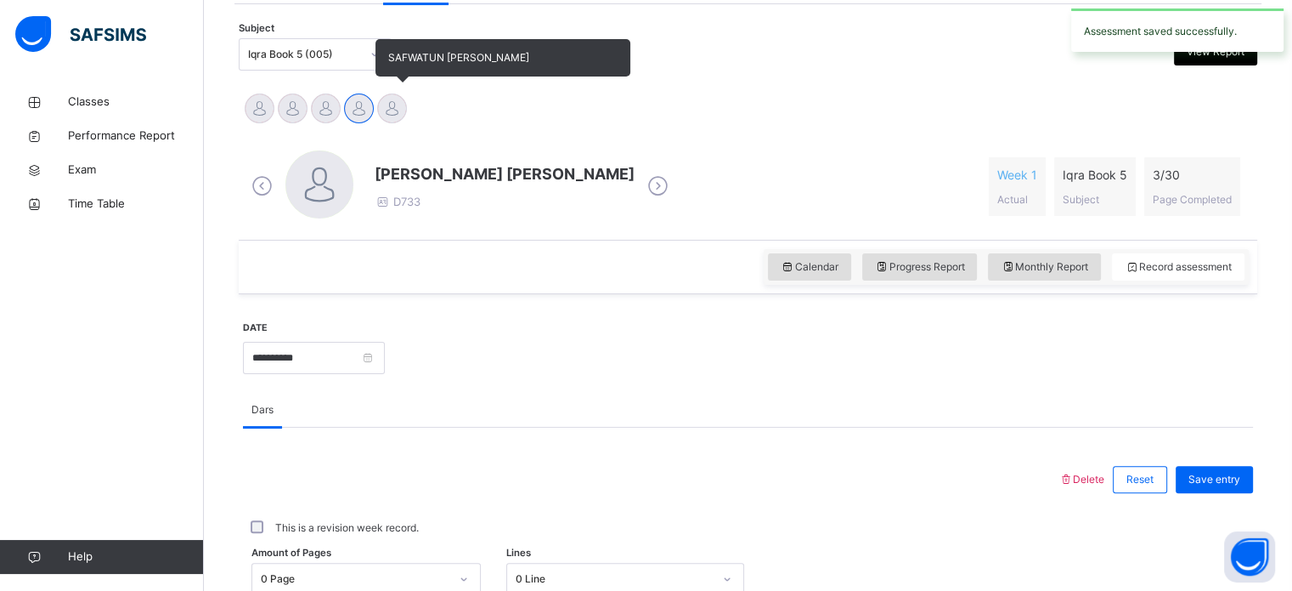
click at [393, 111] on div at bounding box center [392, 108] width 30 height 30
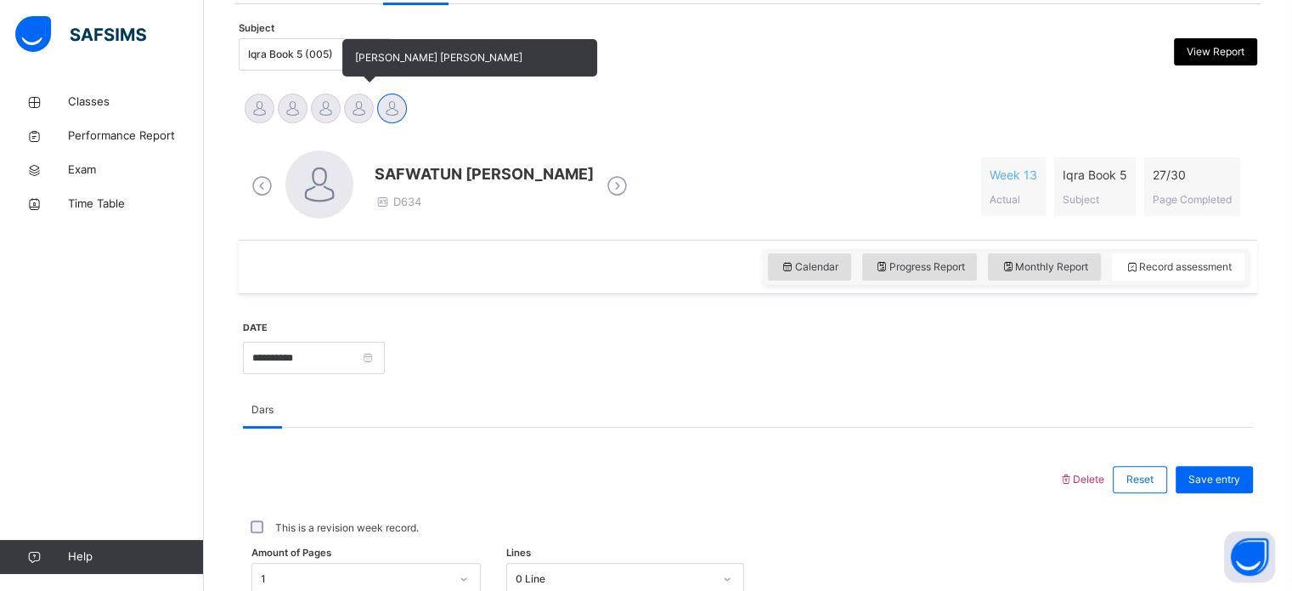
click at [351, 109] on div at bounding box center [359, 108] width 30 height 30
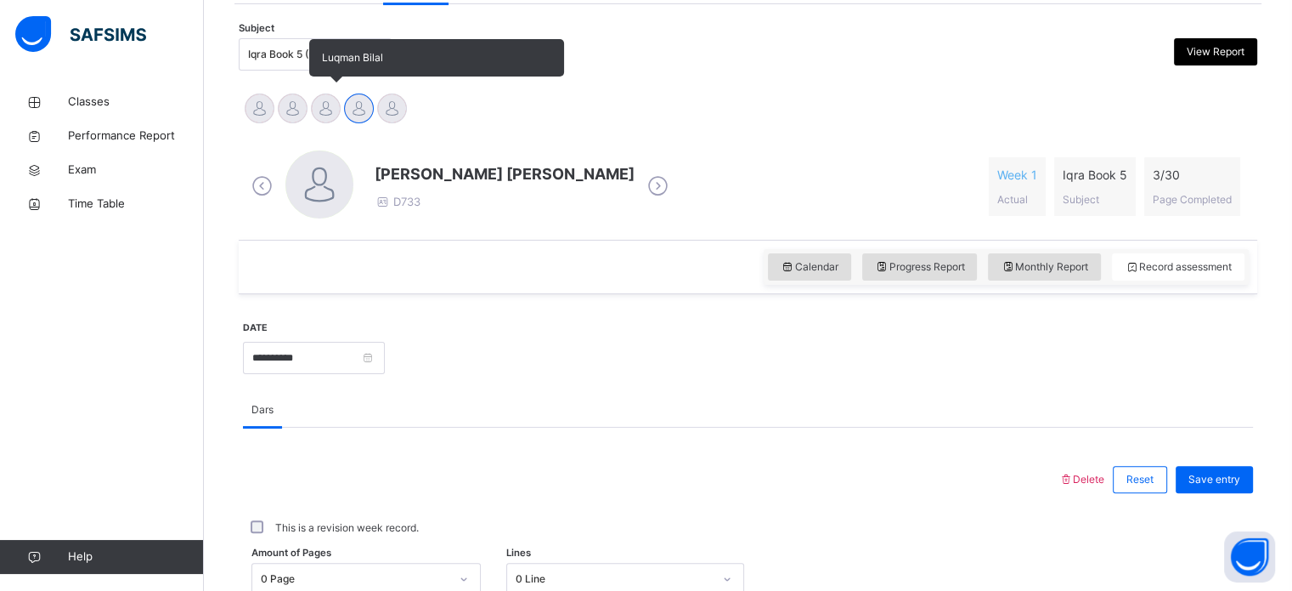
click at [327, 105] on div at bounding box center [326, 108] width 30 height 30
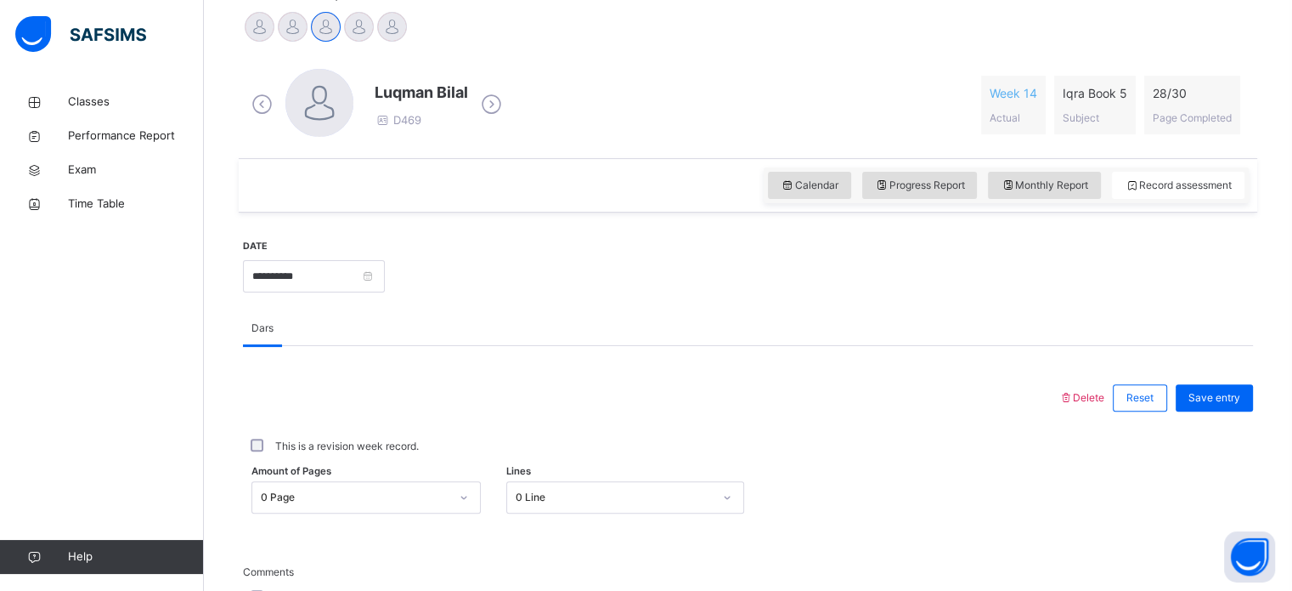
scroll to position [432, 0]
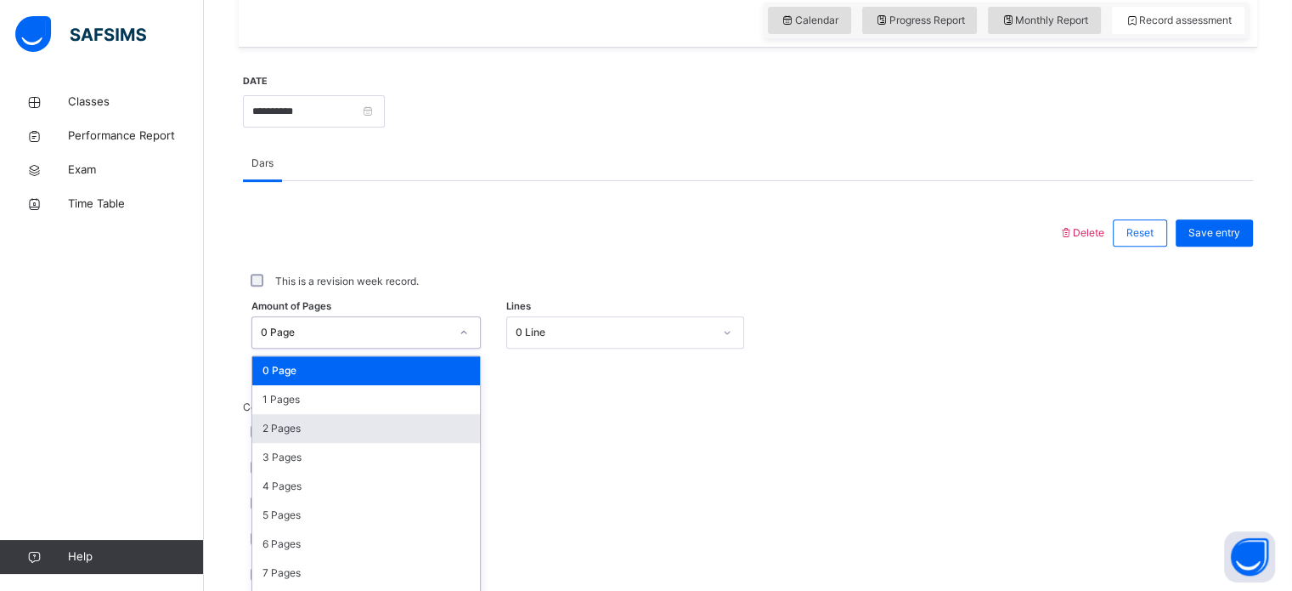
click at [469, 348] on div "option 2 Pages focused, 3 of 31. 31 results available. Use Up and Down to choos…" at bounding box center [366, 332] width 229 height 32
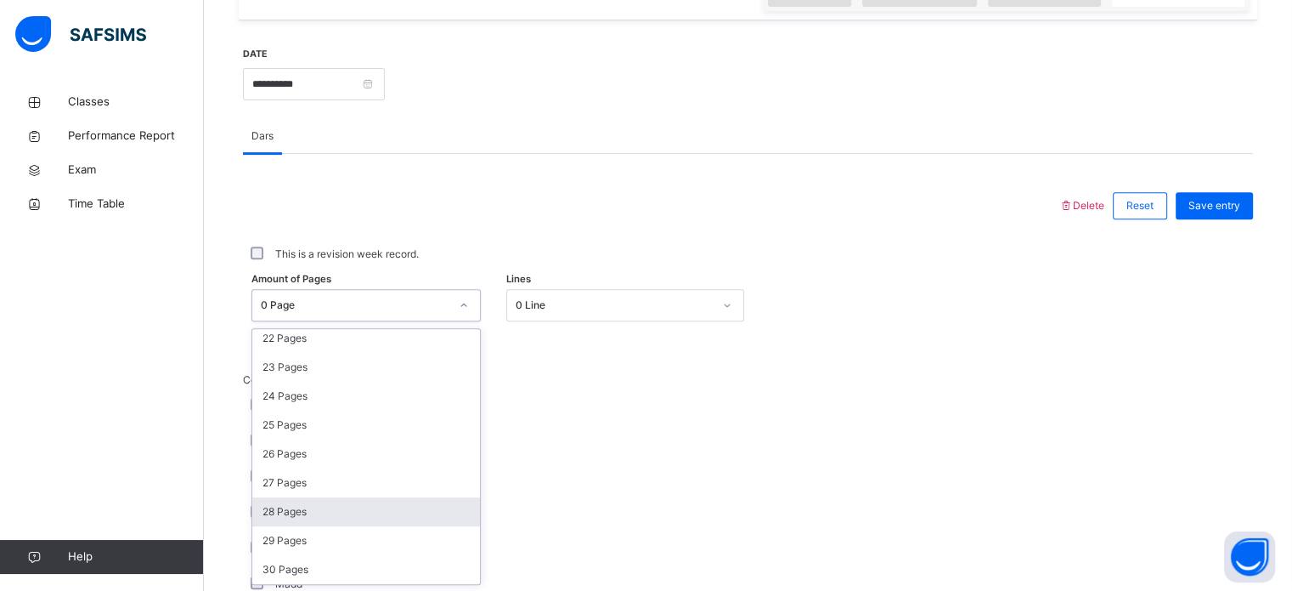
scroll to position [641, 0]
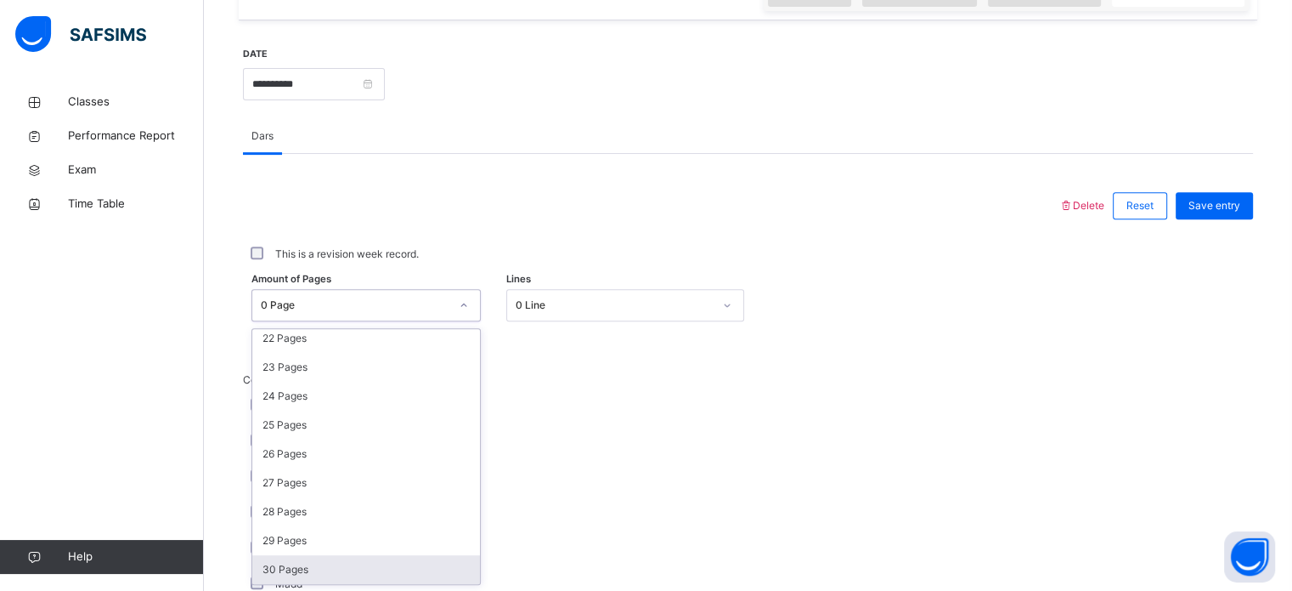
click at [350, 567] on div "30 Pages" at bounding box center [366, 569] width 228 height 29
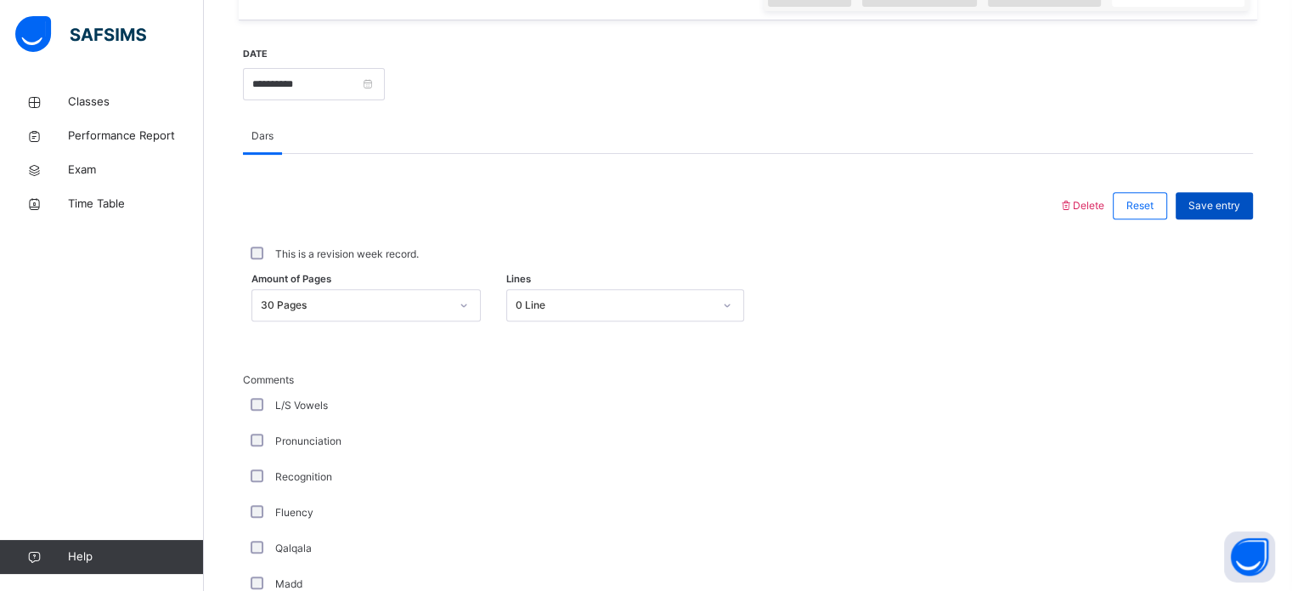
click at [1241, 203] on span "Save entry" at bounding box center [1215, 205] width 52 height 15
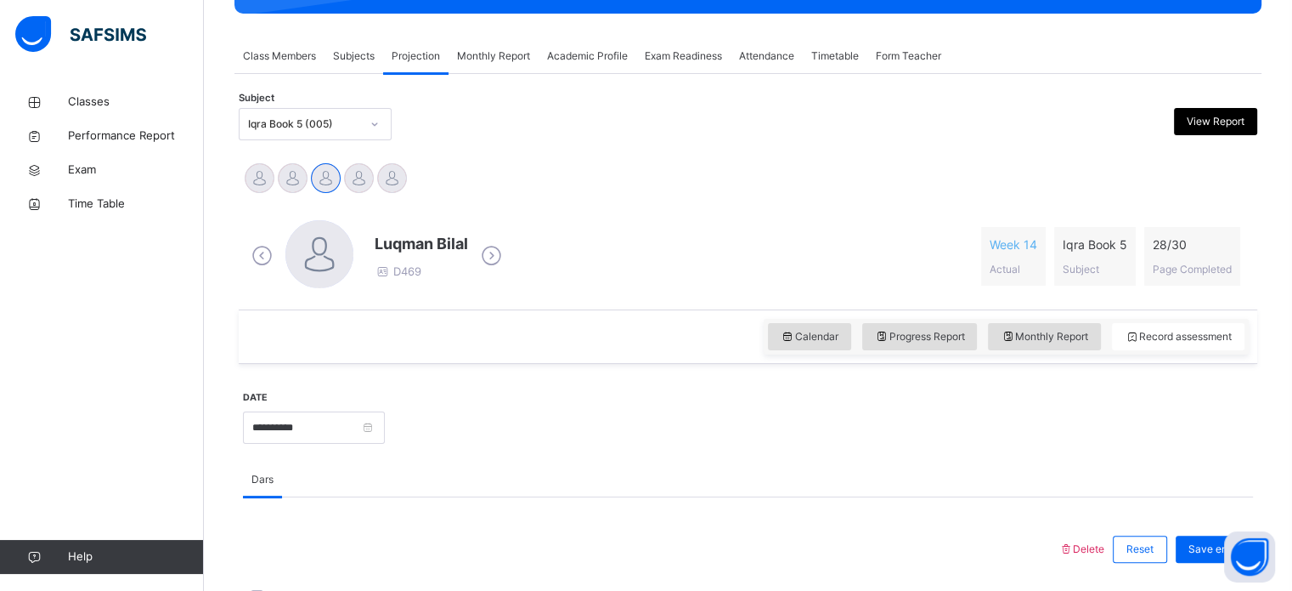
scroll to position [278, 0]
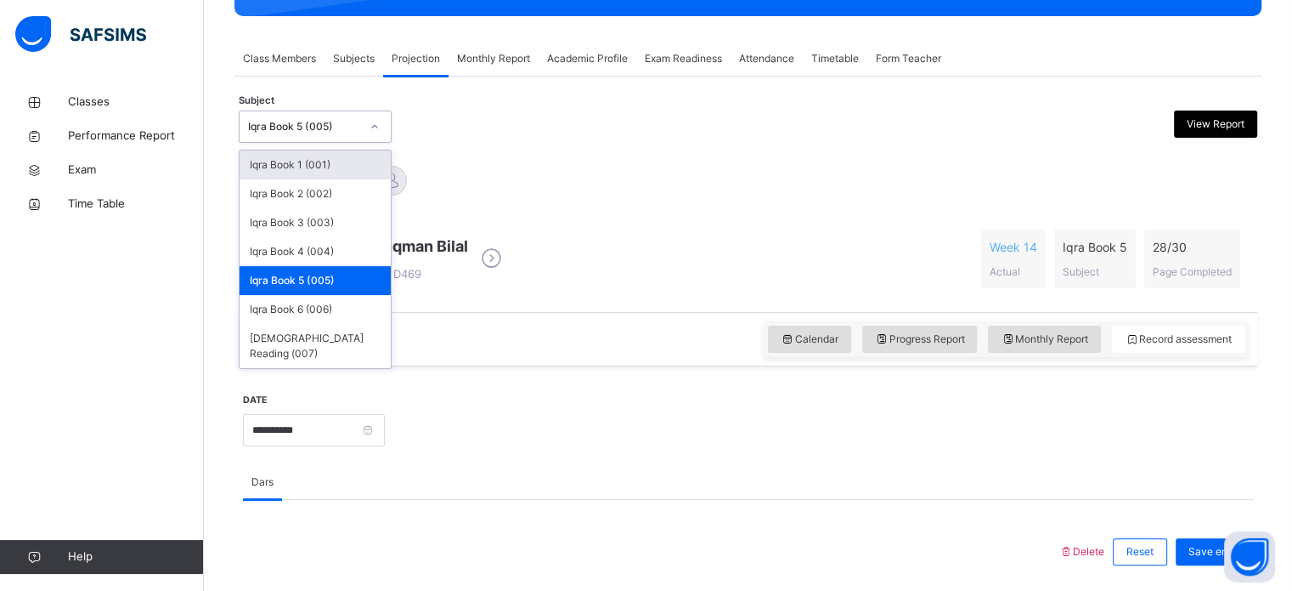
click at [377, 128] on icon at bounding box center [375, 126] width 10 height 17
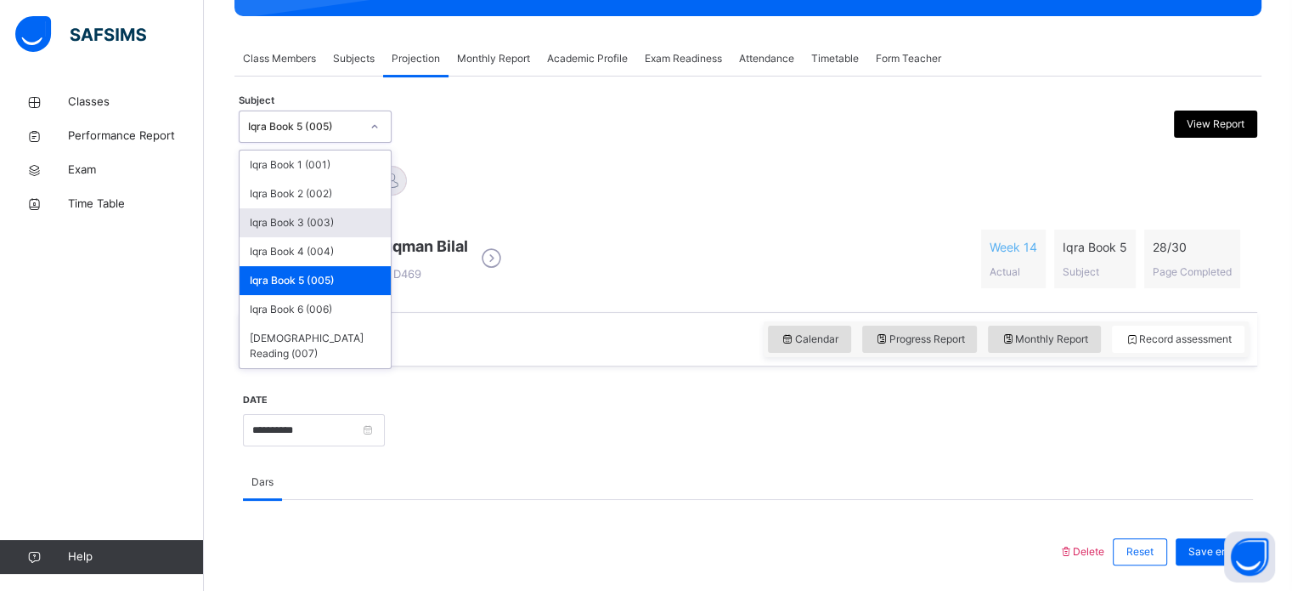
click at [336, 232] on div "Iqra Book 3 (003)" at bounding box center [315, 222] width 151 height 29
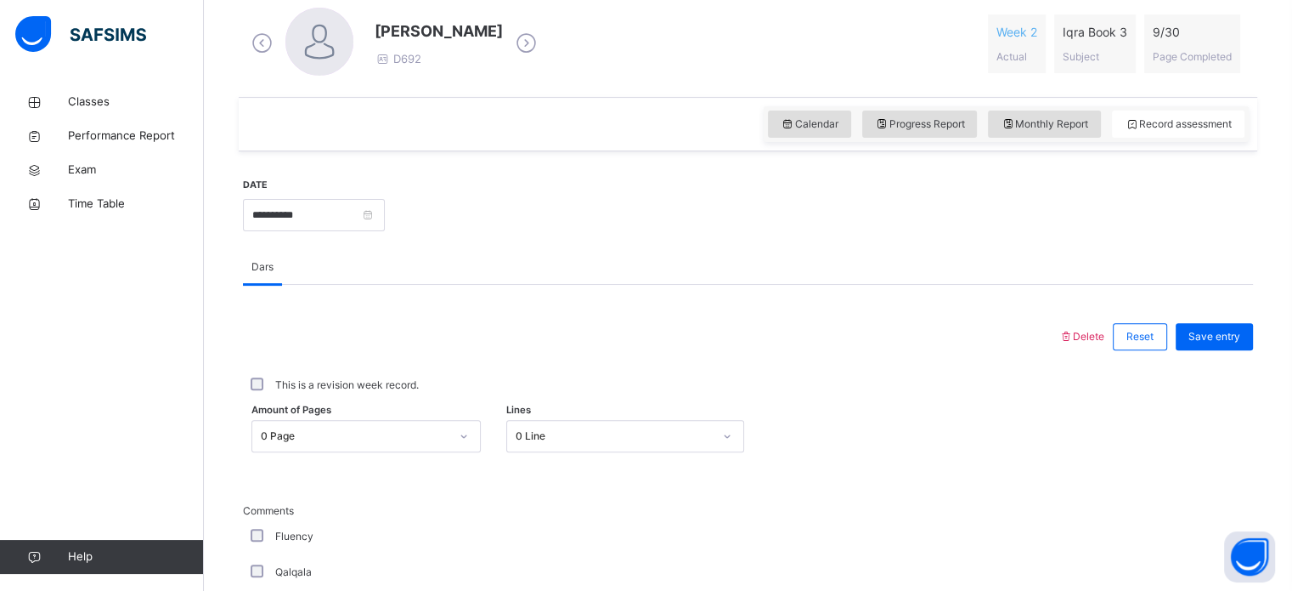
scroll to position [512, 0]
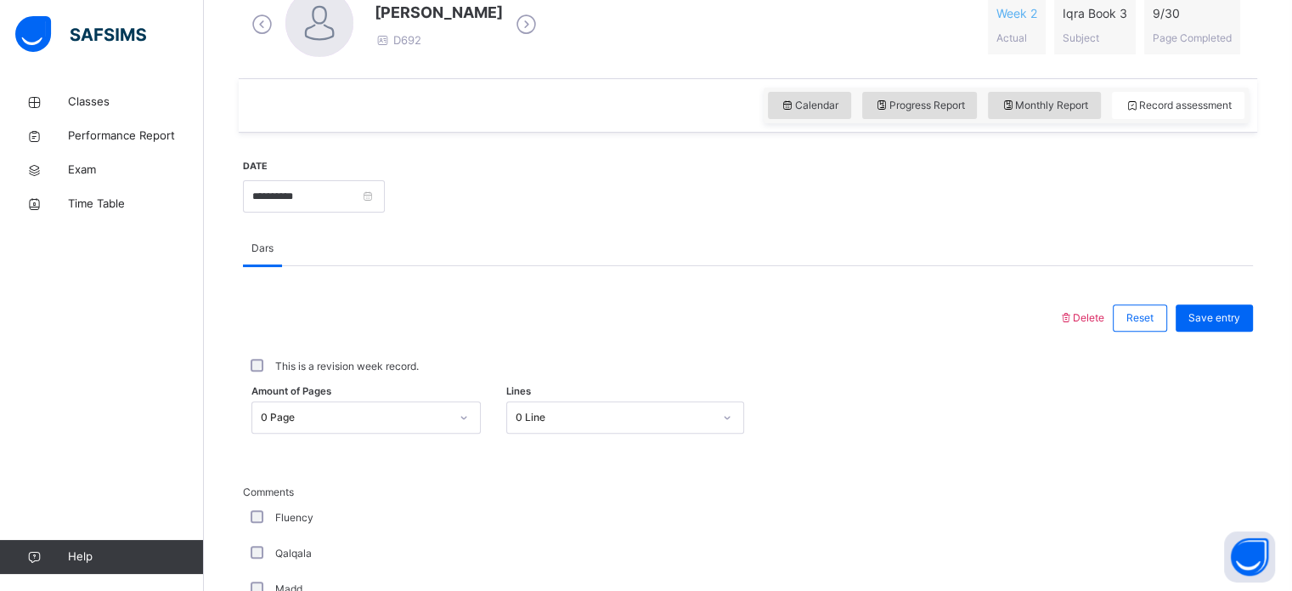
click at [468, 416] on div "0 Page" at bounding box center [366, 417] width 229 height 32
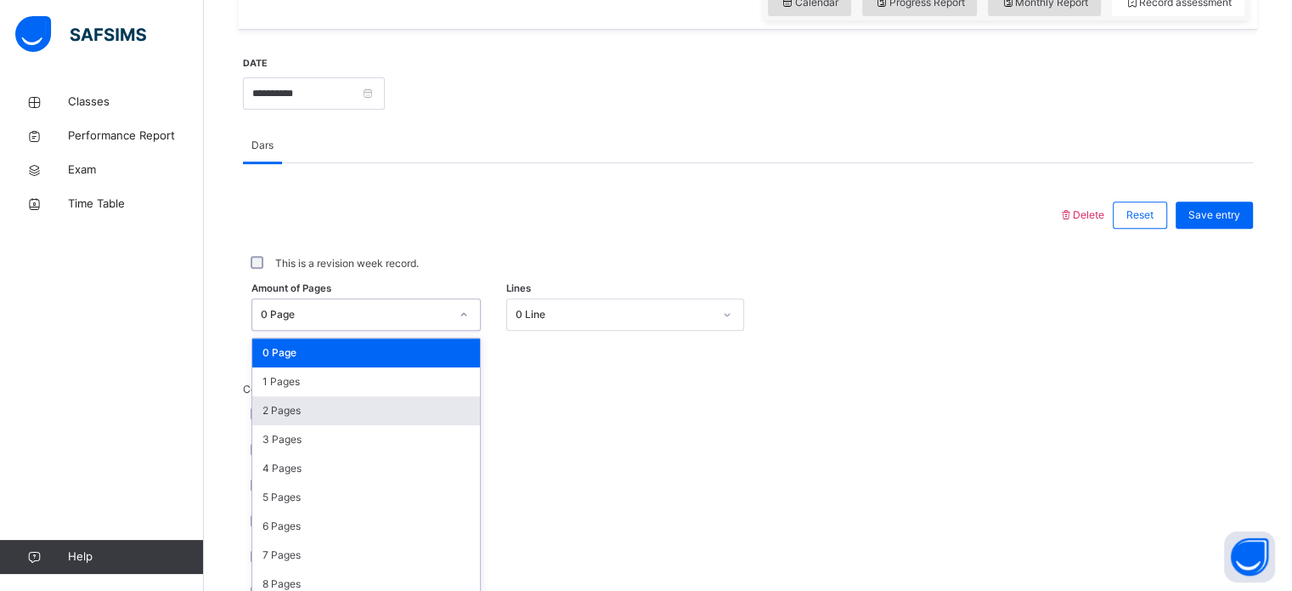
scroll to position [624, 0]
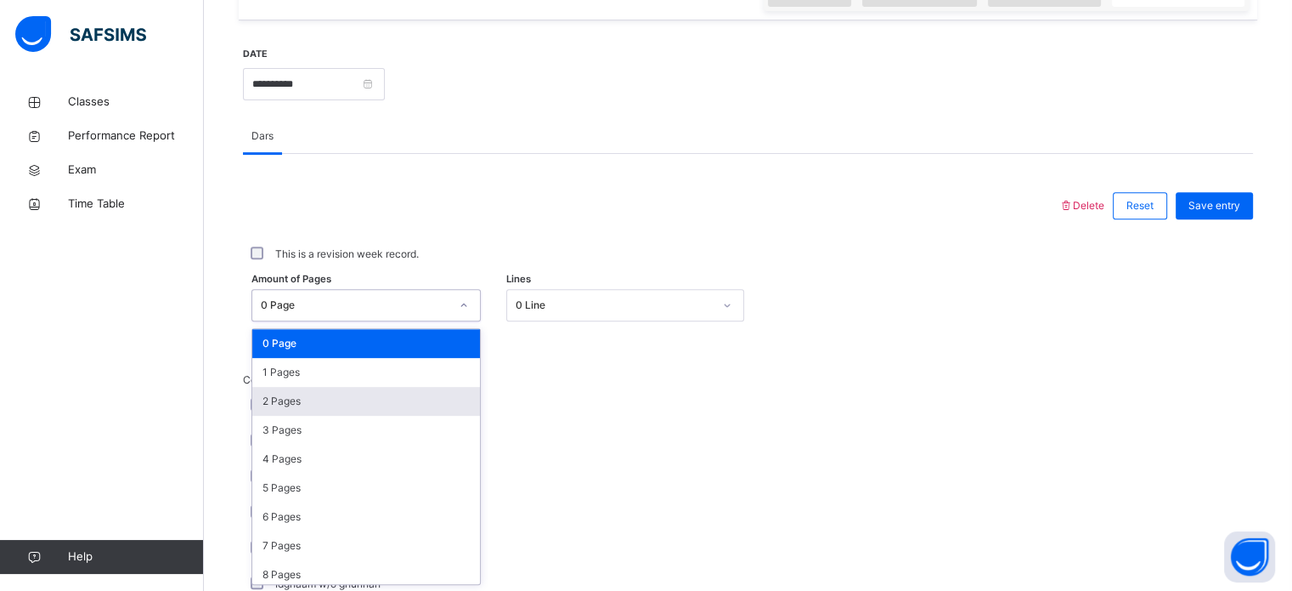
click at [435, 400] on div "2 Pages" at bounding box center [366, 401] width 228 height 29
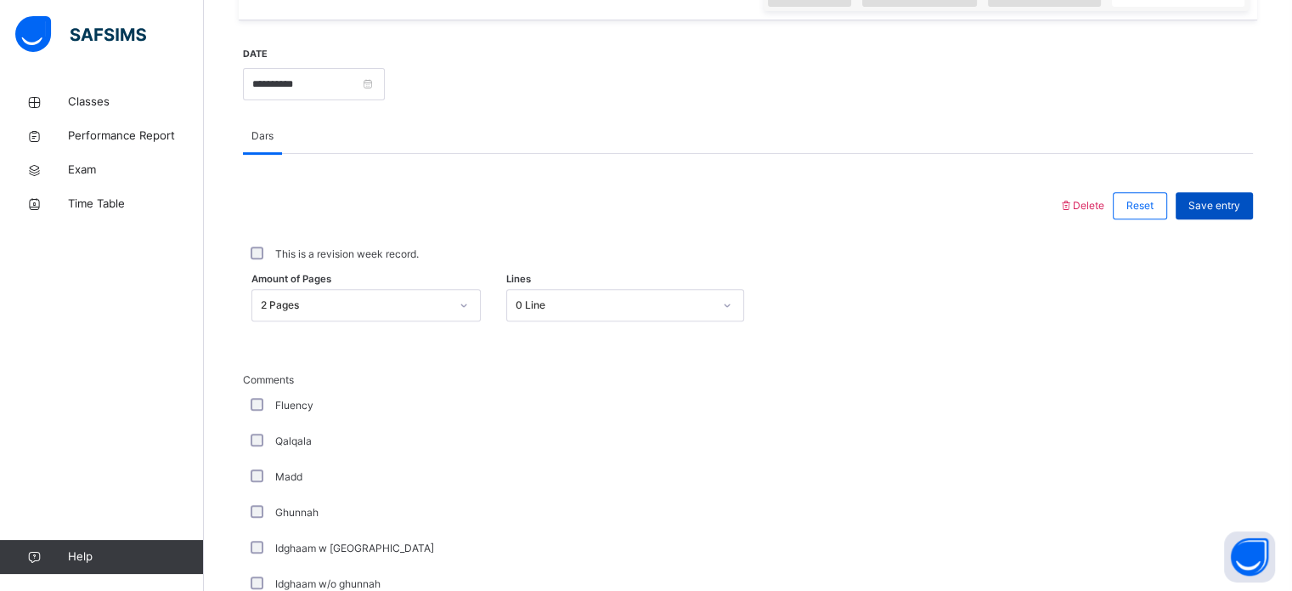
click at [1213, 206] on span "Save entry" at bounding box center [1215, 205] width 52 height 15
click at [469, 313] on div at bounding box center [464, 305] width 29 height 27
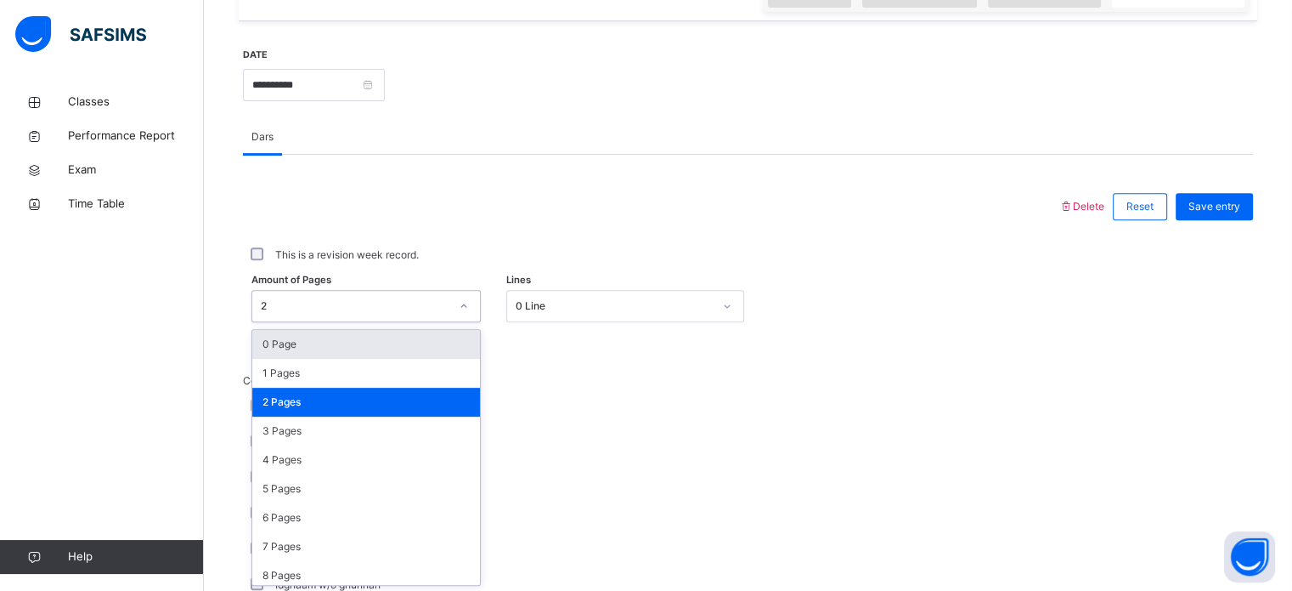
scroll to position [624, 0]
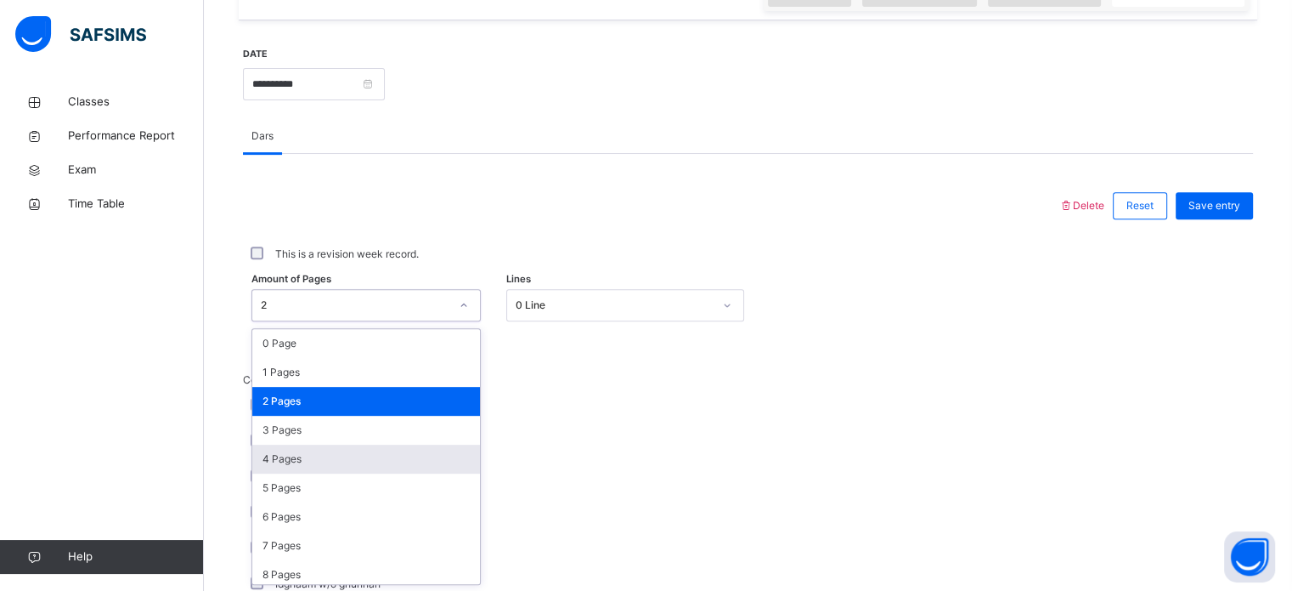
click at [418, 468] on div "4 Pages" at bounding box center [366, 458] width 228 height 29
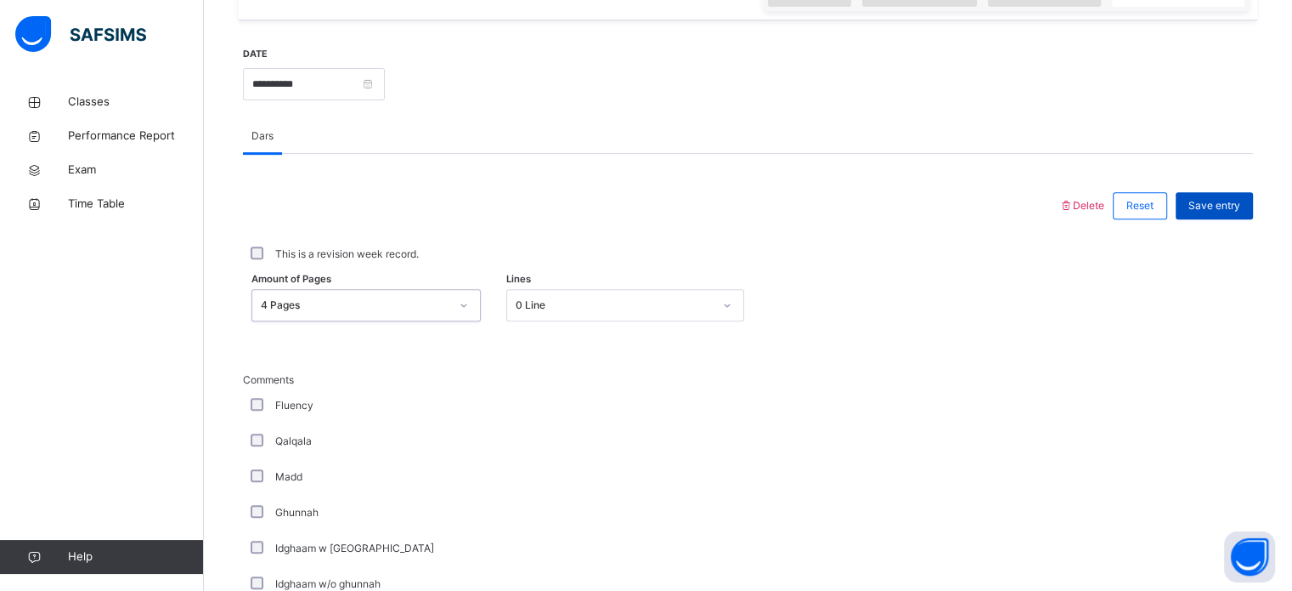
click at [1217, 199] on span "Save entry" at bounding box center [1215, 205] width 52 height 15
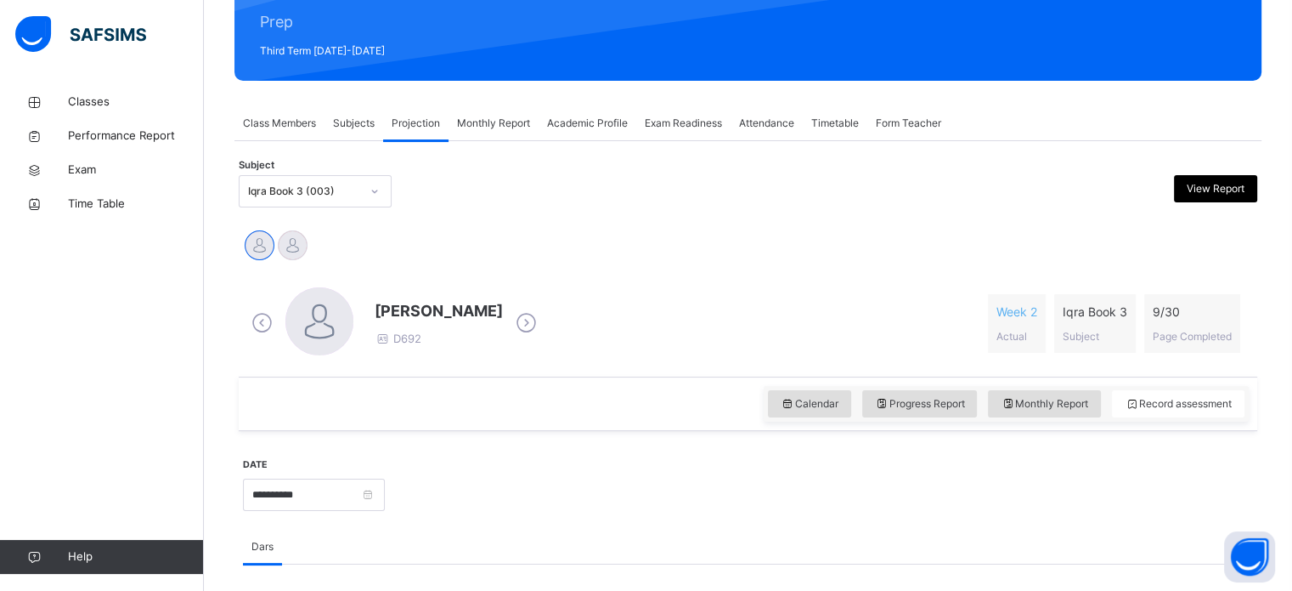
scroll to position [207, 0]
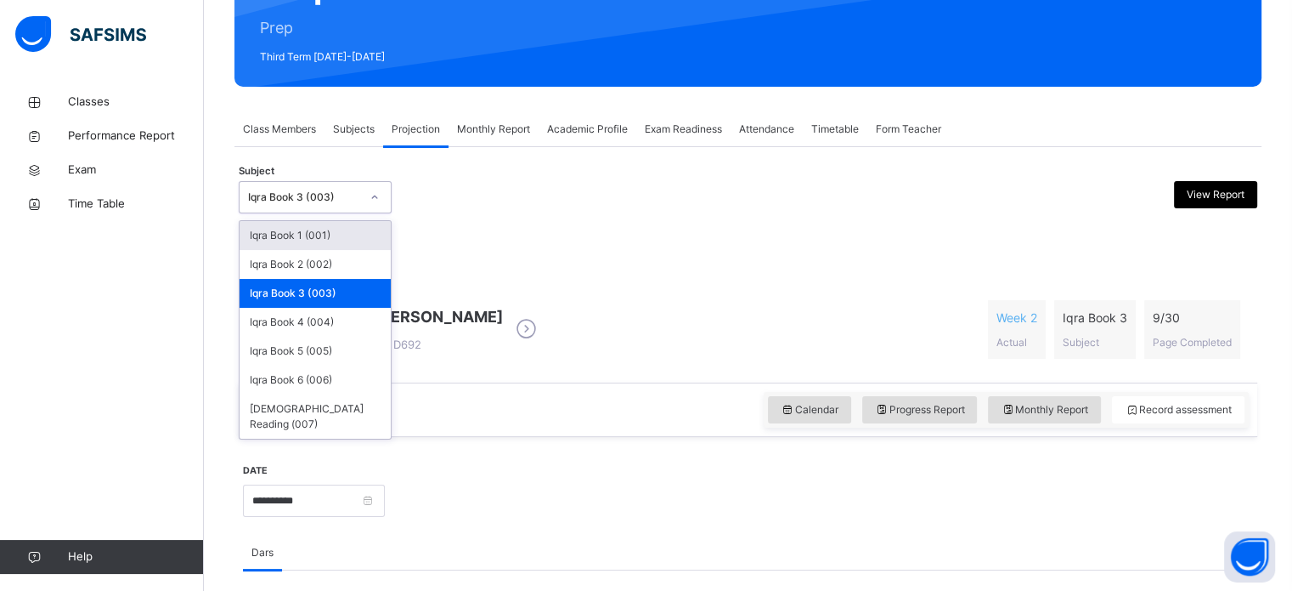
click at [375, 200] on icon at bounding box center [375, 197] width 10 height 17
click at [331, 263] on div "Iqra Book 2 (002)" at bounding box center [315, 264] width 151 height 29
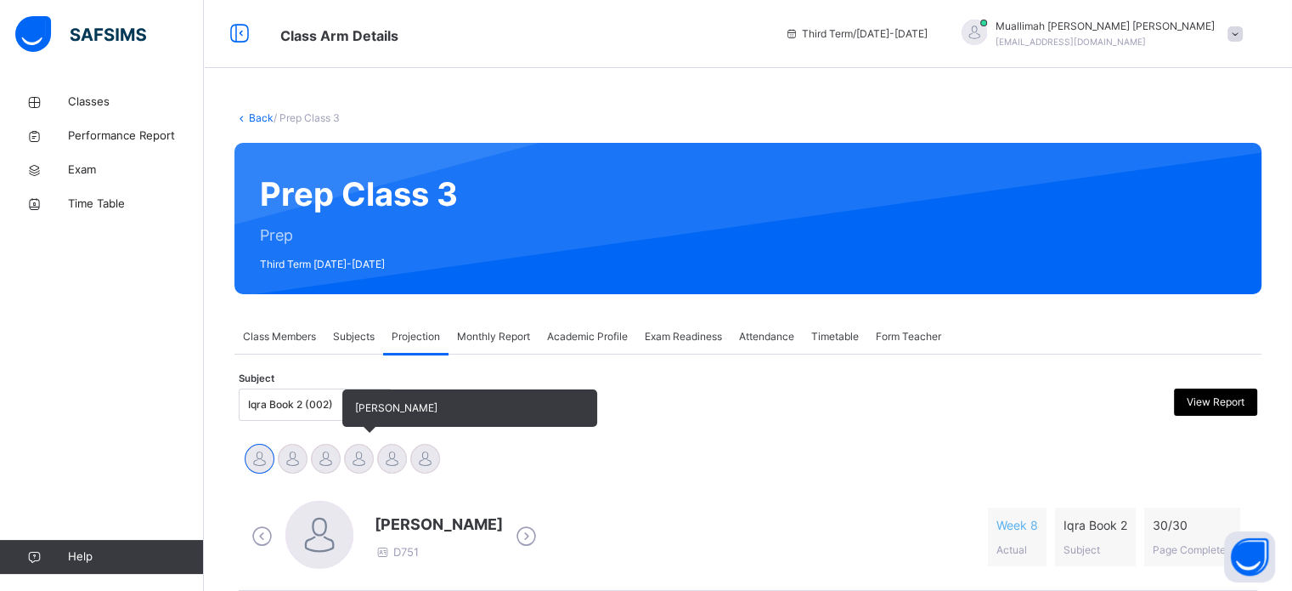
click at [348, 456] on div at bounding box center [359, 459] width 30 height 30
click at [335, 456] on div at bounding box center [326, 459] width 30 height 30
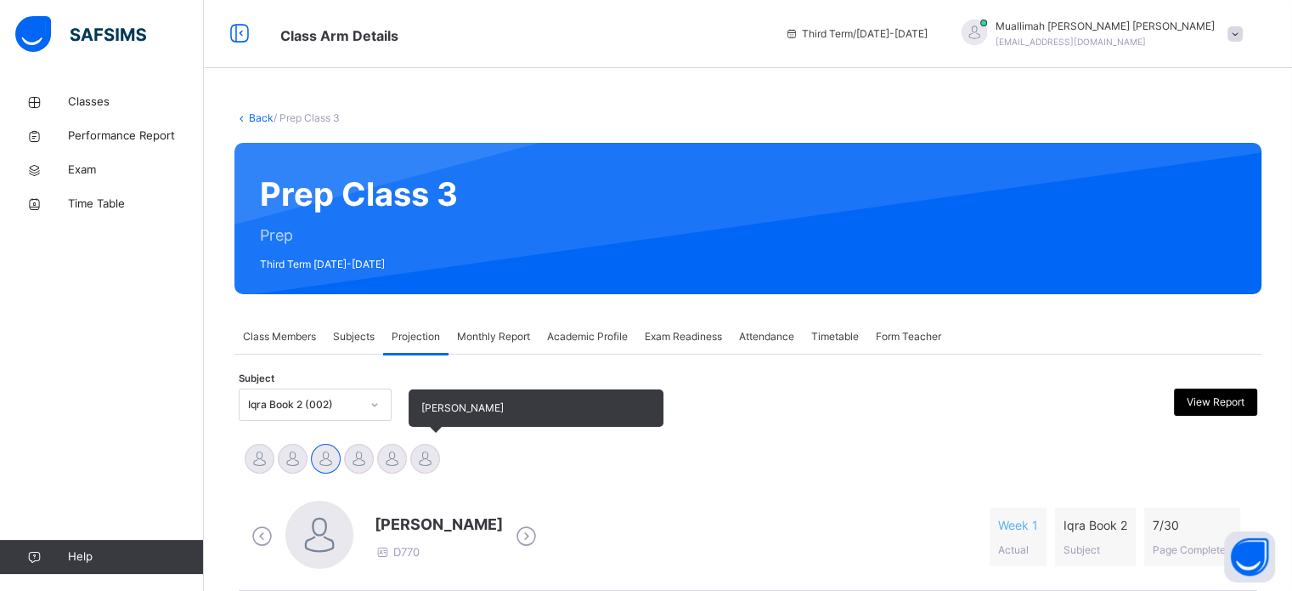
click at [419, 455] on div at bounding box center [425, 459] width 30 height 30
click at [398, 464] on div at bounding box center [392, 459] width 30 height 30
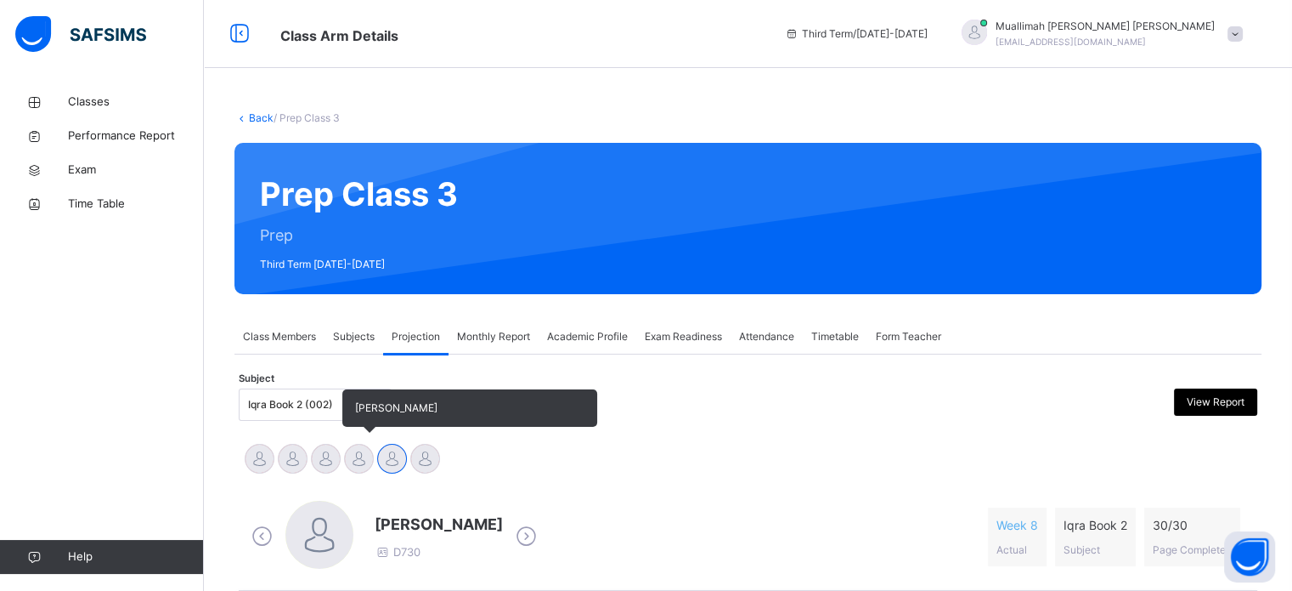
click at [356, 458] on div at bounding box center [359, 459] width 30 height 30
click at [335, 456] on div at bounding box center [326, 459] width 30 height 30
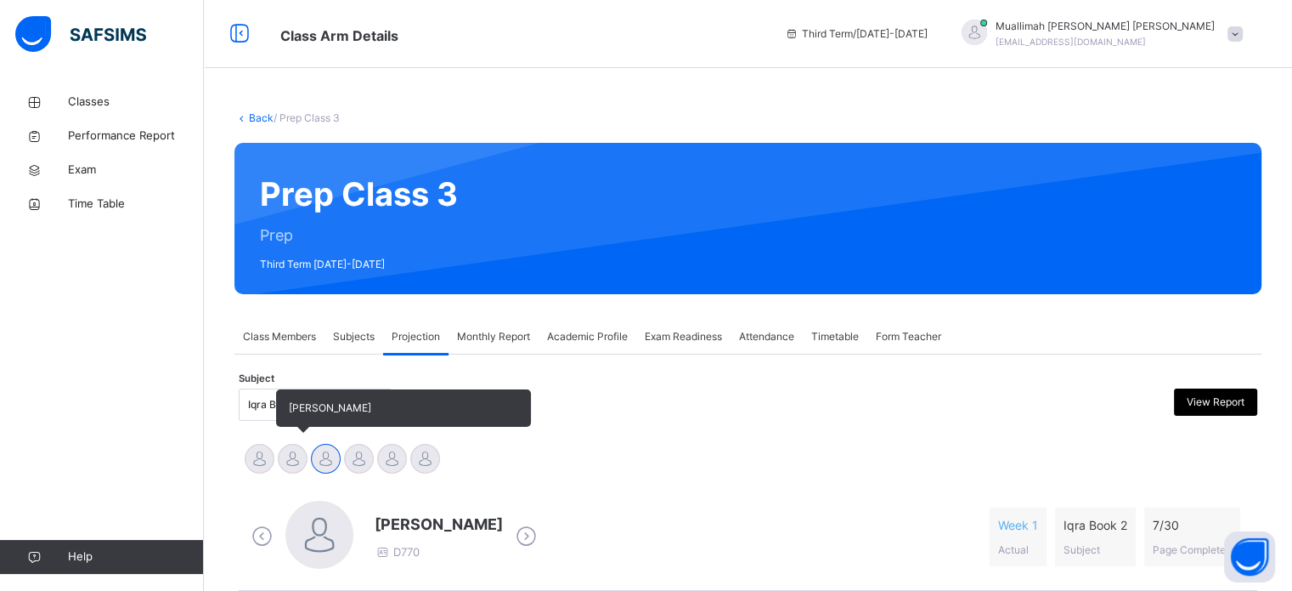
click at [296, 457] on div at bounding box center [293, 459] width 30 height 30
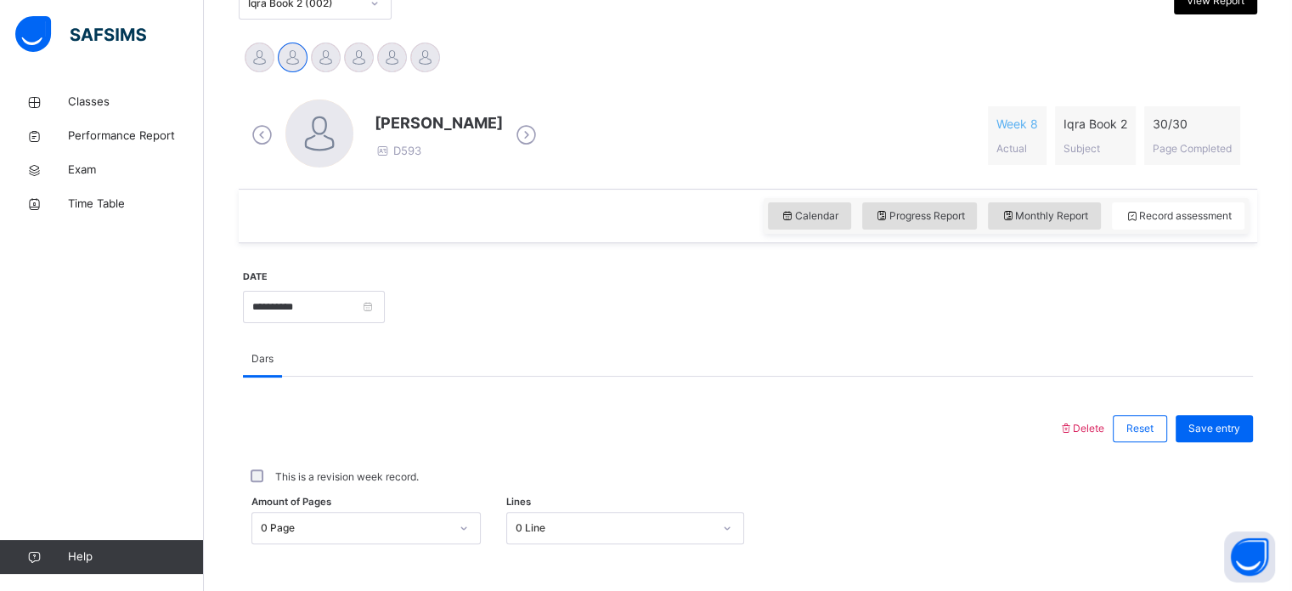
scroll to position [567, 0]
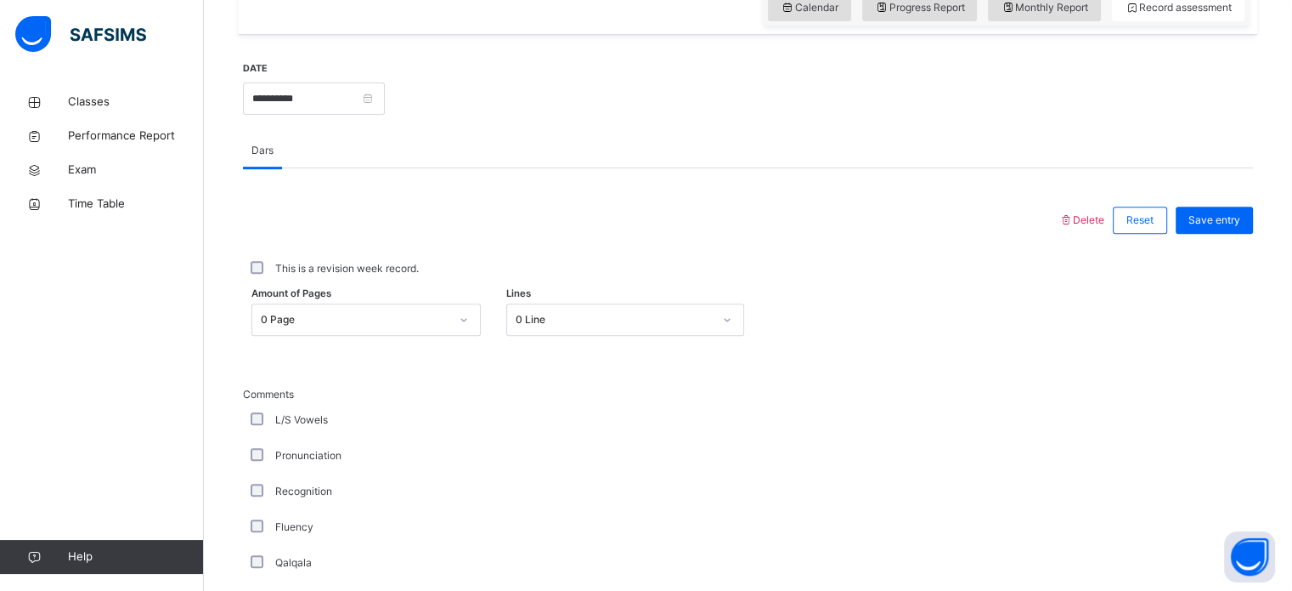
click at [466, 336] on div "0 Page" at bounding box center [366, 319] width 229 height 32
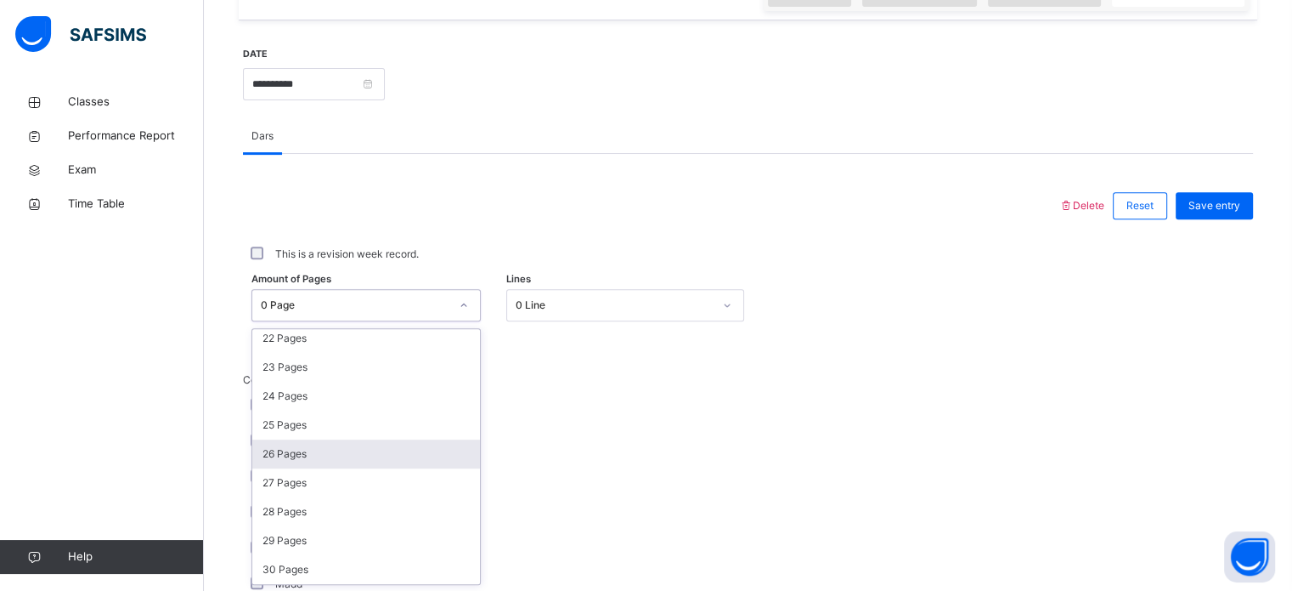
scroll to position [641, 0]
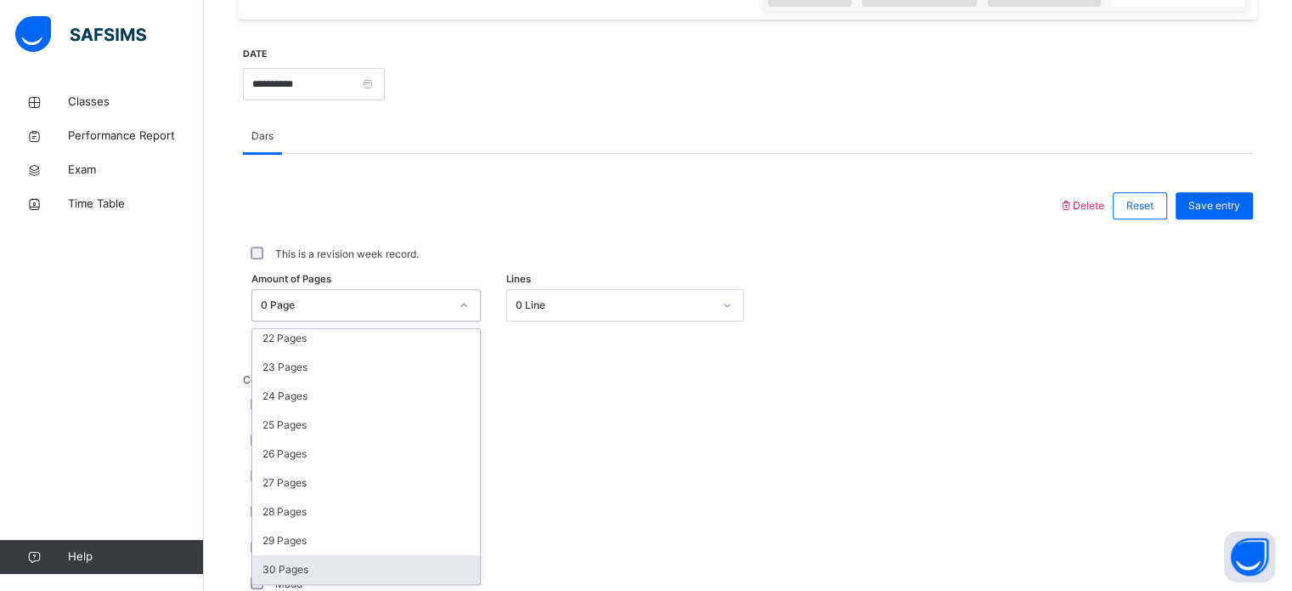
click at [317, 560] on div "30 Pages" at bounding box center [366, 569] width 228 height 29
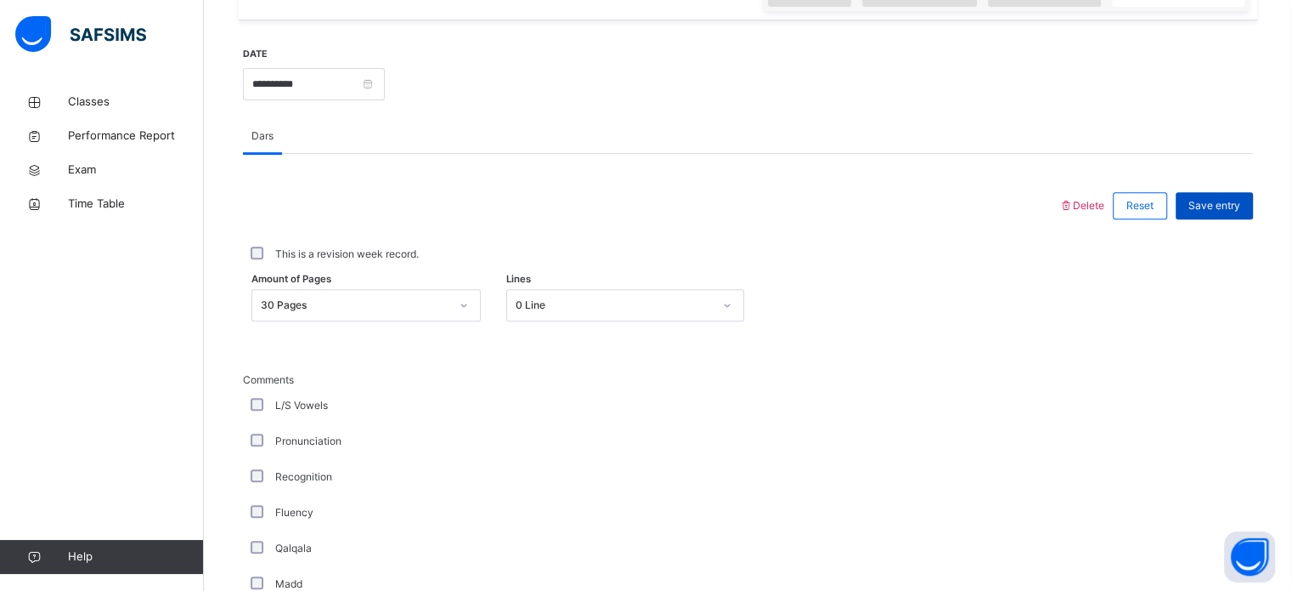
click at [1221, 203] on span "Save entry" at bounding box center [1215, 205] width 52 height 15
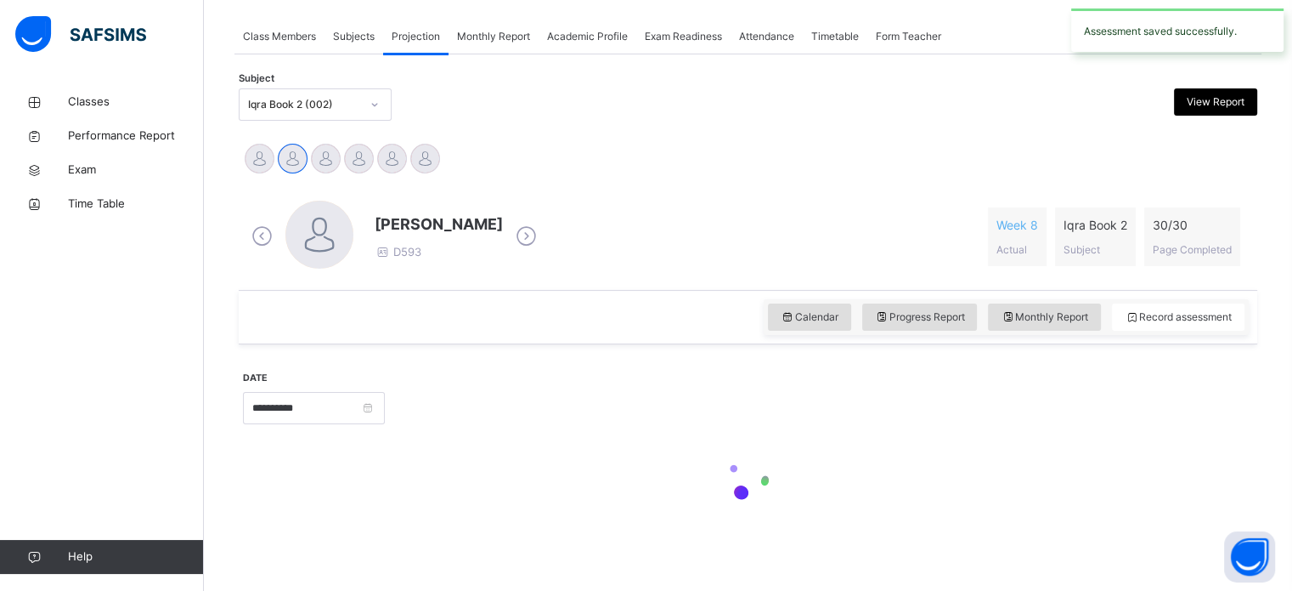
scroll to position [624, 0]
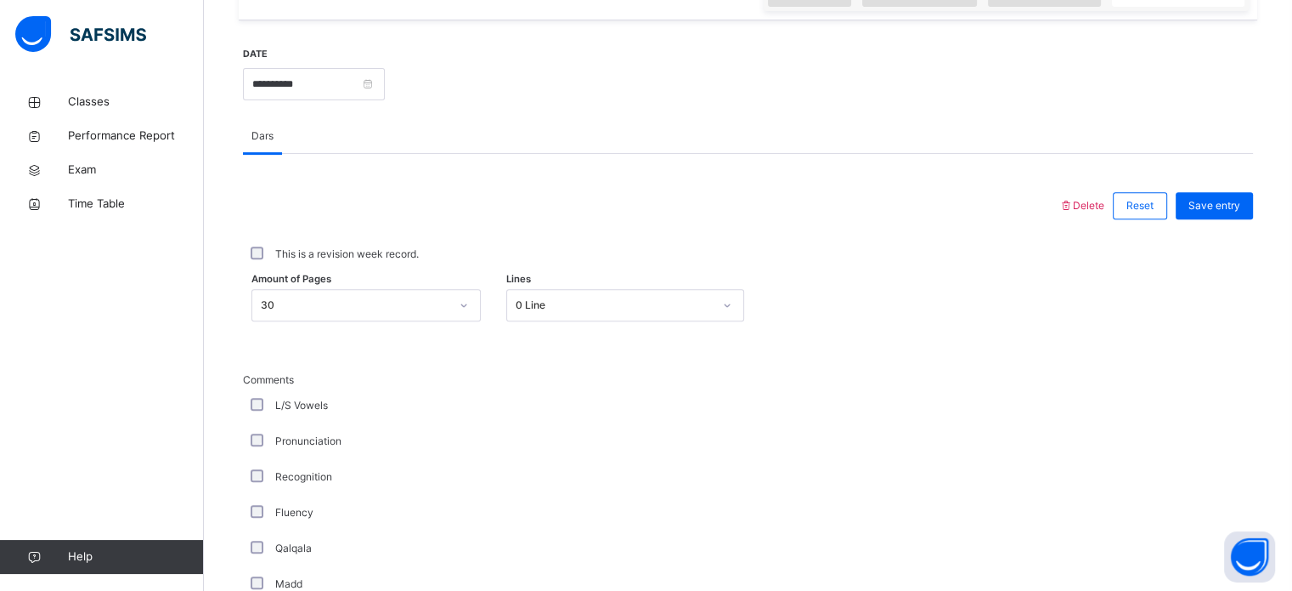
drag, startPoint x: 1221, startPoint y: 203, endPoint x: 1200, endPoint y: 85, distance: 120.0
click at [1200, 85] on div at bounding box center [818, 82] width 851 height 73
click at [1241, 200] on span "Save entry" at bounding box center [1215, 205] width 52 height 15
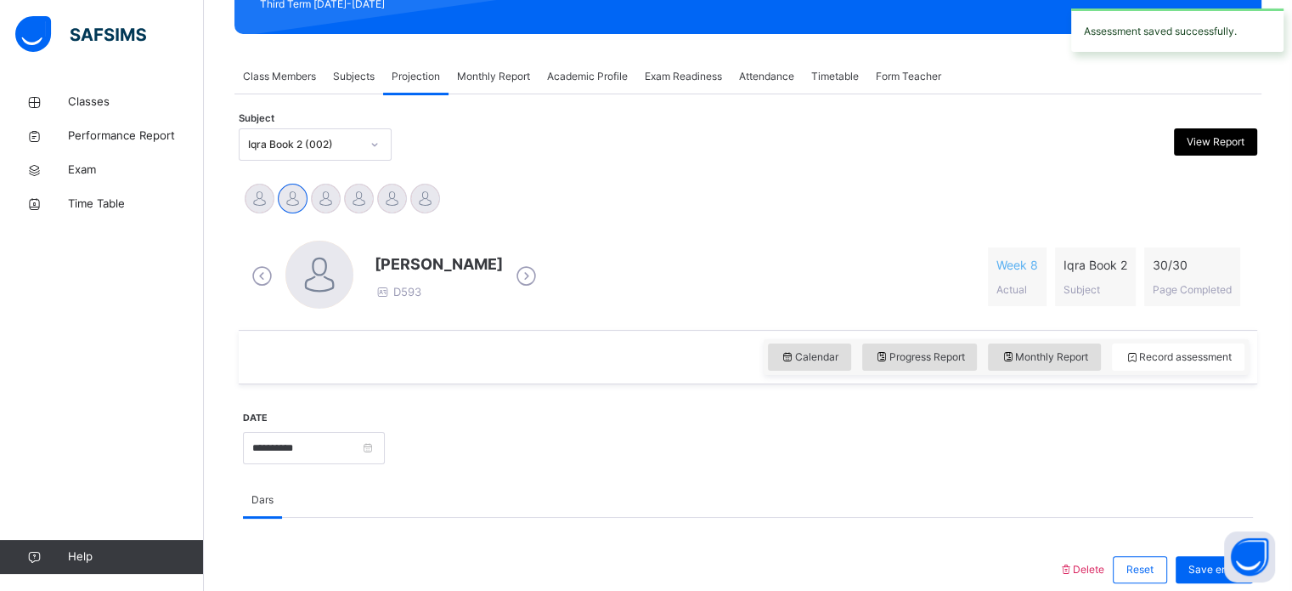
scroll to position [252, 0]
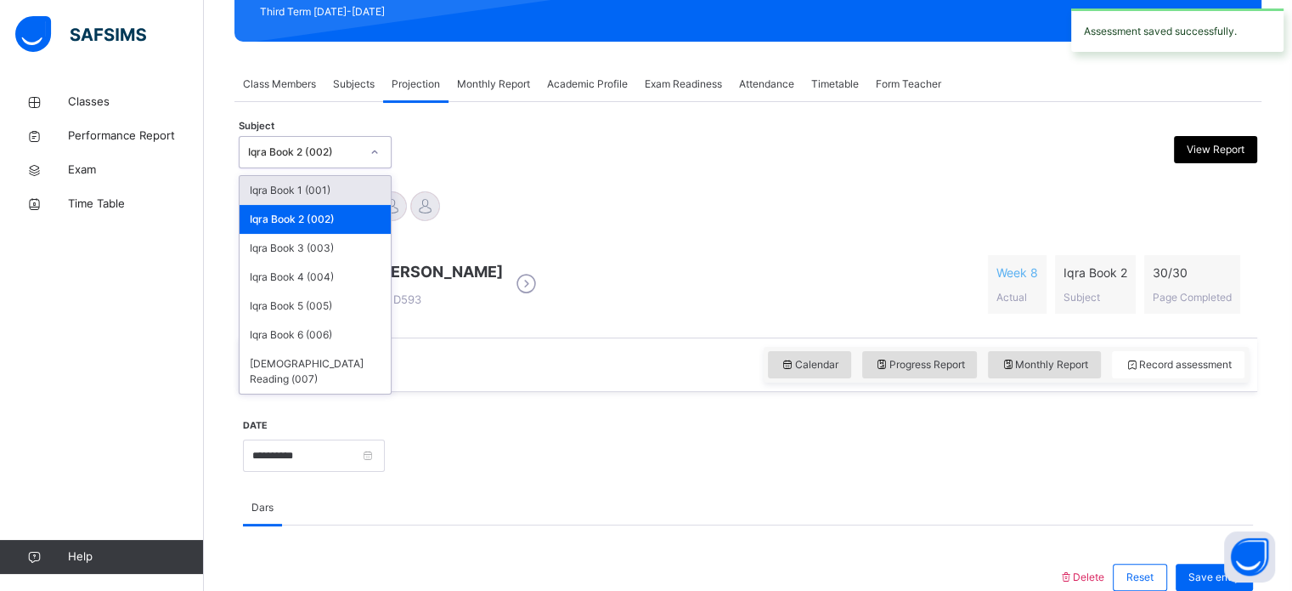
click at [371, 153] on icon at bounding box center [375, 152] width 10 height 17
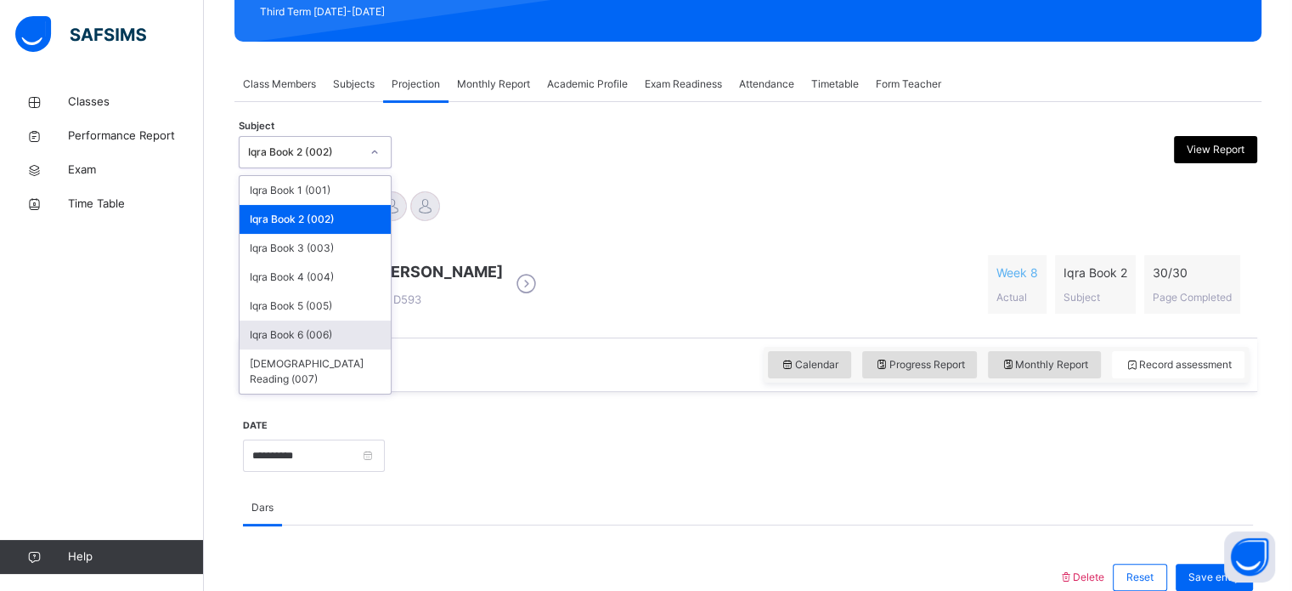
click at [339, 332] on div "Iqra Book 6 (006)" at bounding box center [315, 334] width 151 height 29
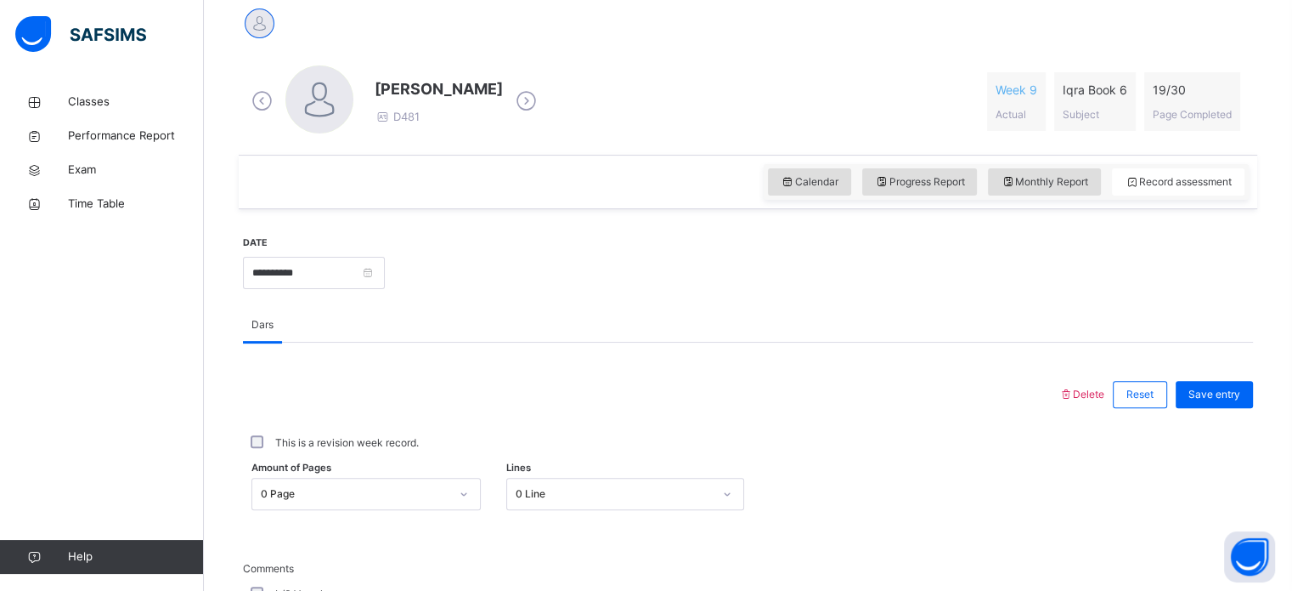
scroll to position [434, 0]
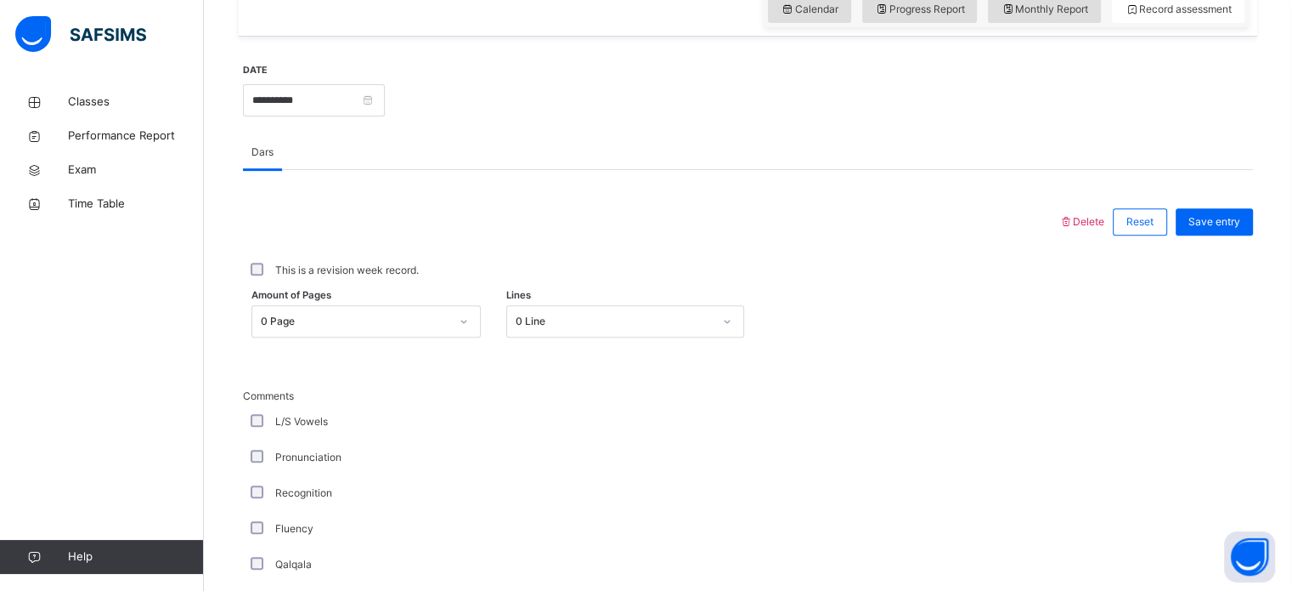
click at [469, 337] on div "0 Page" at bounding box center [366, 321] width 229 height 32
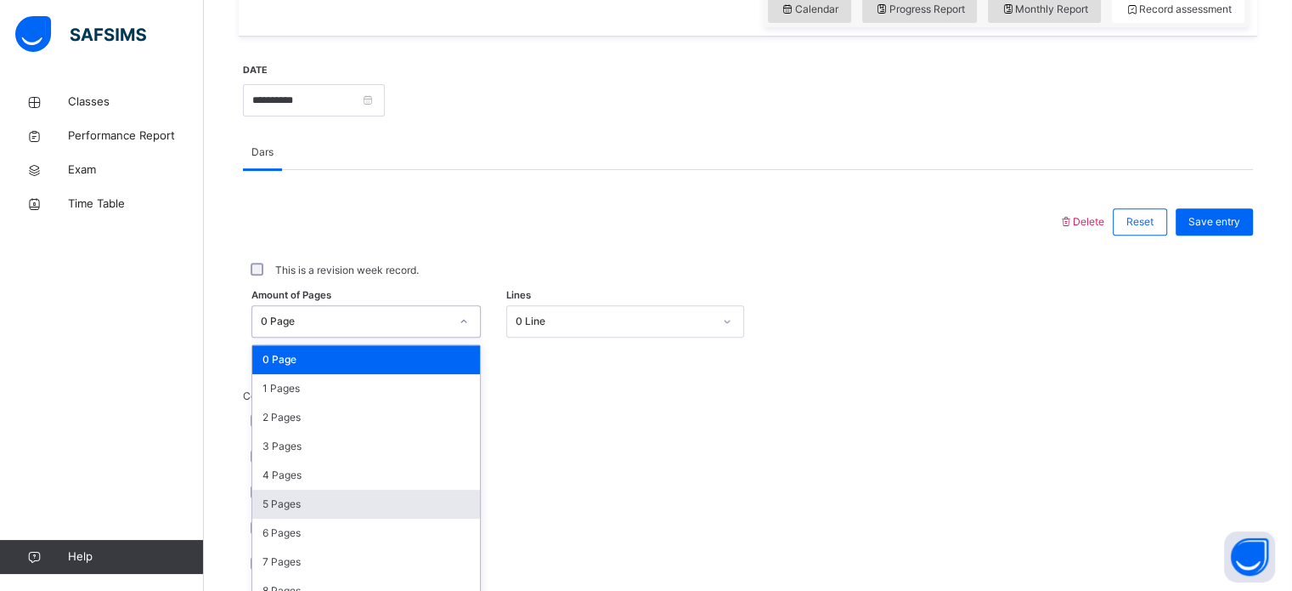
scroll to position [624, 0]
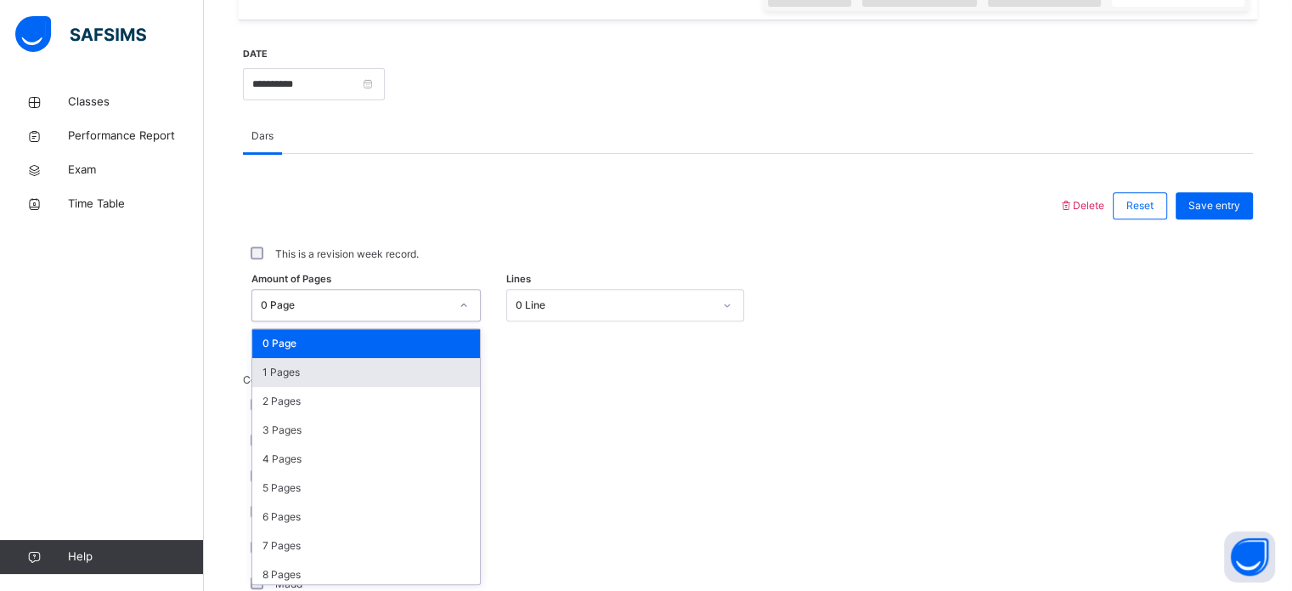
click at [374, 369] on div "1 Pages" at bounding box center [366, 372] width 228 height 29
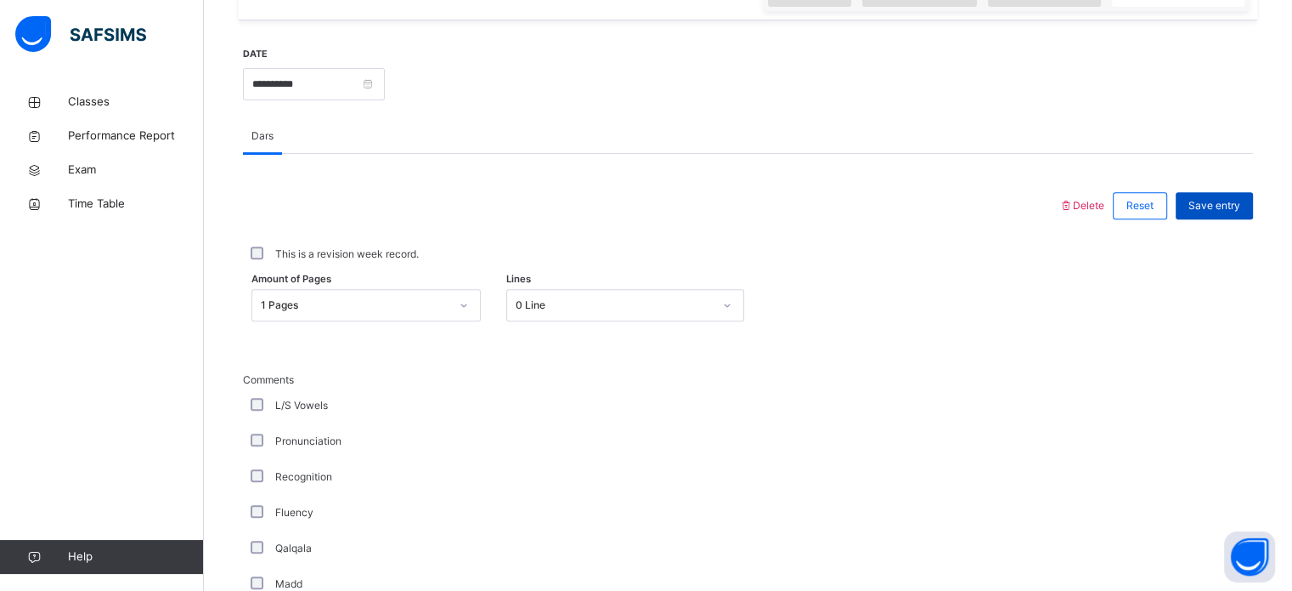
click at [1230, 203] on span "Save entry" at bounding box center [1215, 205] width 52 height 15
click at [1224, 205] on span "Save entry" at bounding box center [1215, 205] width 52 height 15
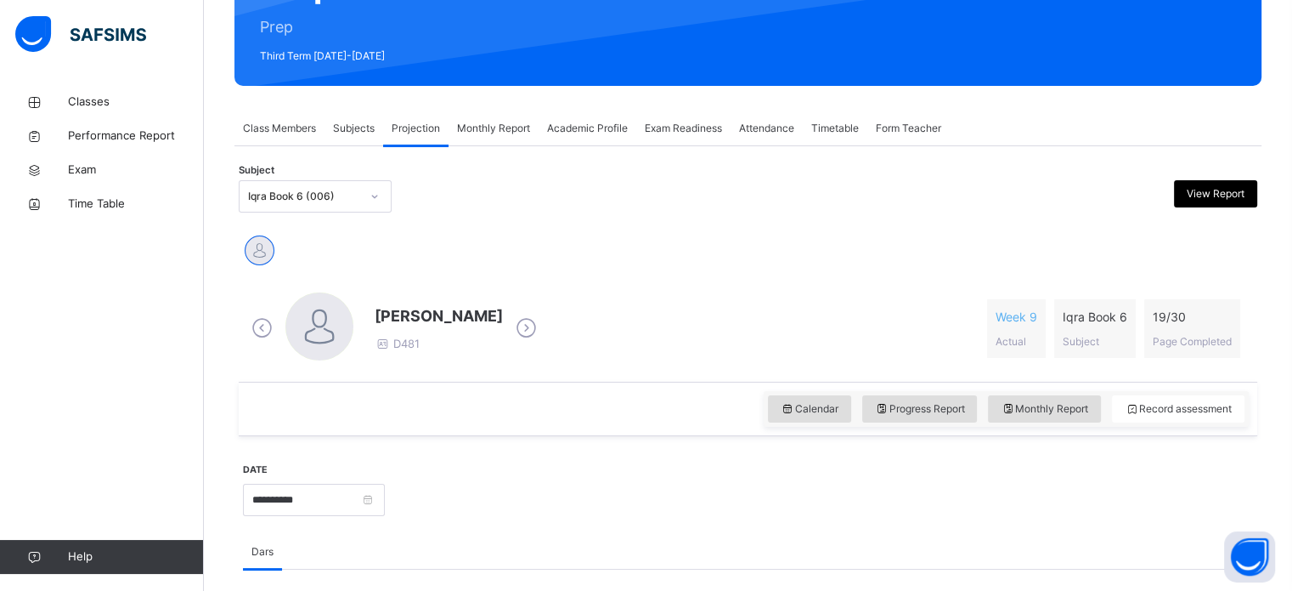
scroll to position [207, 0]
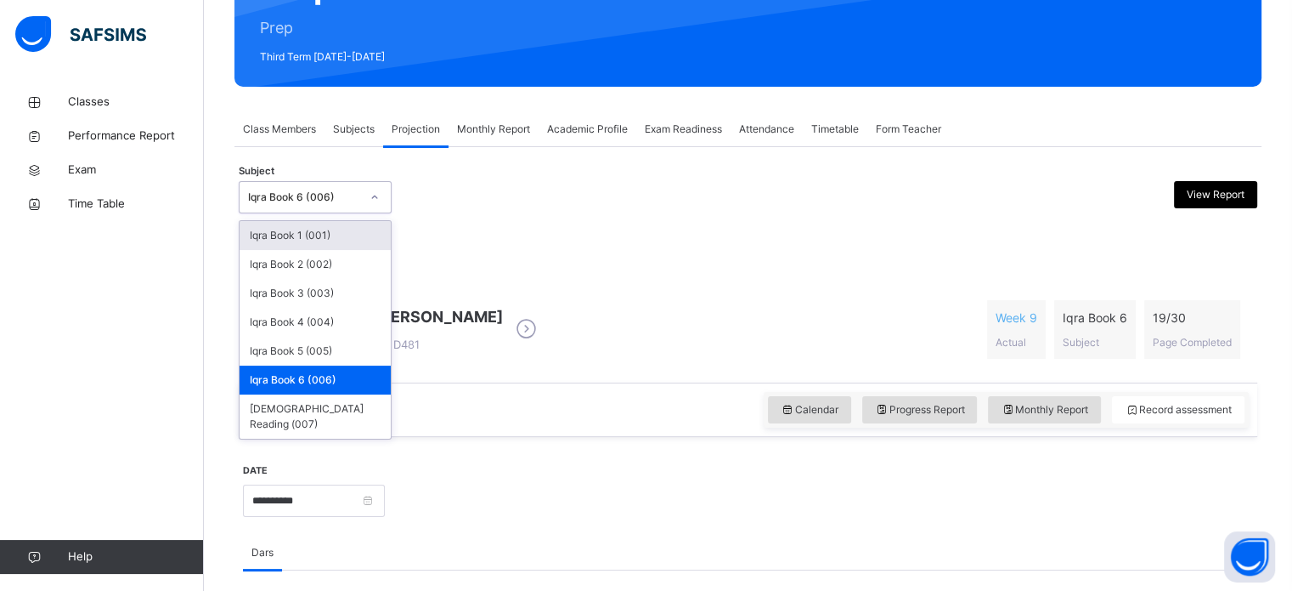
click at [378, 196] on icon at bounding box center [375, 197] width 10 height 17
click at [350, 356] on div "Iqra Book 5 (005)" at bounding box center [315, 350] width 151 height 29
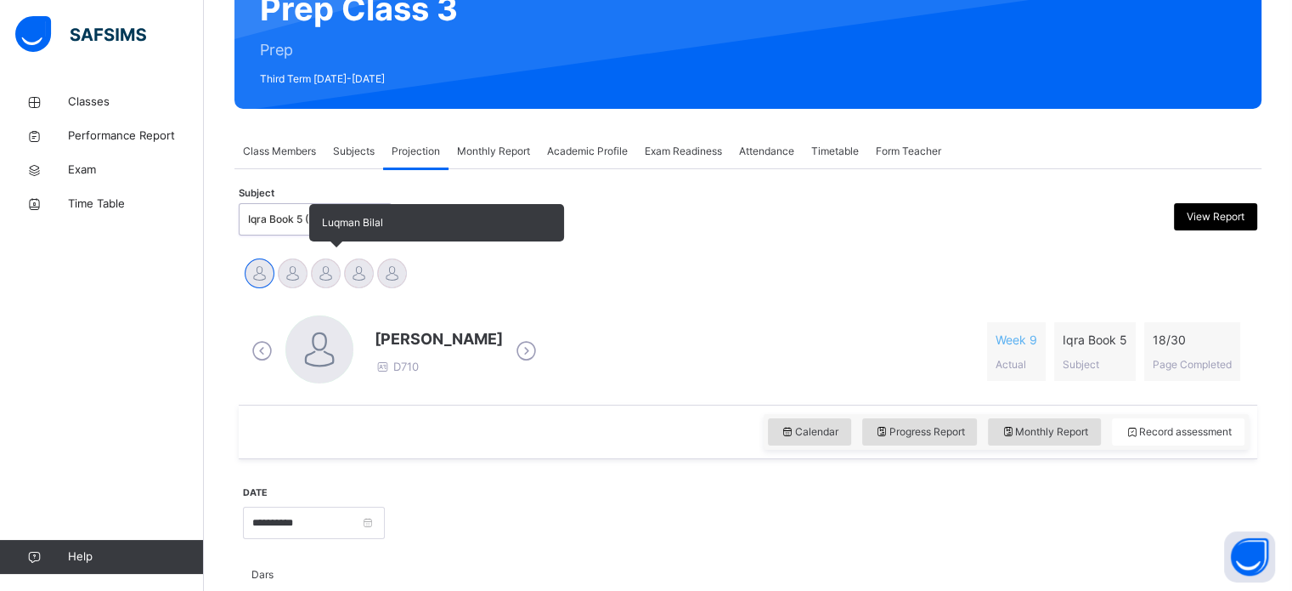
scroll to position [189, 0]
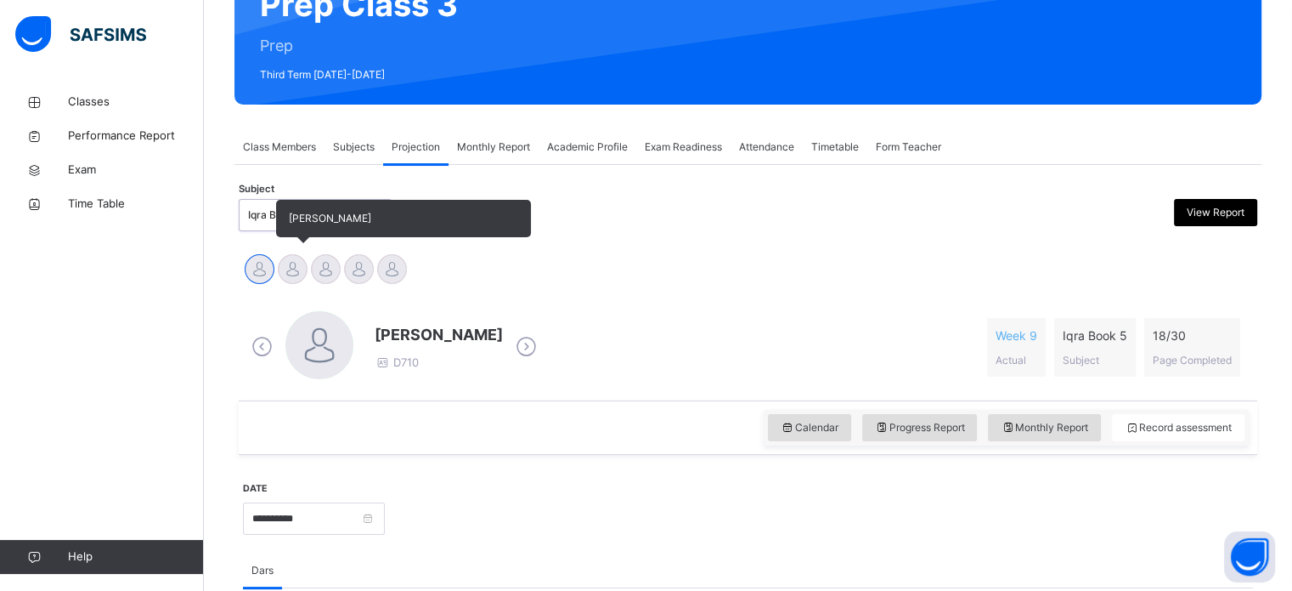
click at [289, 271] on div at bounding box center [293, 269] width 30 height 30
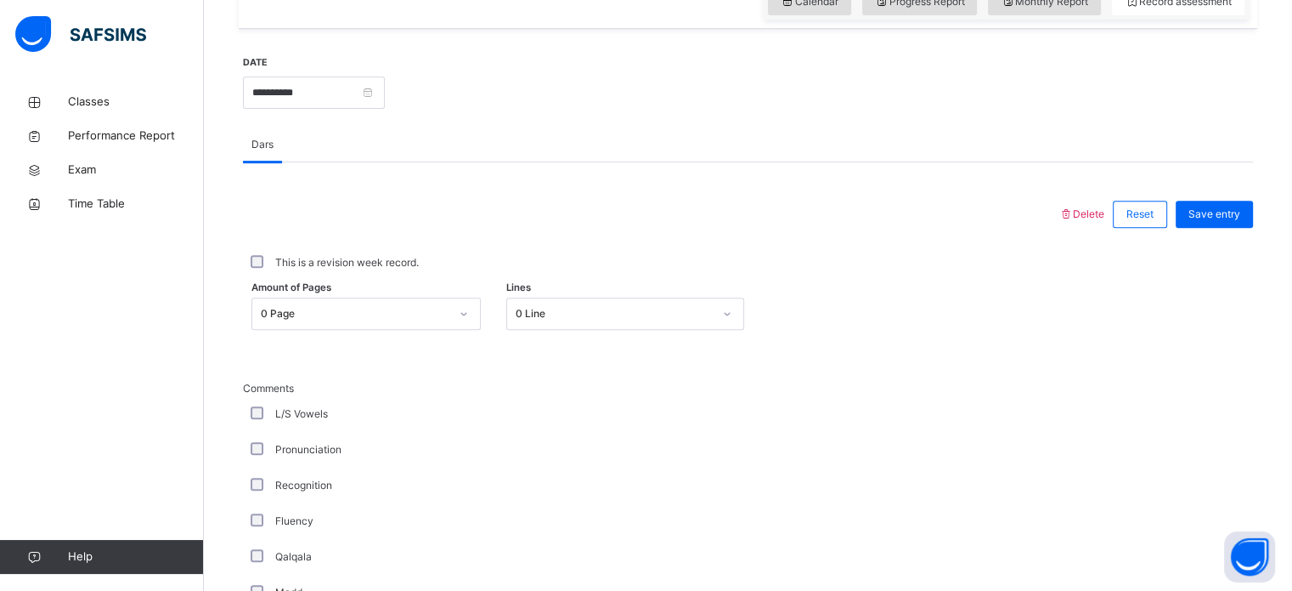
scroll to position [617, 0]
click at [466, 312] on icon at bounding box center [464, 311] width 10 height 17
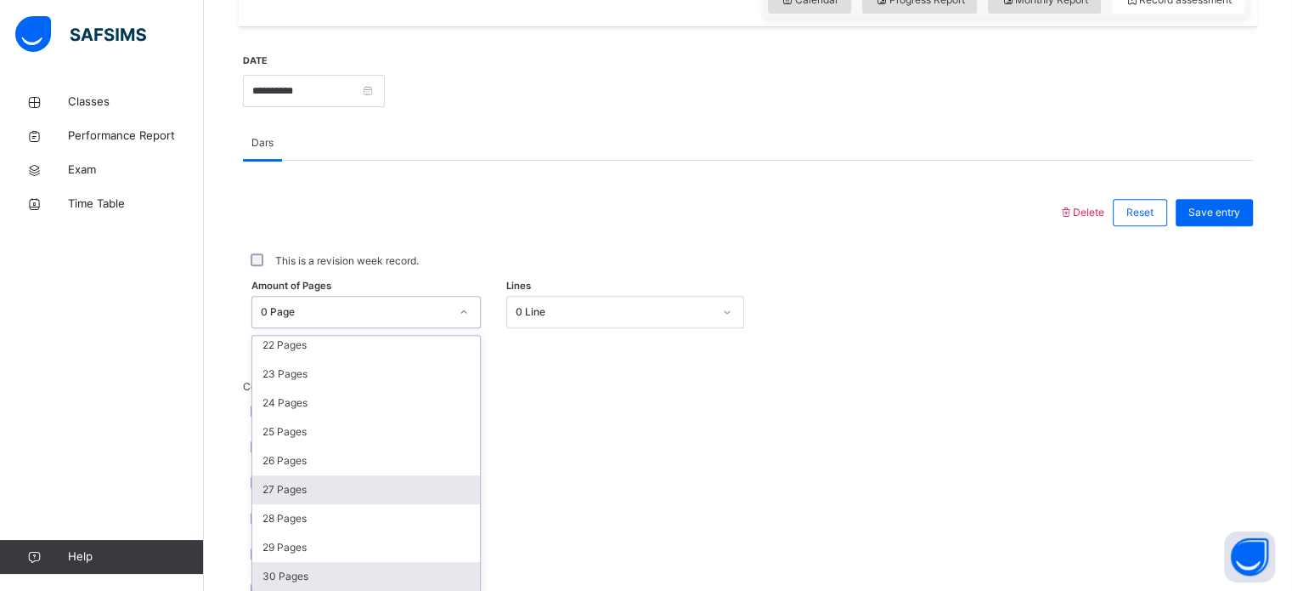
scroll to position [641, 0]
click at [333, 575] on div "30 Pages" at bounding box center [366, 576] width 228 height 29
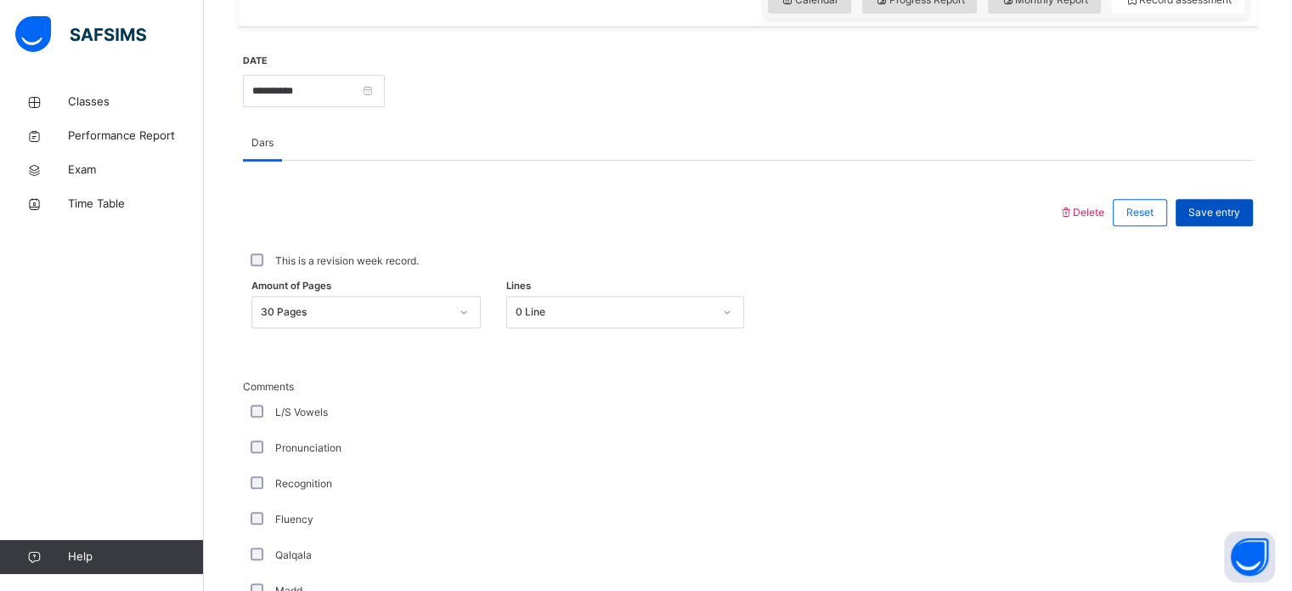
click at [1217, 211] on span "Save entry" at bounding box center [1215, 212] width 52 height 15
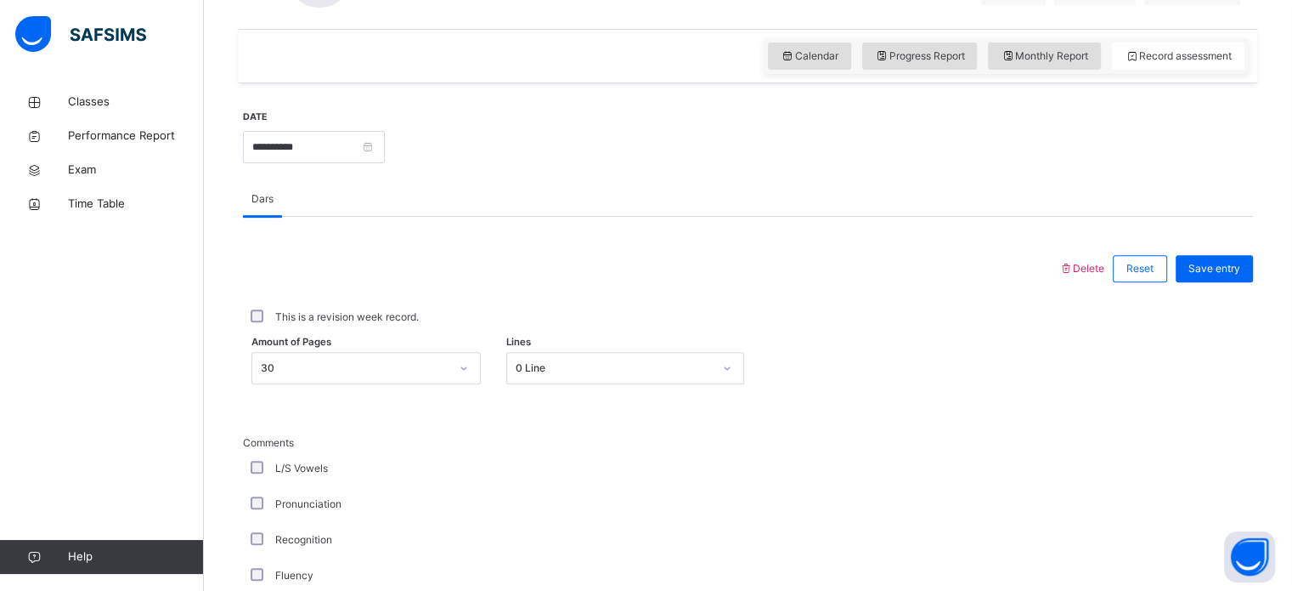
scroll to position [563, 0]
click at [1210, 271] on span "Save entry" at bounding box center [1215, 266] width 52 height 15
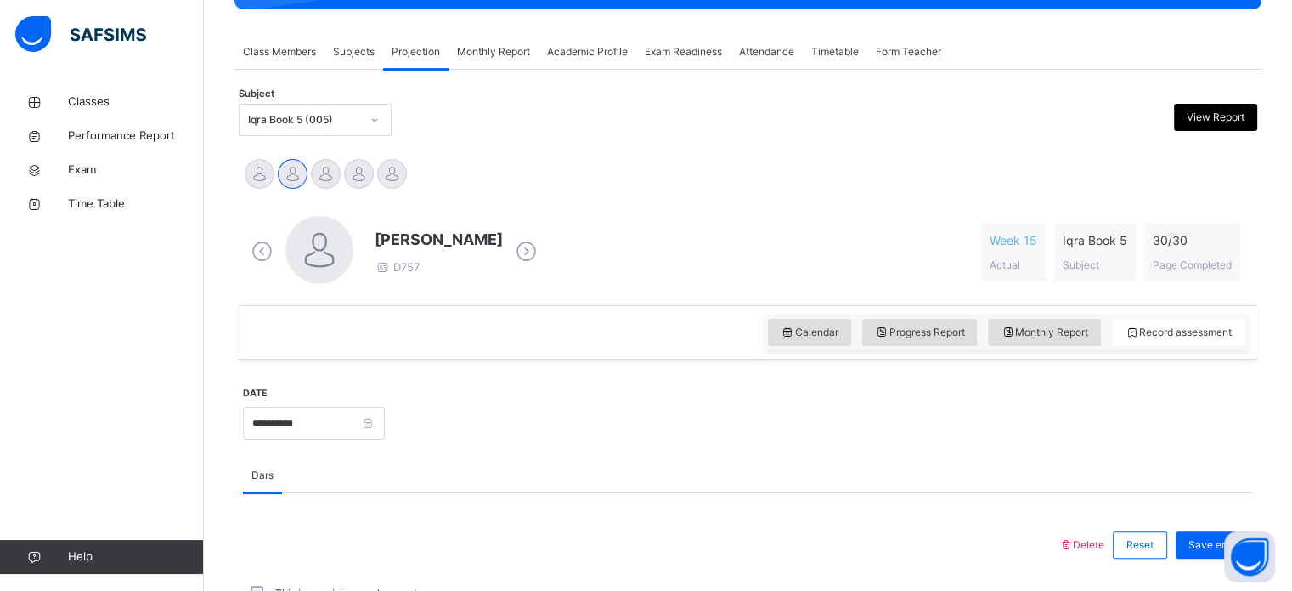
scroll to position [284, 0]
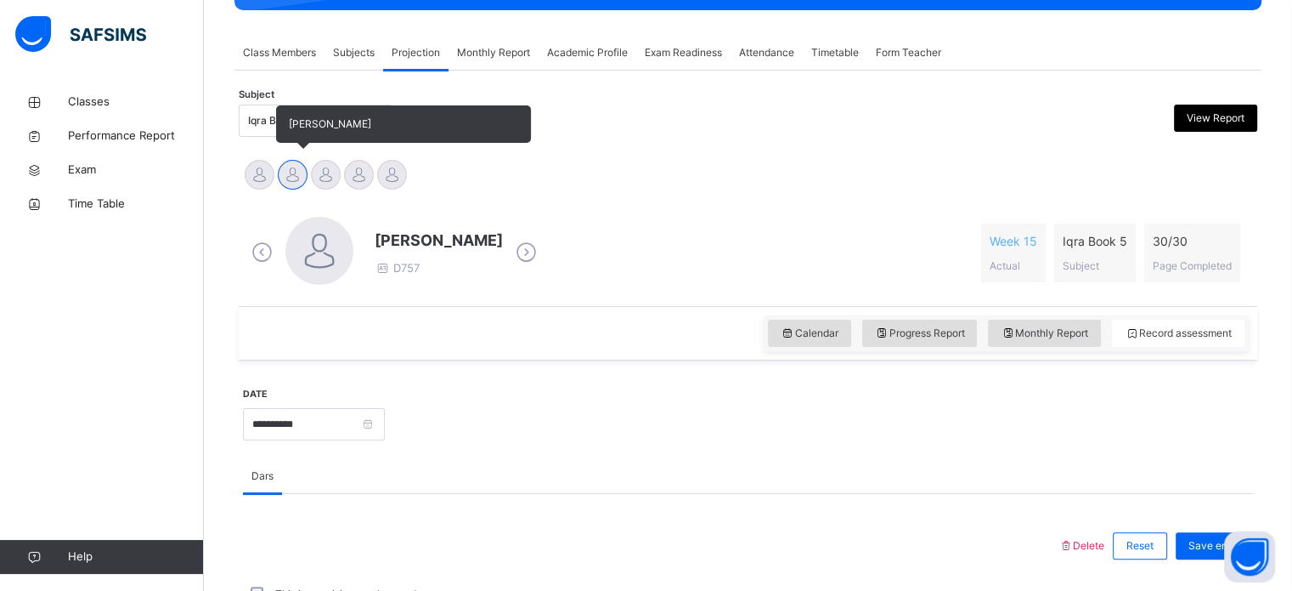
click at [292, 179] on div at bounding box center [293, 175] width 30 height 30
click at [265, 172] on div at bounding box center [260, 175] width 30 height 30
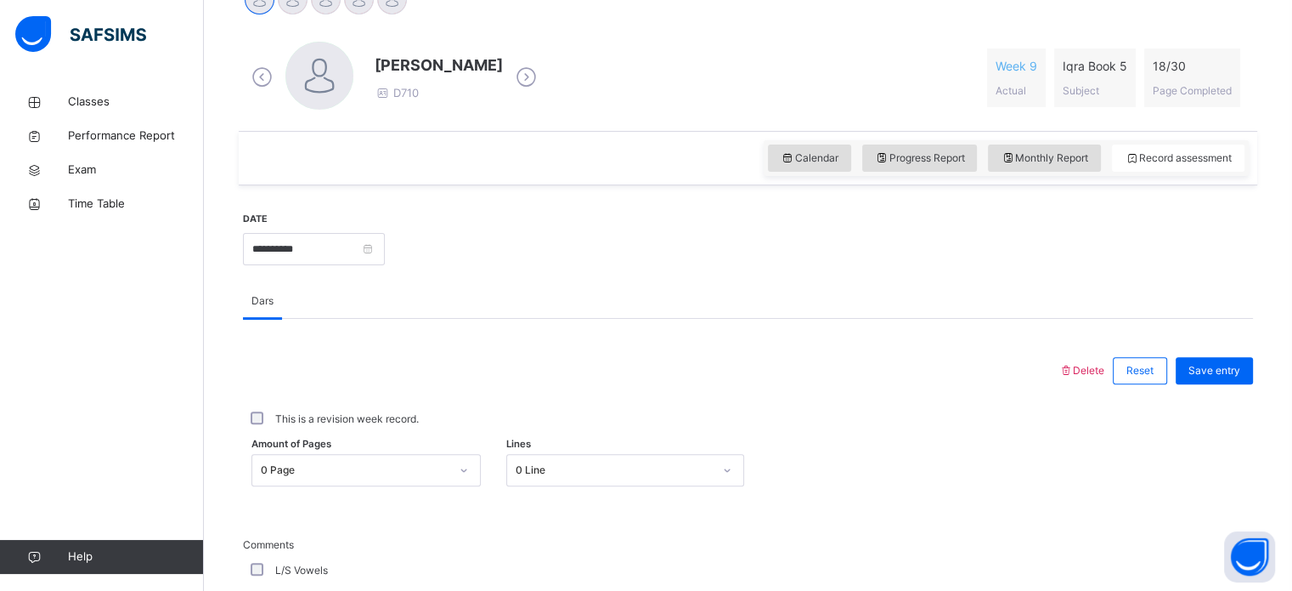
scroll to position [478, 0]
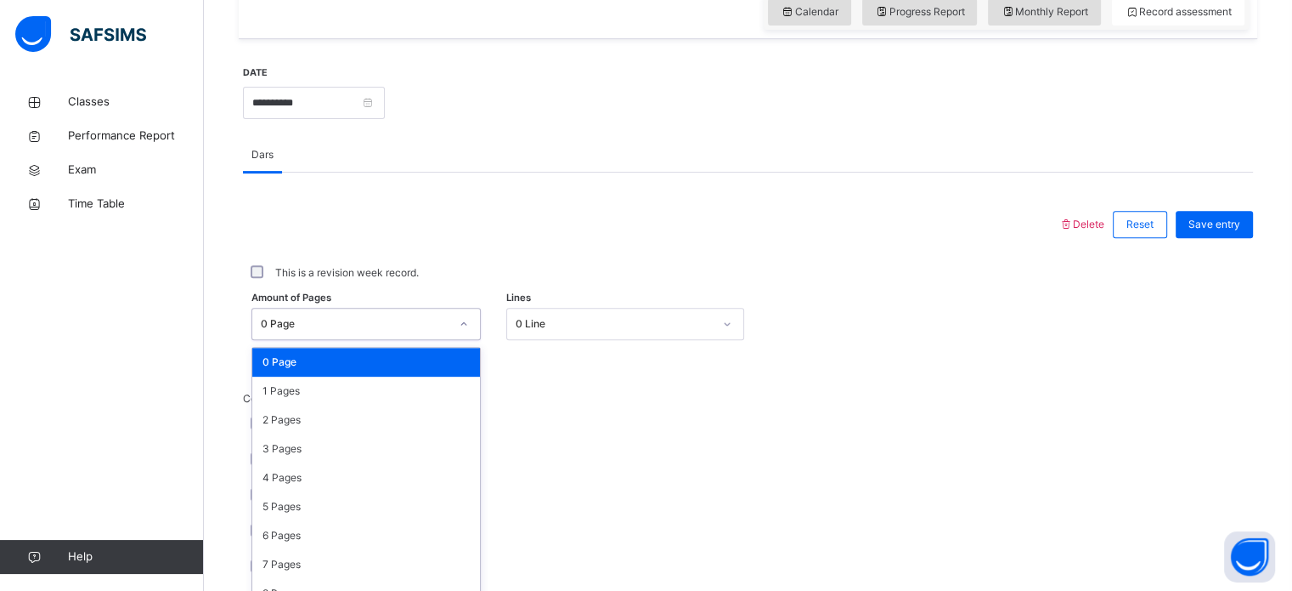
click at [472, 340] on div "option 0 Page focused, 1 of 31. 31 results available. Use Up and Down to choose…" at bounding box center [366, 324] width 229 height 32
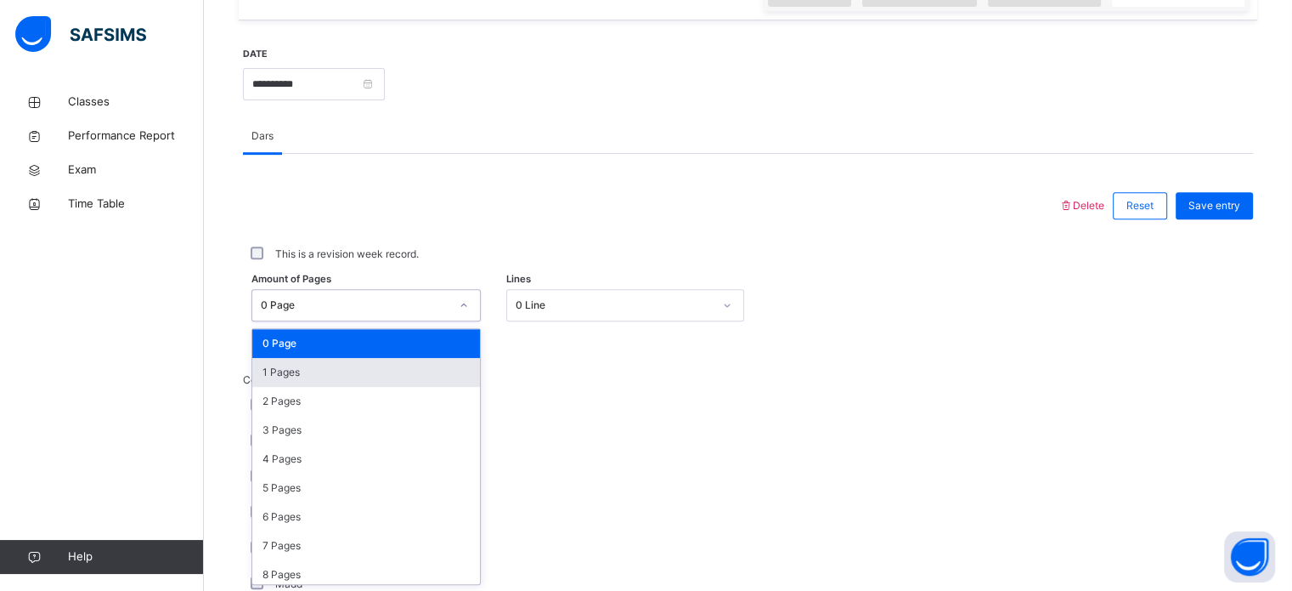
click at [388, 366] on div "1 Pages" at bounding box center [366, 372] width 228 height 29
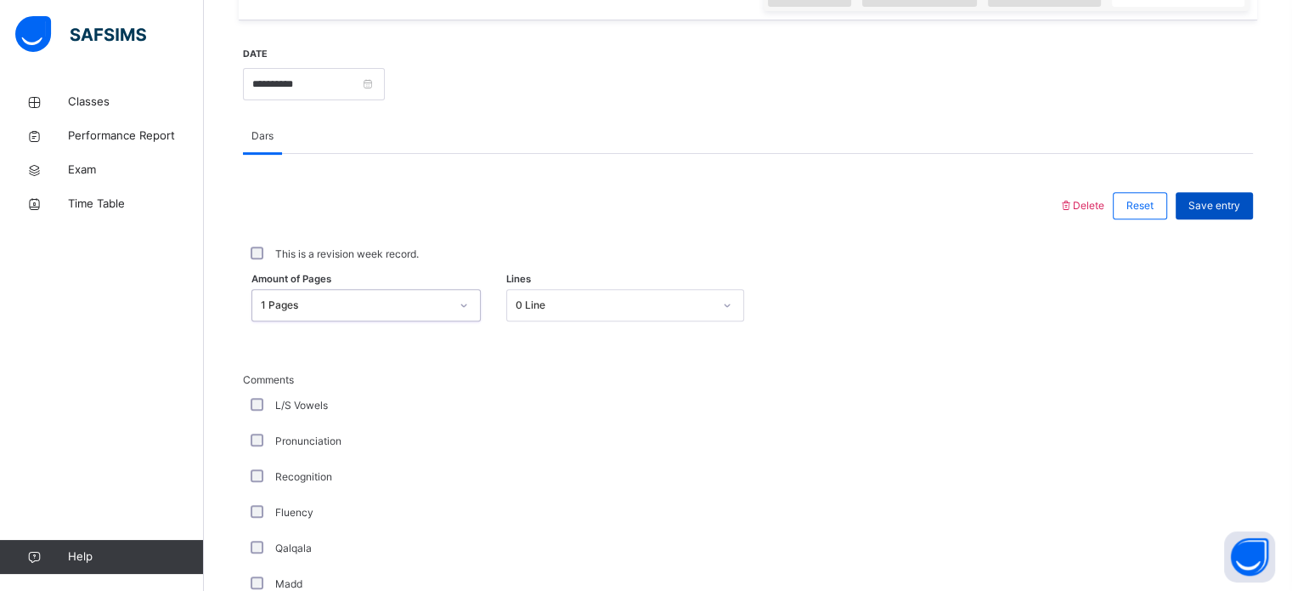
click at [1234, 200] on span "Save entry" at bounding box center [1215, 205] width 52 height 15
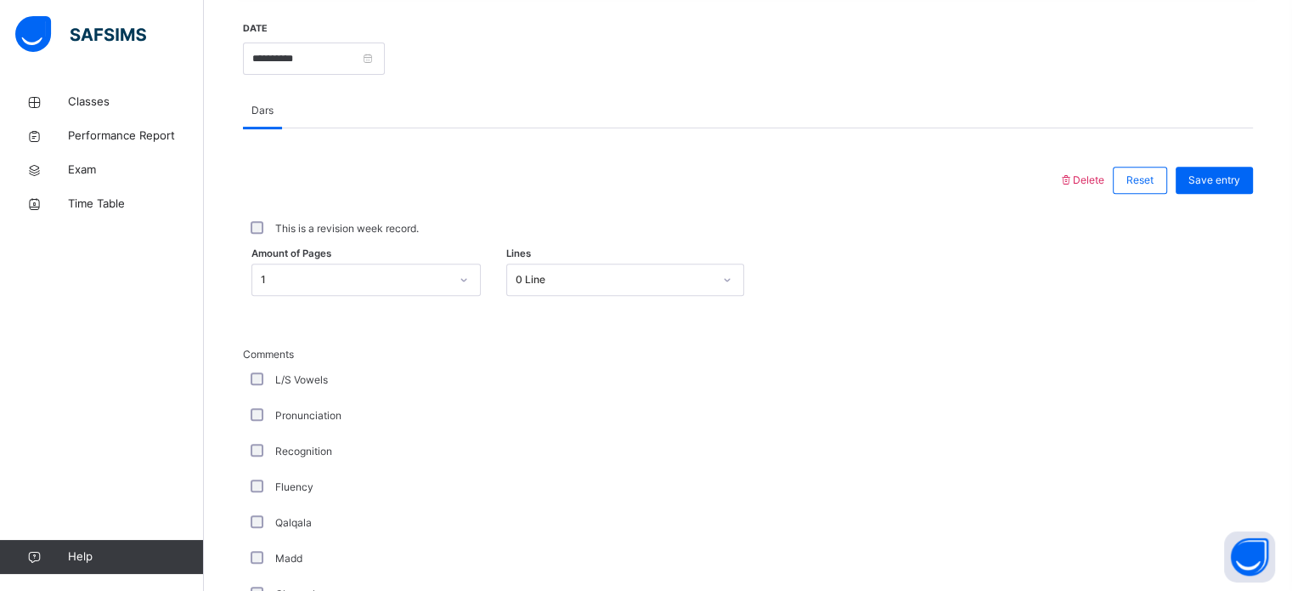
scroll to position [666, 0]
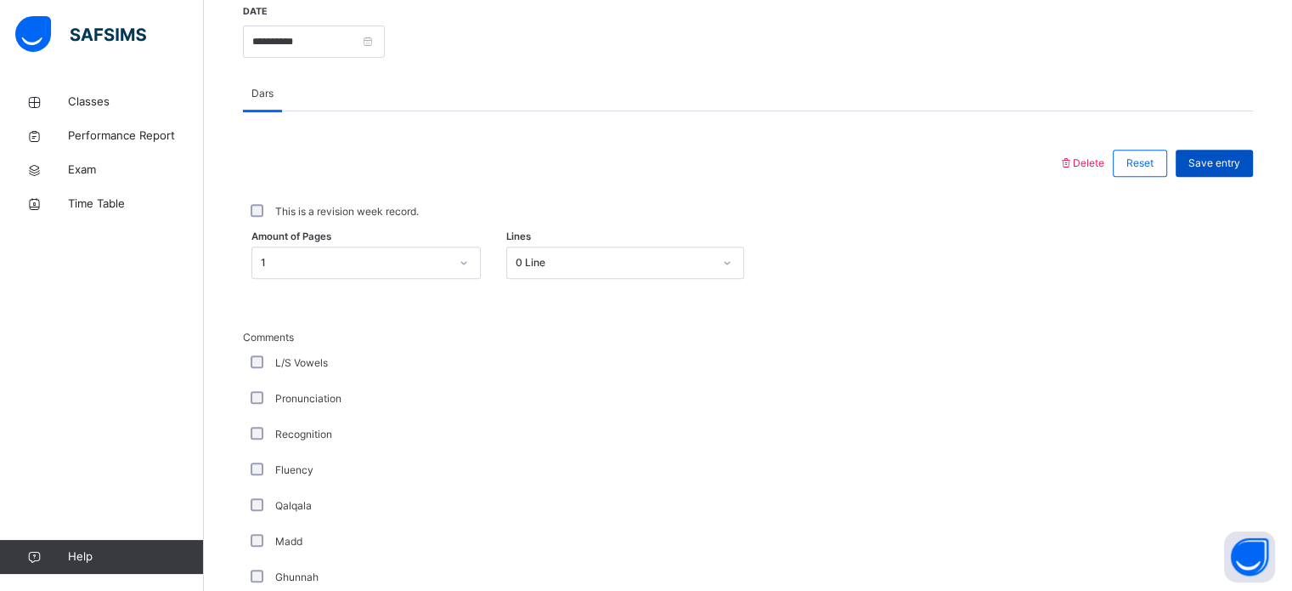
click at [1216, 163] on span "Save entry" at bounding box center [1215, 162] width 52 height 15
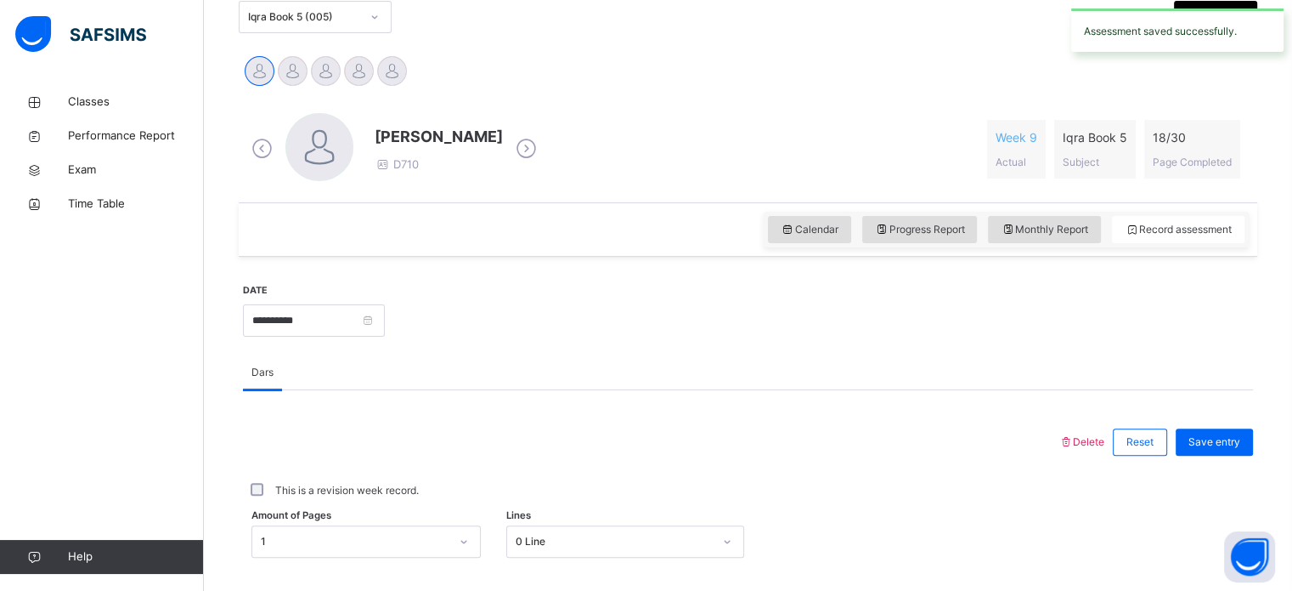
scroll to position [211, 0]
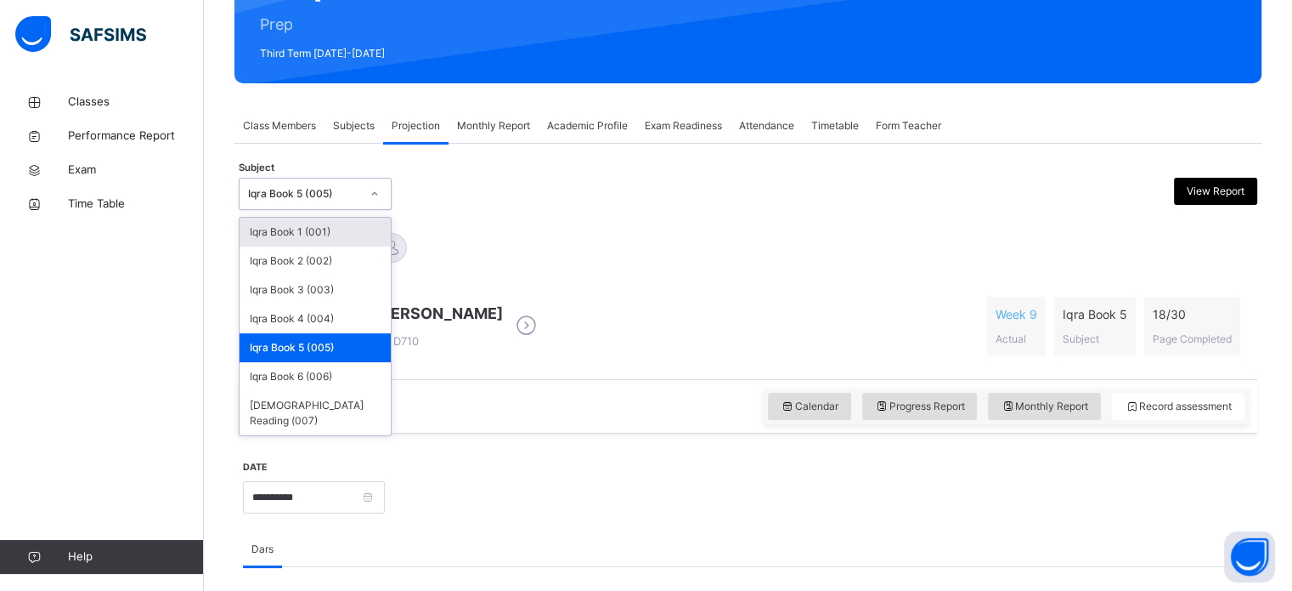
click at [376, 190] on icon at bounding box center [375, 193] width 10 height 17
click at [325, 261] on div "Iqra Book 2 (002)" at bounding box center [315, 260] width 151 height 29
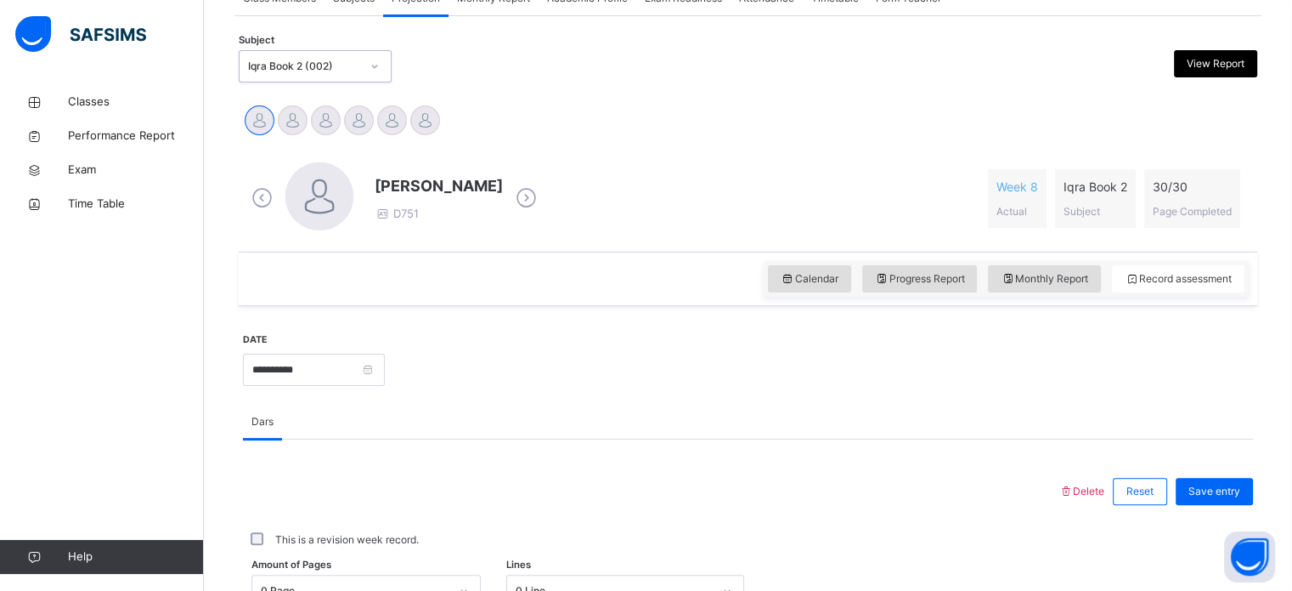
scroll to position [451, 0]
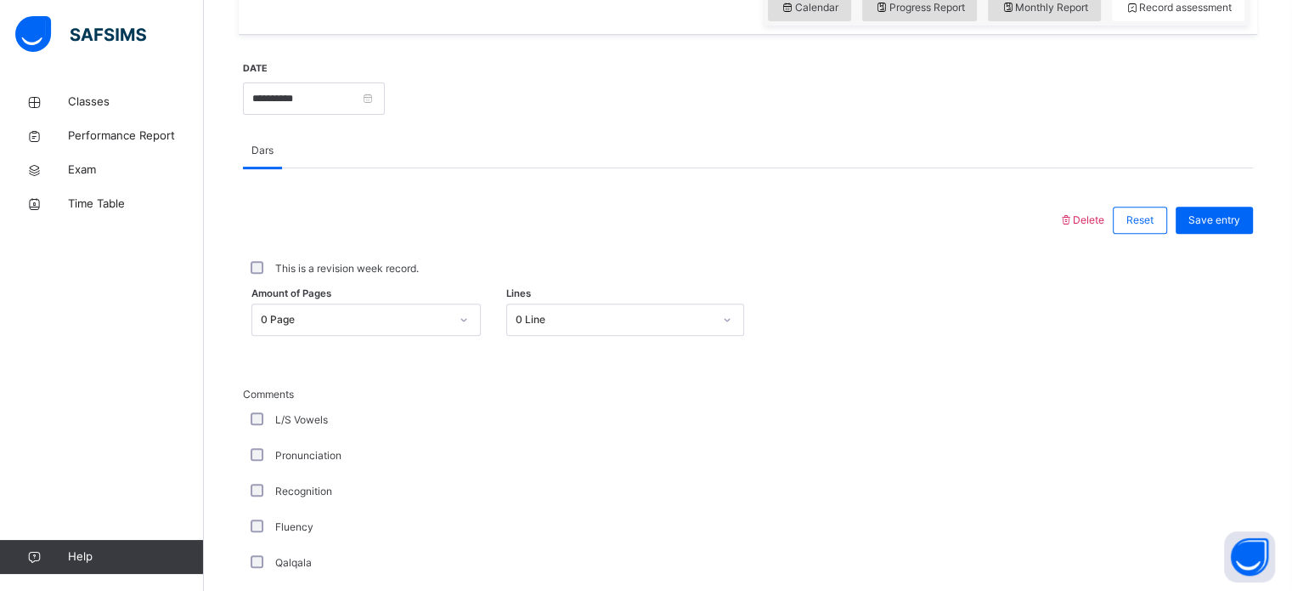
click at [469, 336] on div "0 Page" at bounding box center [366, 319] width 229 height 32
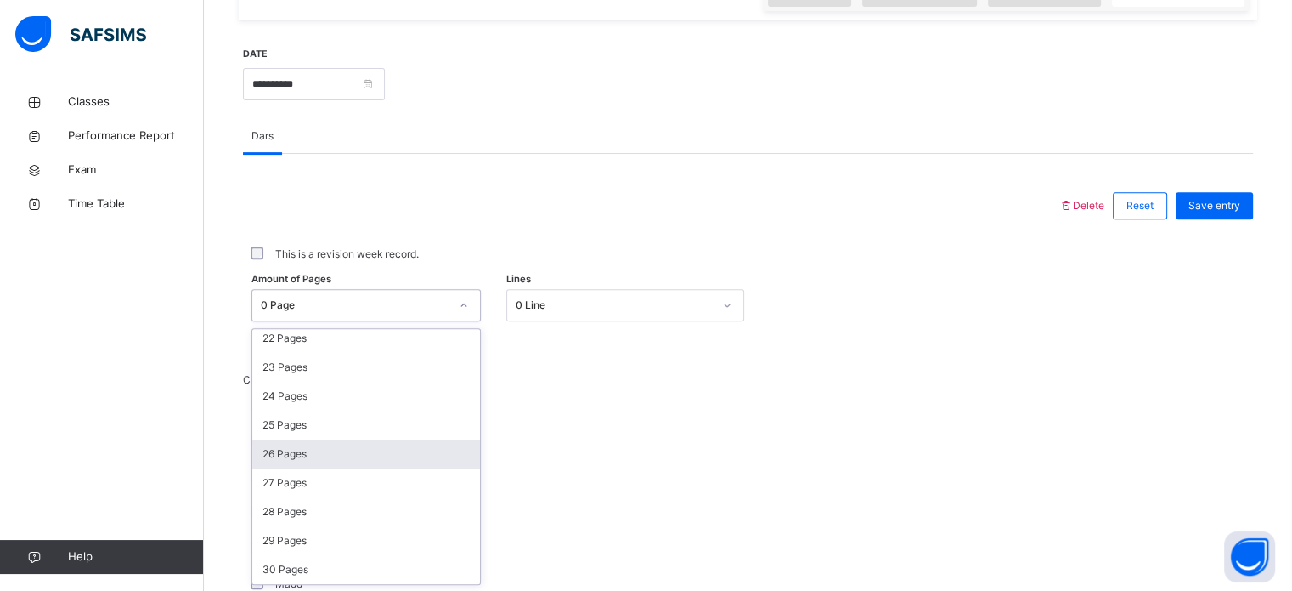
scroll to position [641, 0]
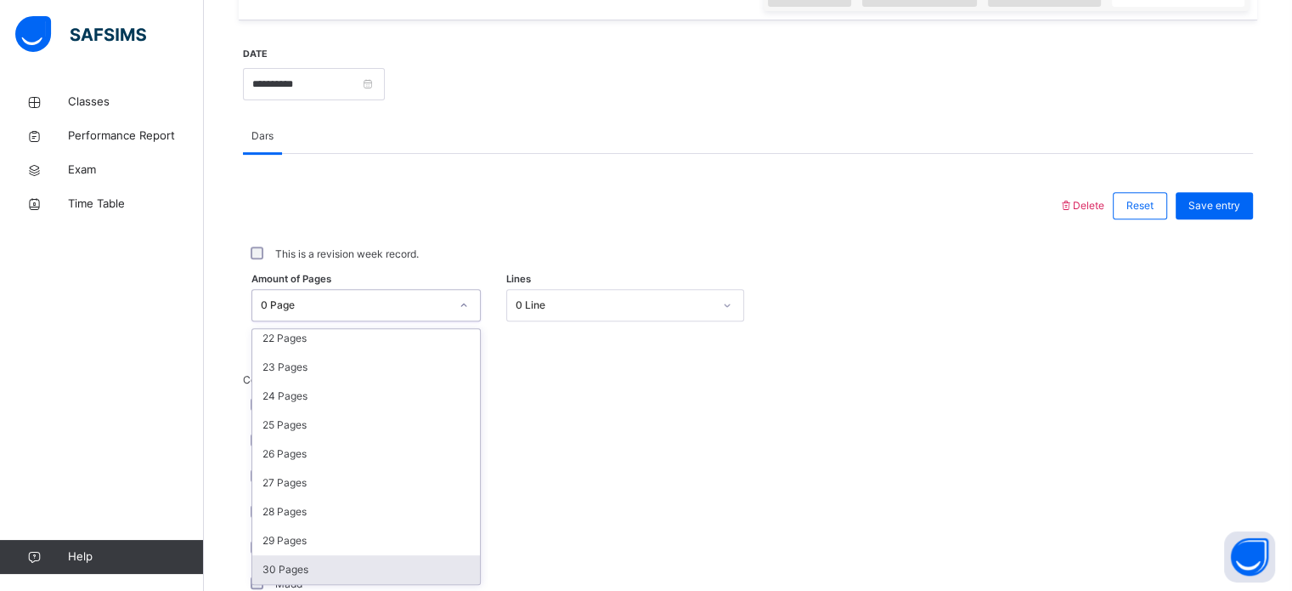
click at [309, 569] on div "30 Pages" at bounding box center [366, 569] width 228 height 29
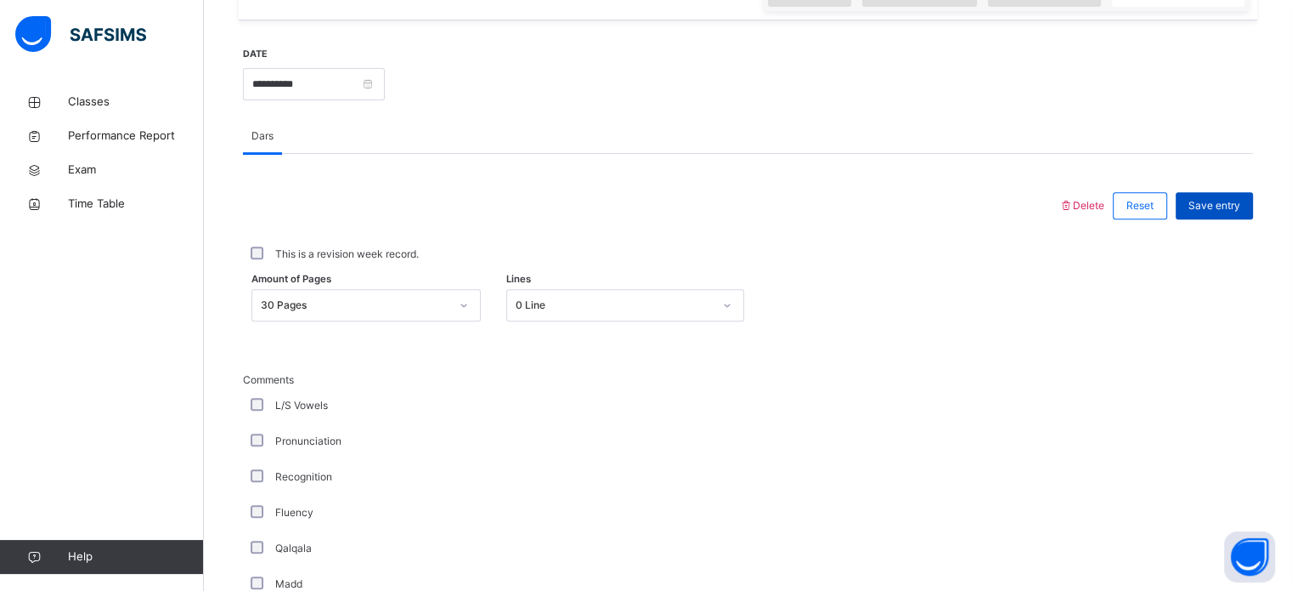
click at [1241, 198] on span "Save entry" at bounding box center [1215, 205] width 52 height 15
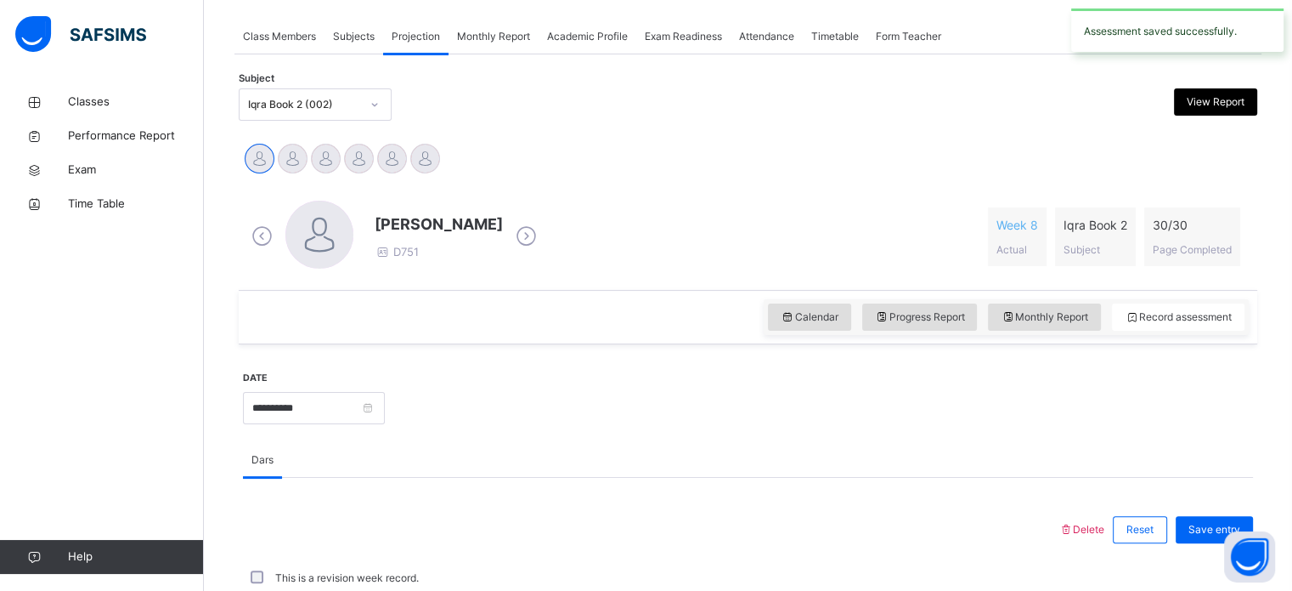
scroll to position [624, 0]
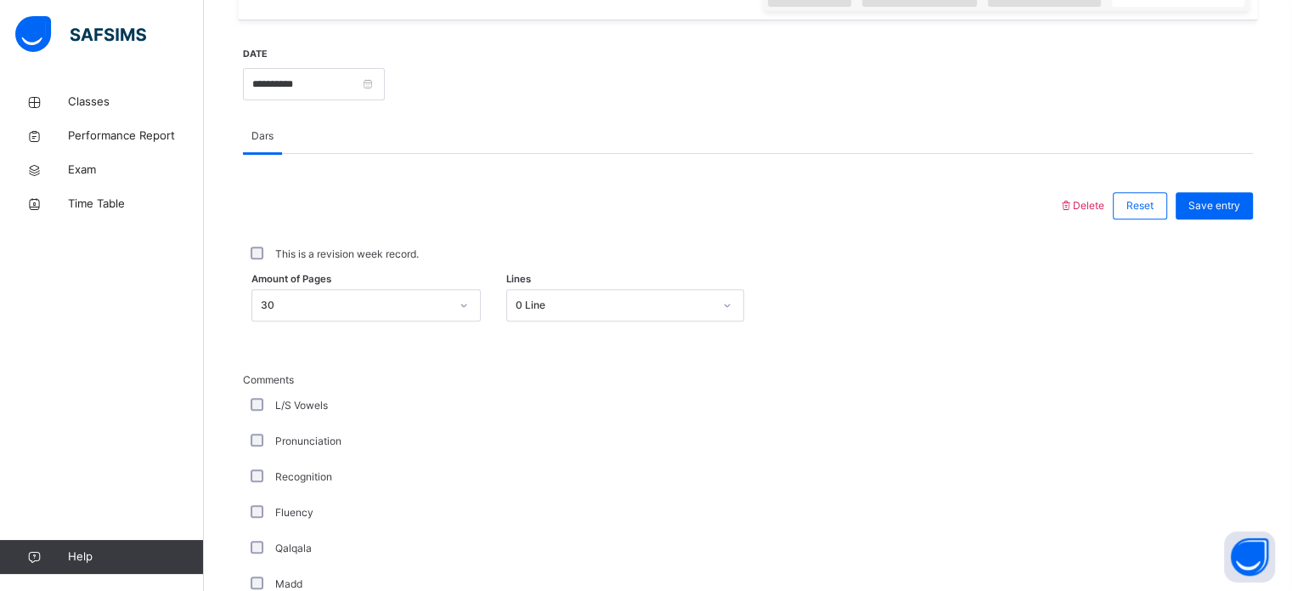
click at [1241, 198] on span "Save entry" at bounding box center [1215, 205] width 52 height 15
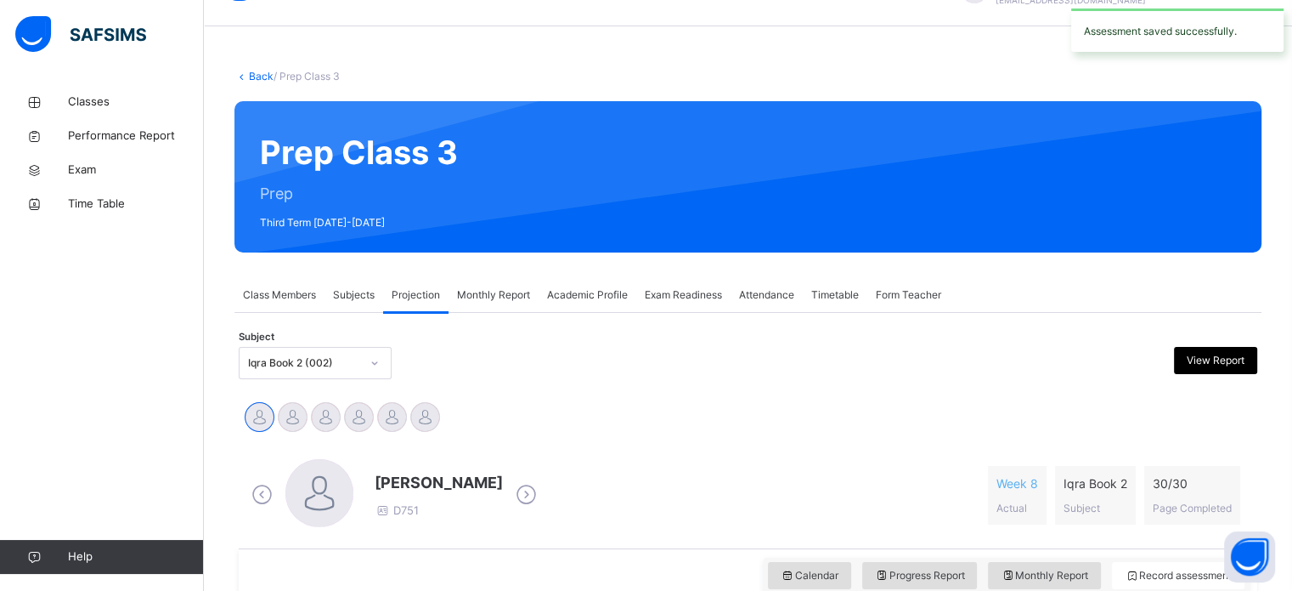
scroll to position [0, 0]
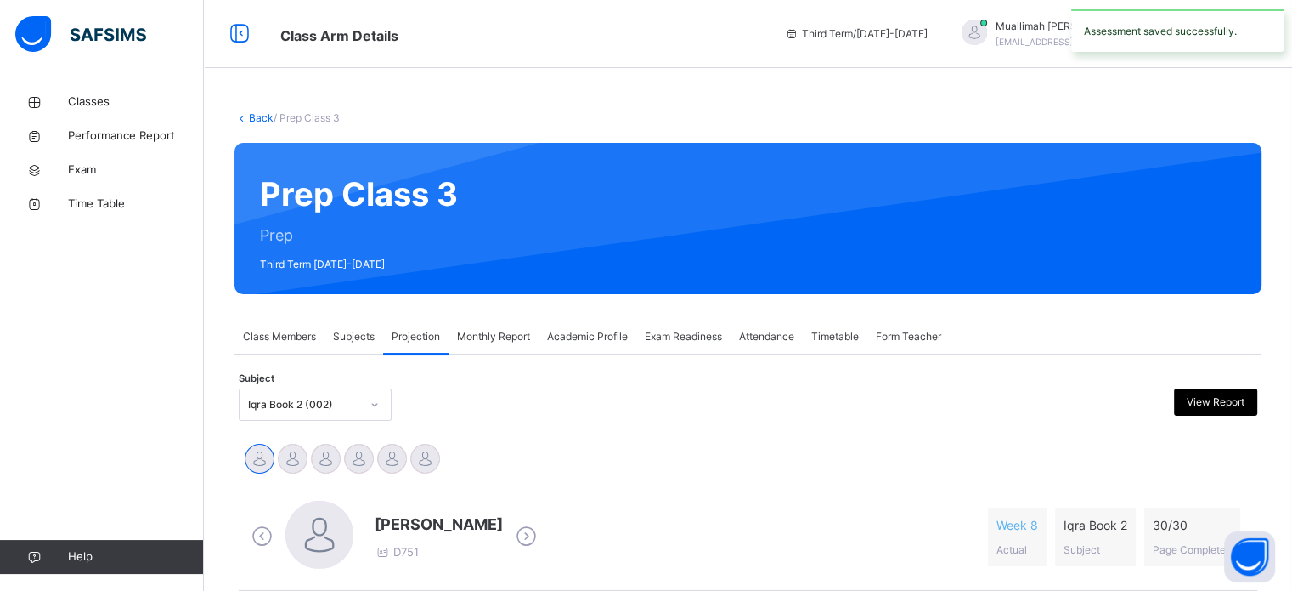
click at [771, 336] on span "Attendance" at bounding box center [766, 336] width 55 height 15
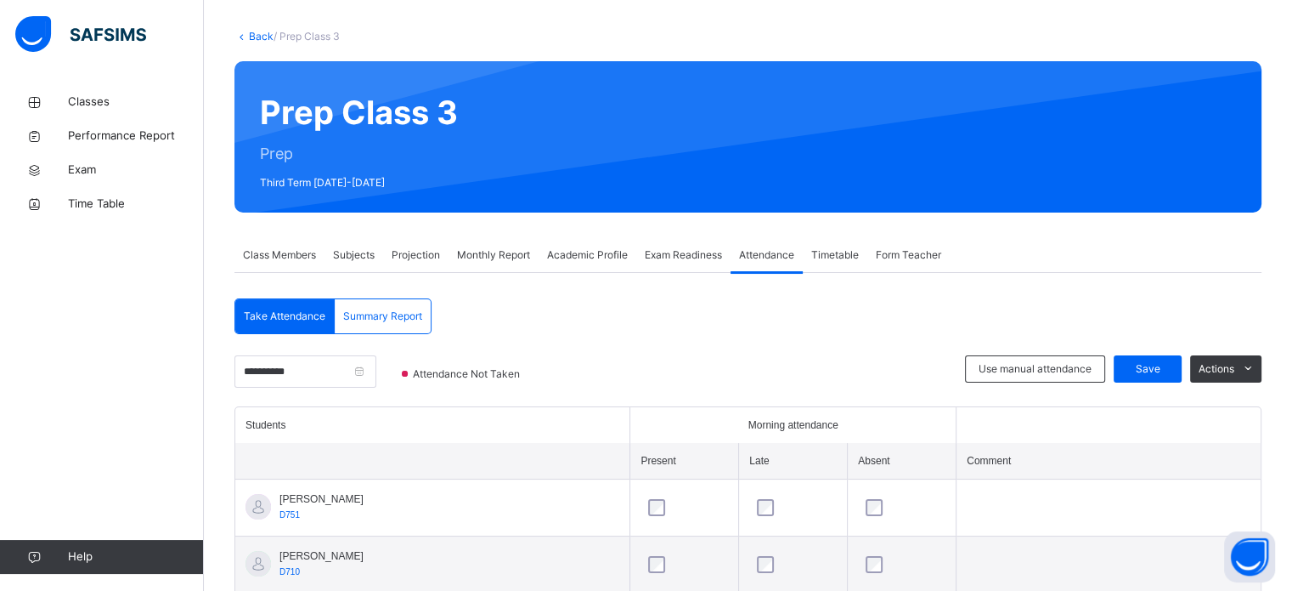
scroll to position [78, 0]
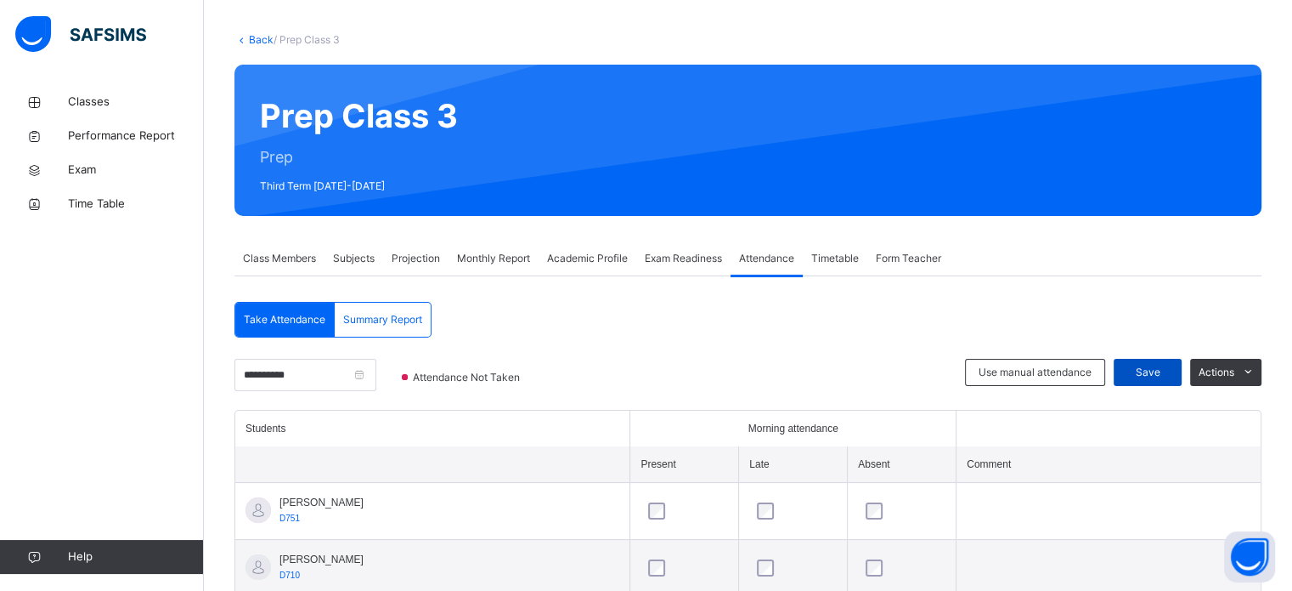
click at [1162, 370] on span "Save" at bounding box center [1148, 372] width 42 height 15
